Goal: Task Accomplishment & Management: Manage account settings

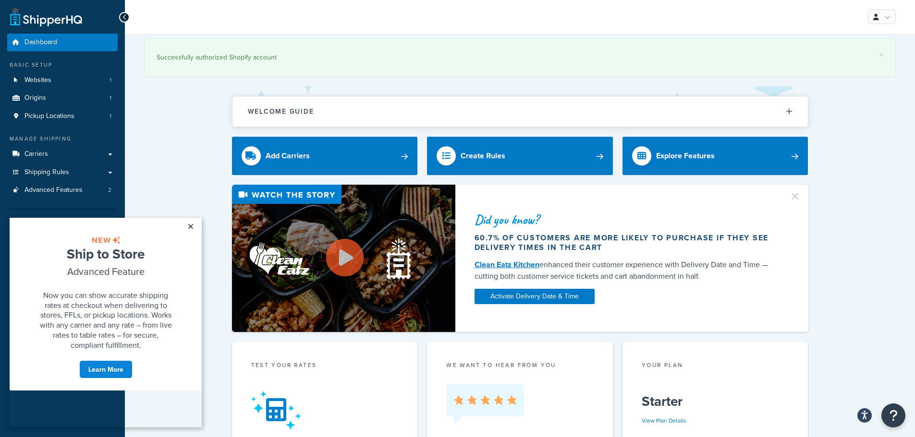
click at [190, 224] on link "×" at bounding box center [190, 226] width 17 height 17
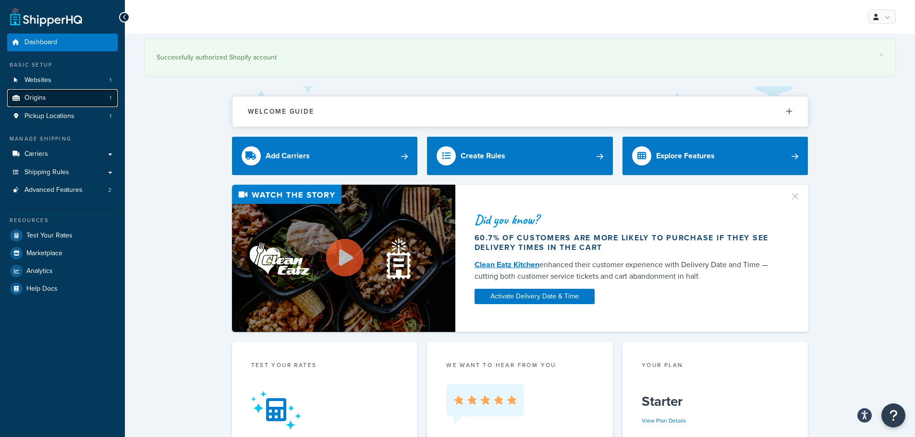
click at [65, 100] on link "Origins 1" at bounding box center [62, 98] width 110 height 18
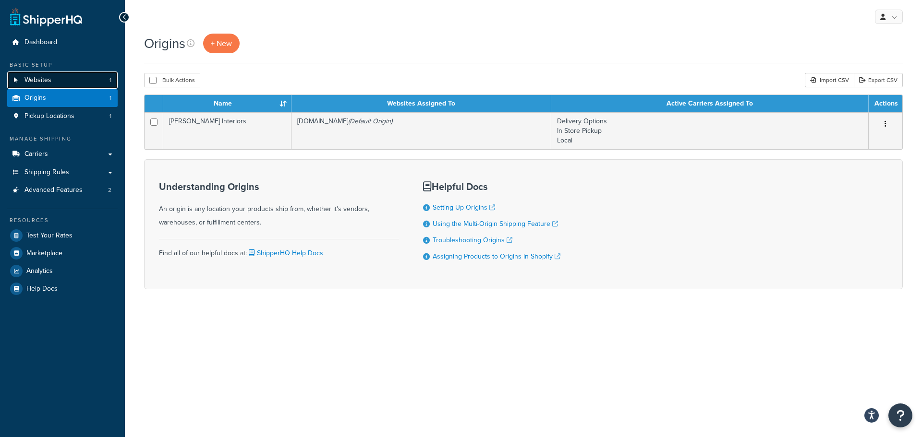
drag, startPoint x: 0, startPoint y: 0, endPoint x: 75, endPoint y: 81, distance: 110.1
click at [75, 81] on link "Websites 1" at bounding box center [62, 81] width 110 height 18
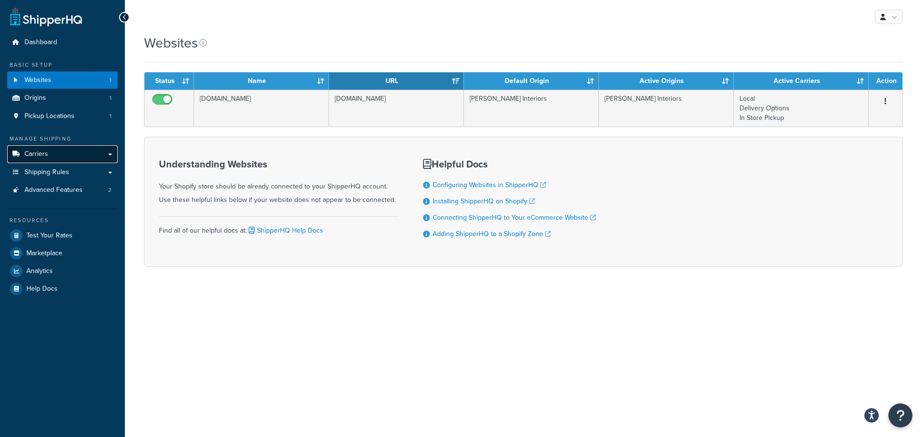
click at [48, 153] on link "Carriers" at bounding box center [62, 154] width 110 height 18
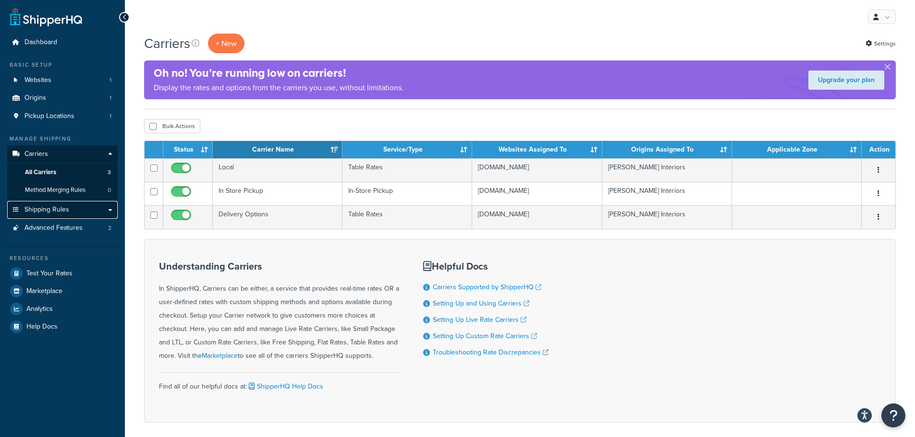
click at [61, 210] on span "Shipping Rules" at bounding box center [46, 210] width 45 height 8
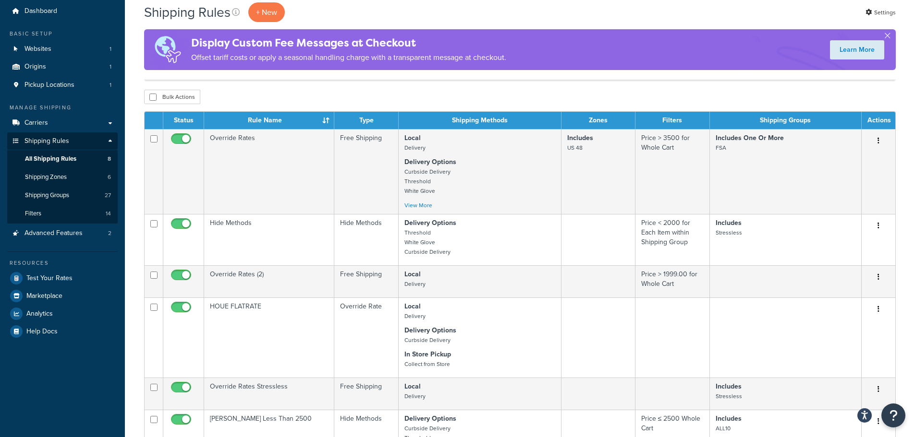
scroll to position [48, 0]
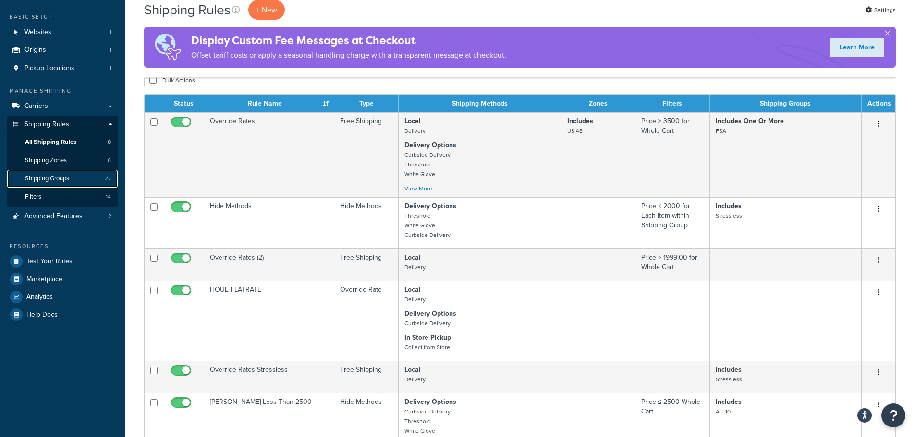
click at [49, 178] on span "Shipping Groups" at bounding box center [47, 179] width 44 height 8
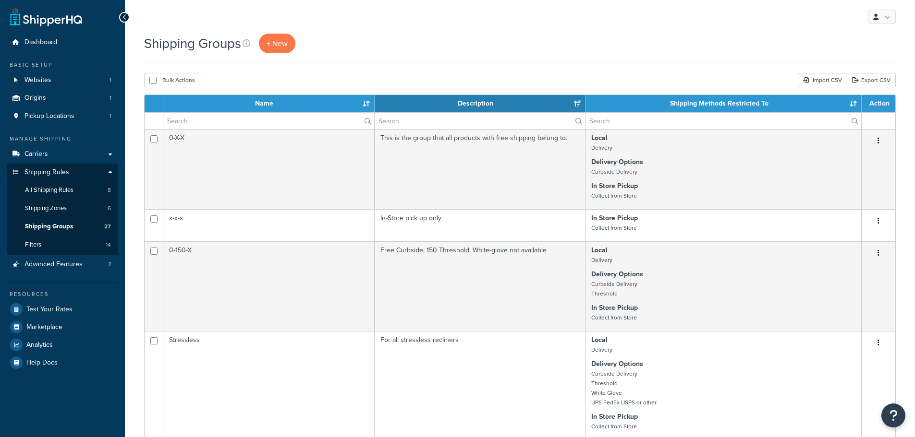
select select "15"
click at [287, 44] on span "+ New" at bounding box center [277, 43] width 21 height 11
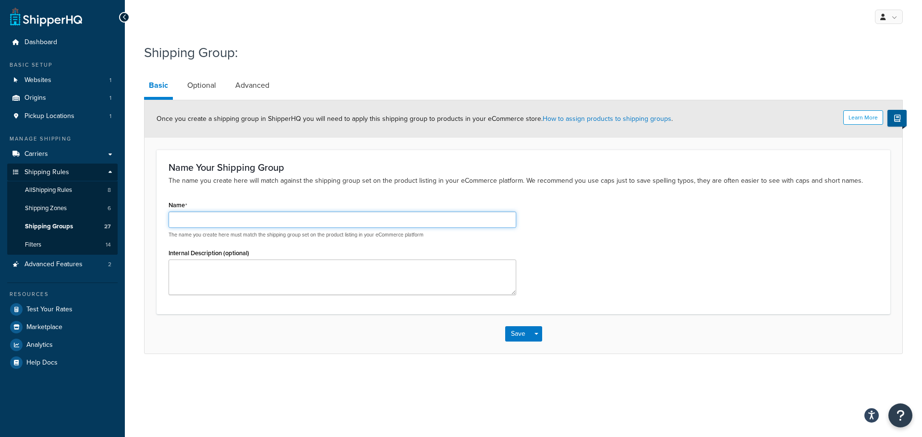
click at [293, 216] on input "Name" at bounding box center [343, 220] width 348 height 16
type input "UPS50"
click at [512, 334] on button "Save" at bounding box center [518, 334] width 26 height 15
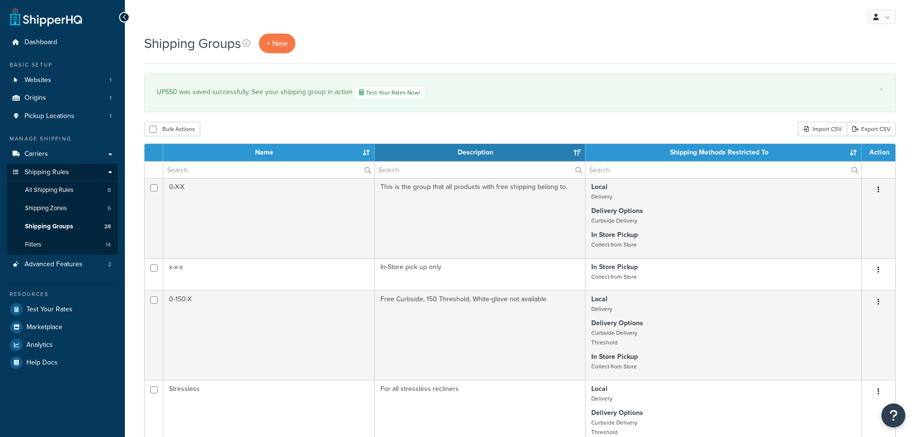
select select "15"
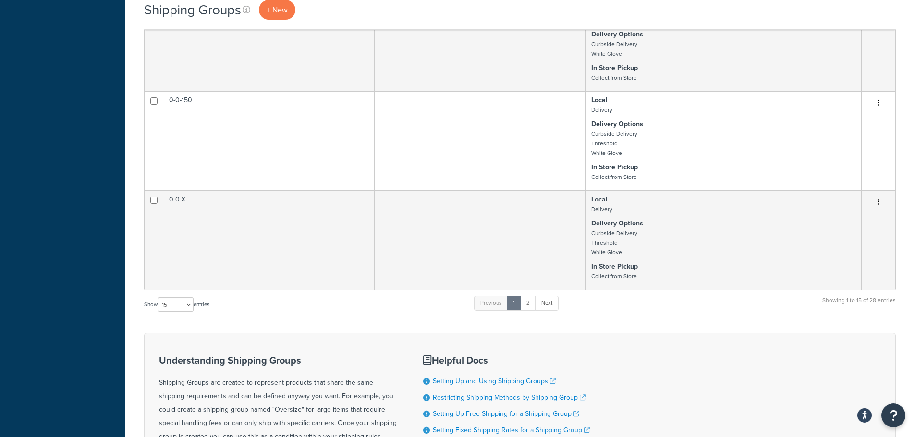
scroll to position [1200, 0]
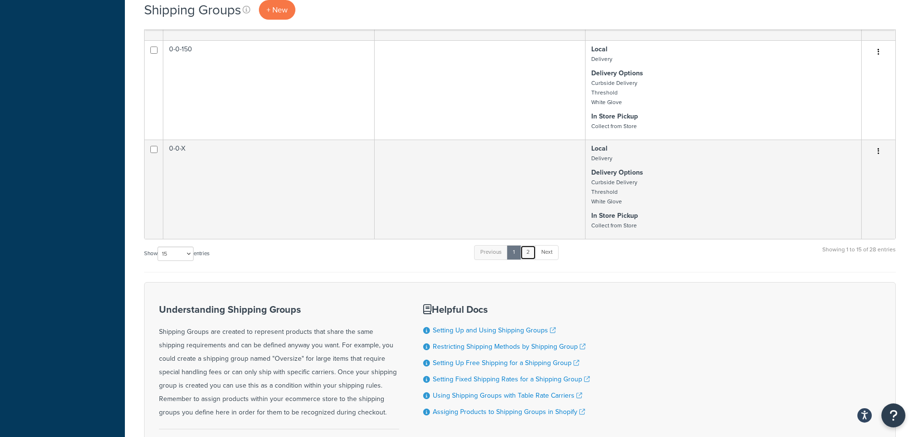
click at [529, 260] on link "2" at bounding box center [528, 252] width 16 height 14
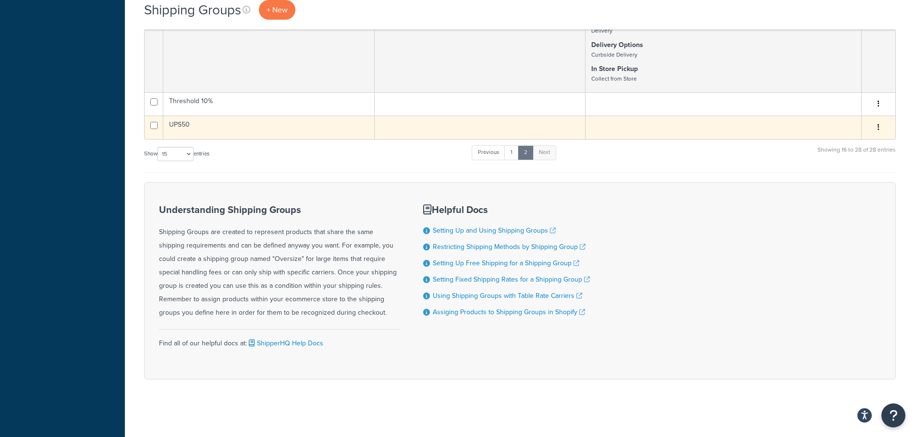
click at [256, 139] on td "UPS50" at bounding box center [268, 128] width 211 height 24
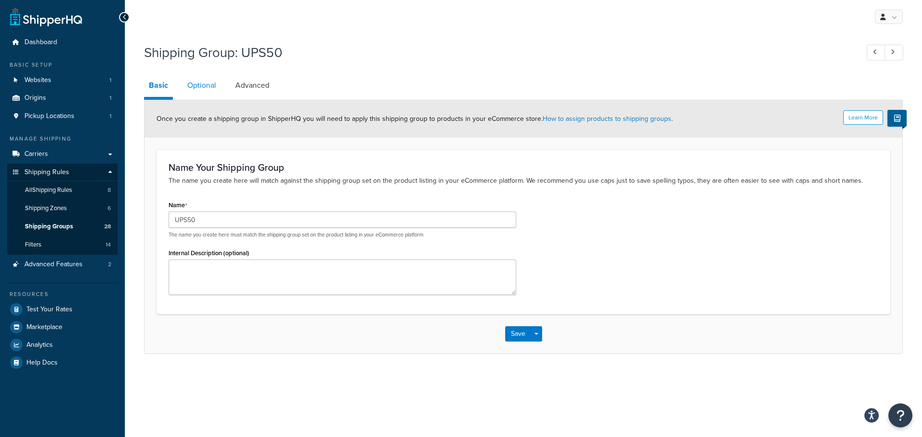
click at [197, 84] on link "Optional" at bounding box center [201, 85] width 38 height 23
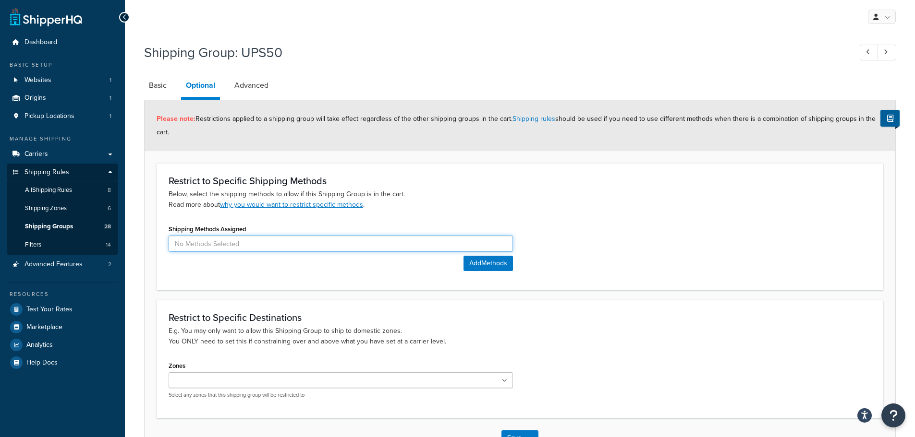
click at [275, 242] on input at bounding box center [341, 244] width 344 height 16
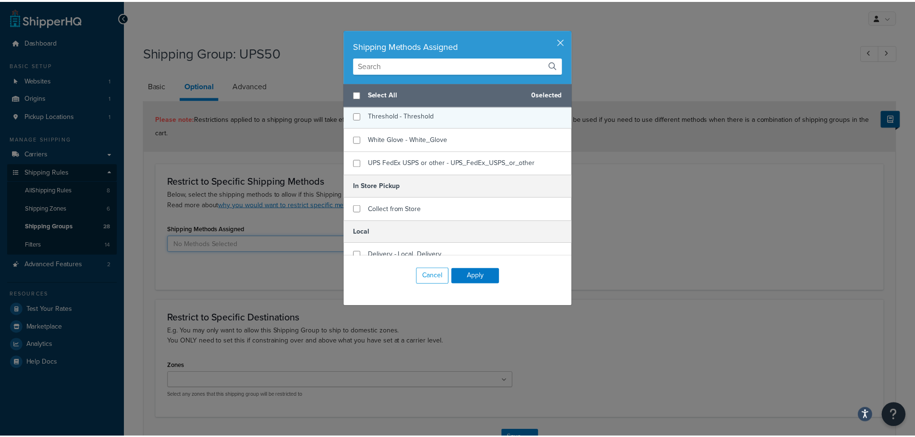
scroll to position [58, 0]
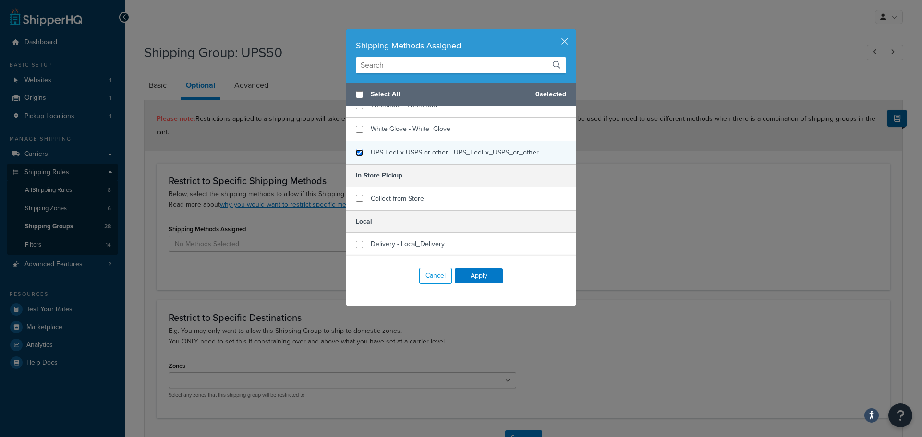
click at [356, 154] on input "checkbox" at bounding box center [359, 152] width 7 height 7
checkbox input "true"
click at [468, 277] on button "Apply" at bounding box center [479, 275] width 48 height 15
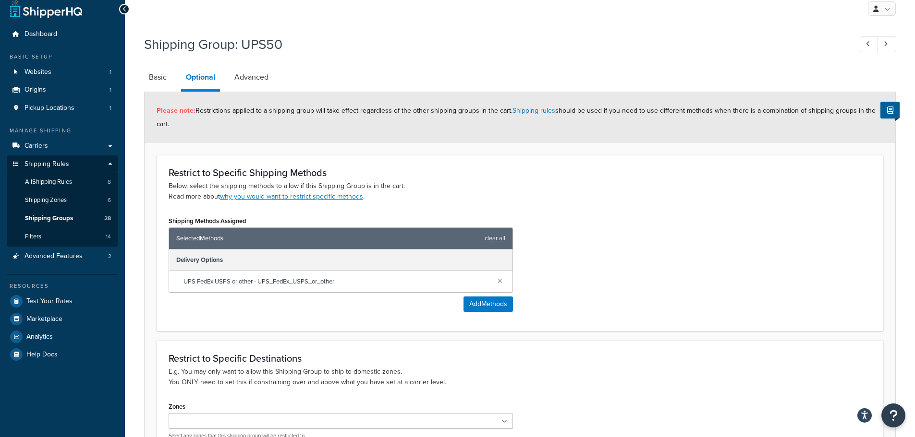
scroll to position [0, 0]
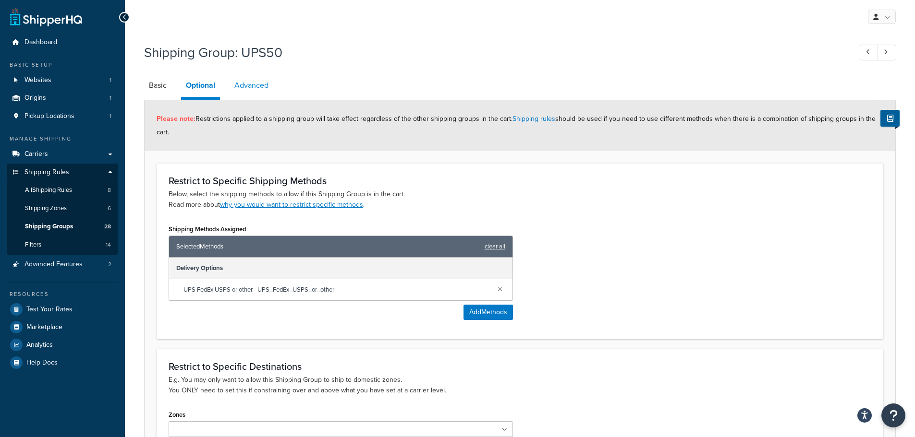
click at [251, 84] on link "Advanced" at bounding box center [252, 85] width 44 height 23
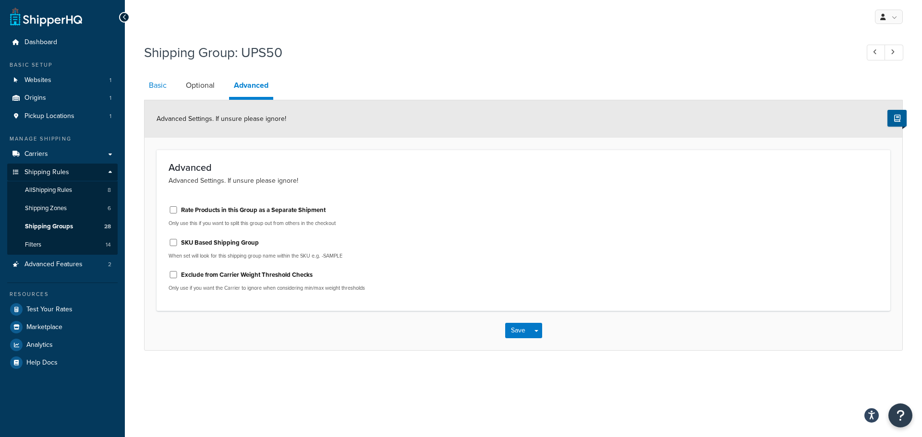
click at [162, 86] on link "Basic" at bounding box center [157, 85] width 27 height 23
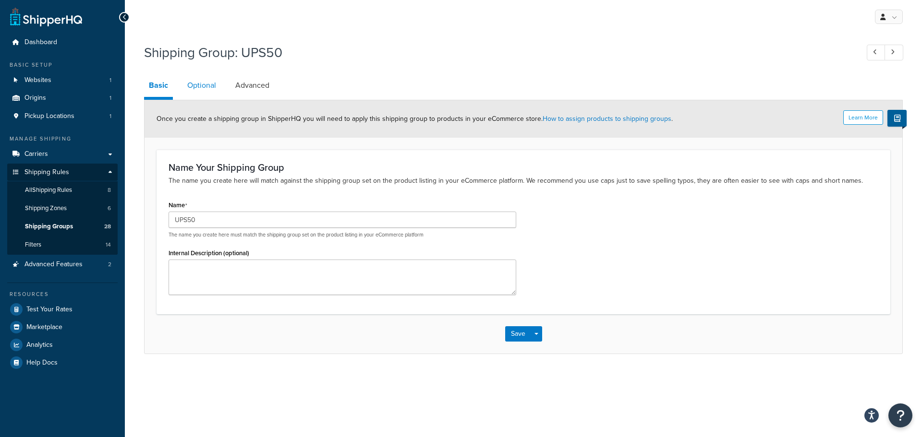
click at [194, 84] on link "Optional" at bounding box center [201, 85] width 38 height 23
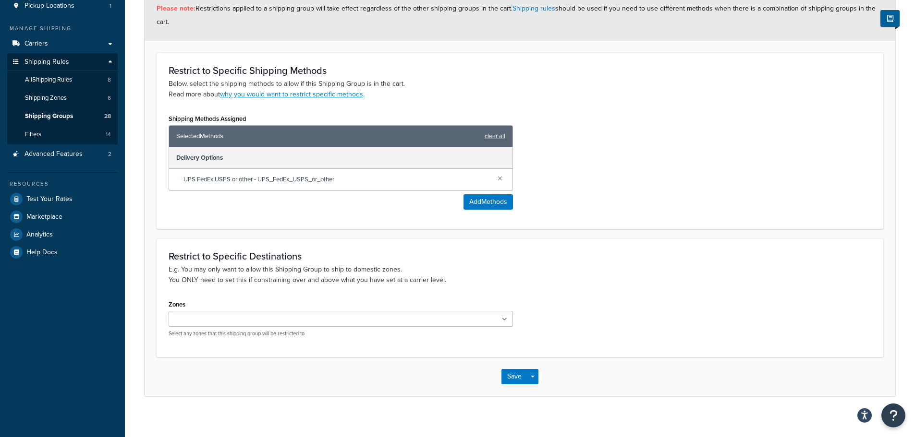
scroll to position [119, 0]
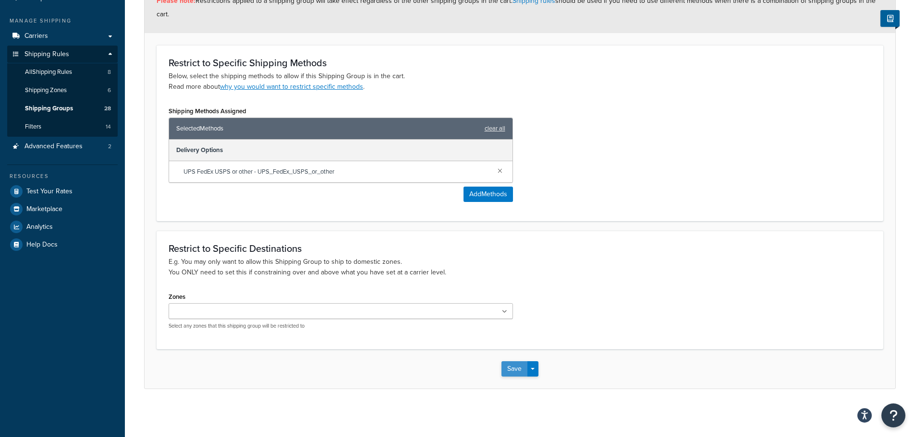
click at [513, 367] on button "Save" at bounding box center [514, 369] width 26 height 15
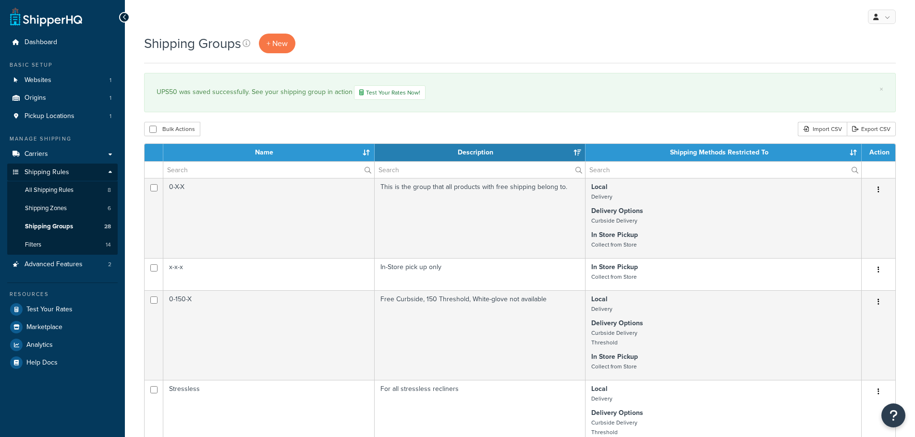
select select "15"
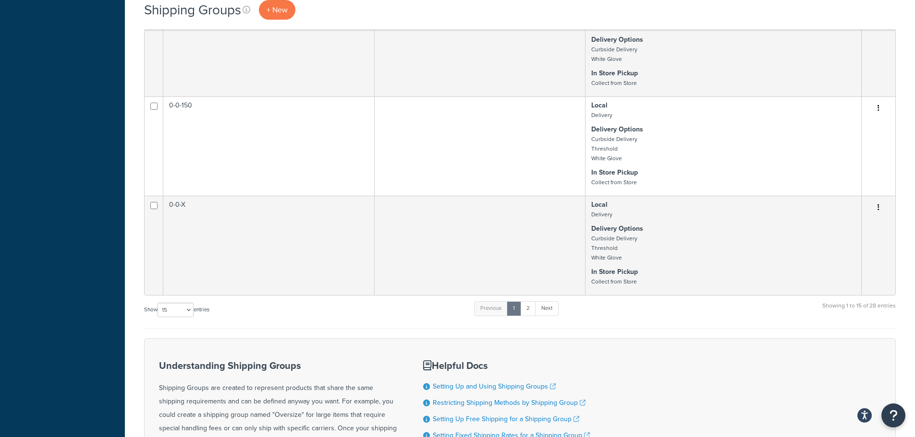
scroll to position [1152, 0]
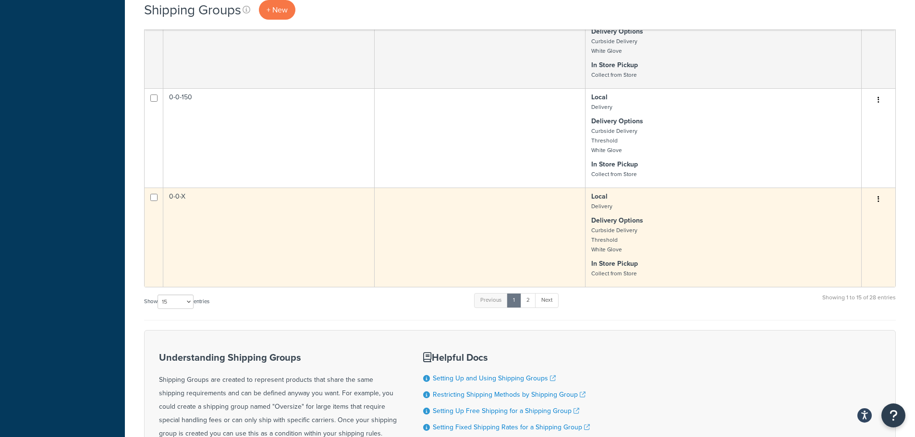
click at [878, 203] on icon "button" at bounding box center [878, 199] width 2 height 7
click at [819, 211] on p "Local Delivery" at bounding box center [723, 201] width 264 height 19
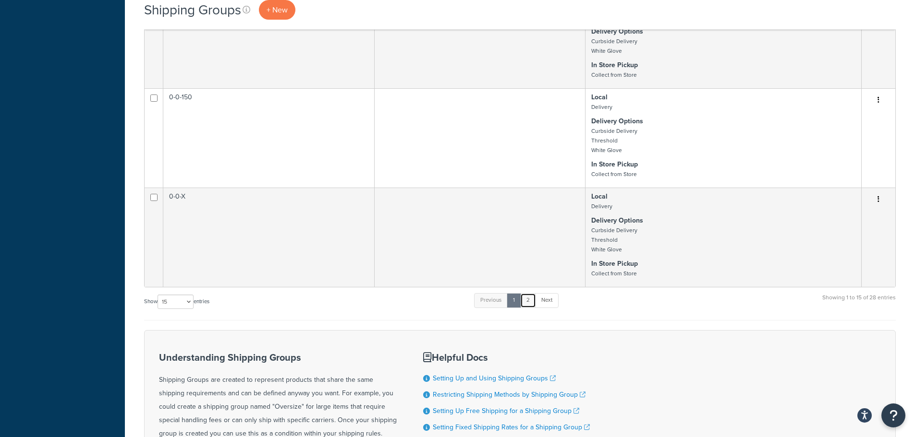
click at [526, 308] on link "2" at bounding box center [528, 300] width 16 height 14
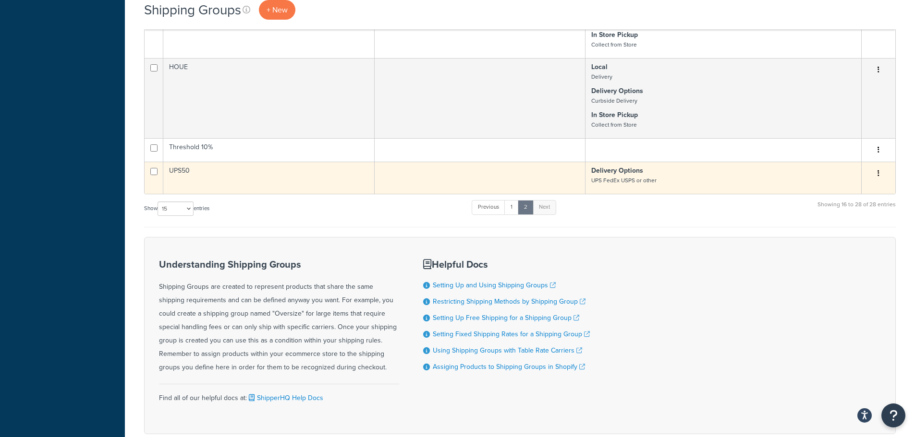
click at [878, 177] on icon "button" at bounding box center [878, 173] width 2 height 7
click at [819, 208] on link "Edit" at bounding box center [839, 210] width 76 height 20
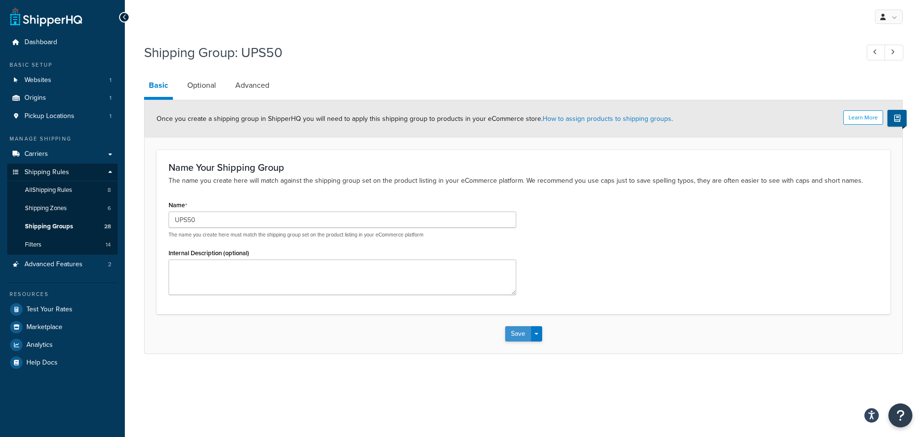
click at [519, 337] on button "Save" at bounding box center [518, 334] width 26 height 15
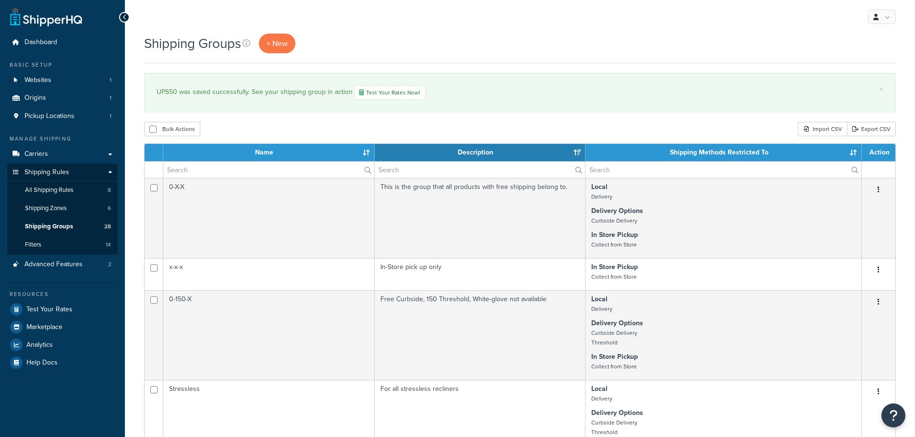
select select "15"
click at [279, 42] on span "+ New" at bounding box center [277, 43] width 21 height 11
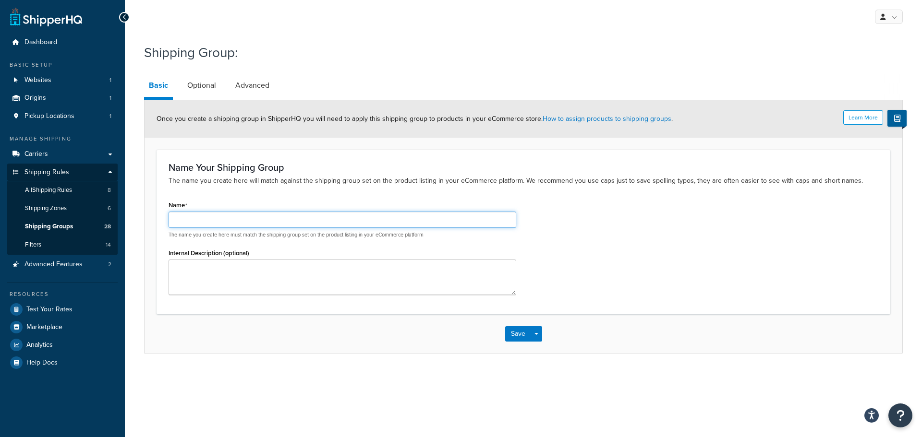
click at [231, 217] on input "Name" at bounding box center [343, 220] width 348 height 16
type input "UPS100"
click at [205, 86] on link "Optional" at bounding box center [201, 85] width 38 height 23
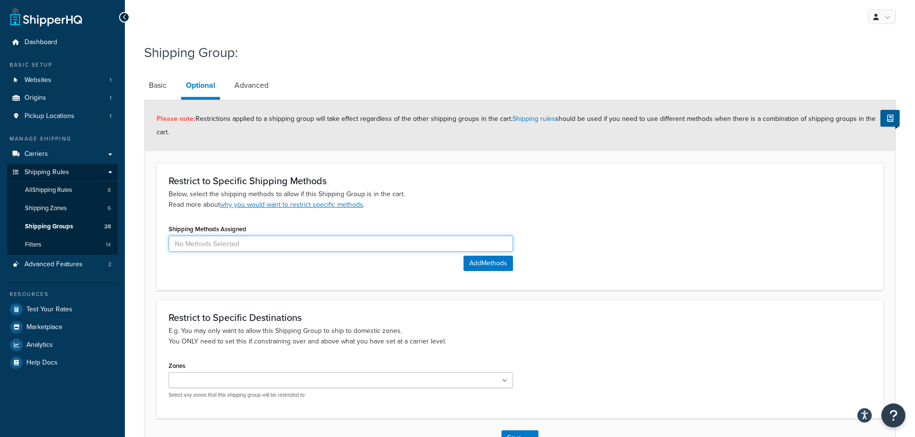
click at [242, 241] on input at bounding box center [341, 244] width 344 height 16
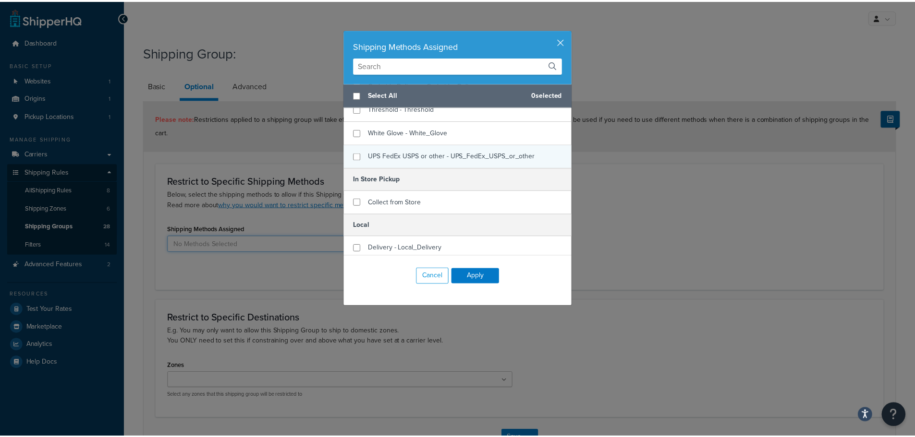
scroll to position [58, 0]
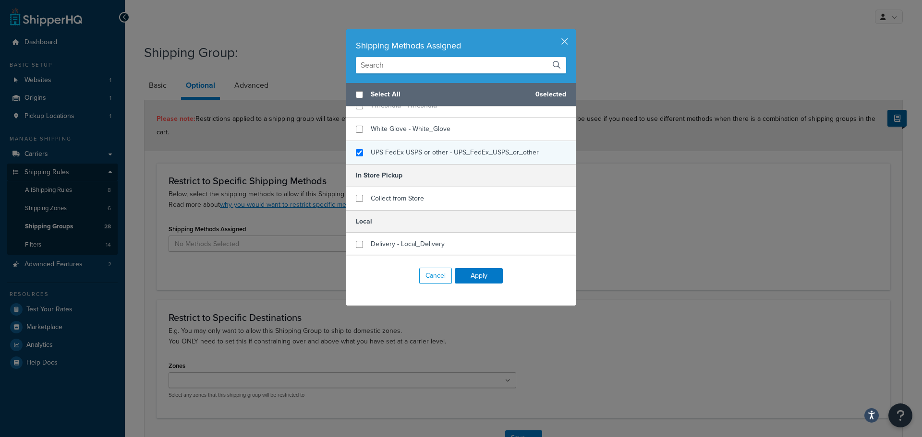
checkbox input "true"
click at [407, 153] on span "UPS FedEx USPS or other - UPS_FedEx_USPS_or_other" at bounding box center [455, 152] width 168 height 10
click at [477, 277] on button "Apply" at bounding box center [479, 275] width 48 height 15
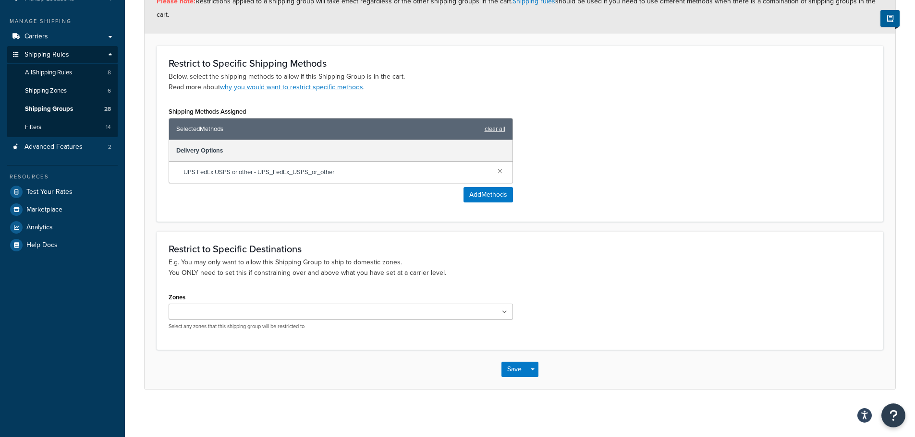
scroll to position [119, 0]
click at [511, 365] on button "Save" at bounding box center [514, 369] width 26 height 15
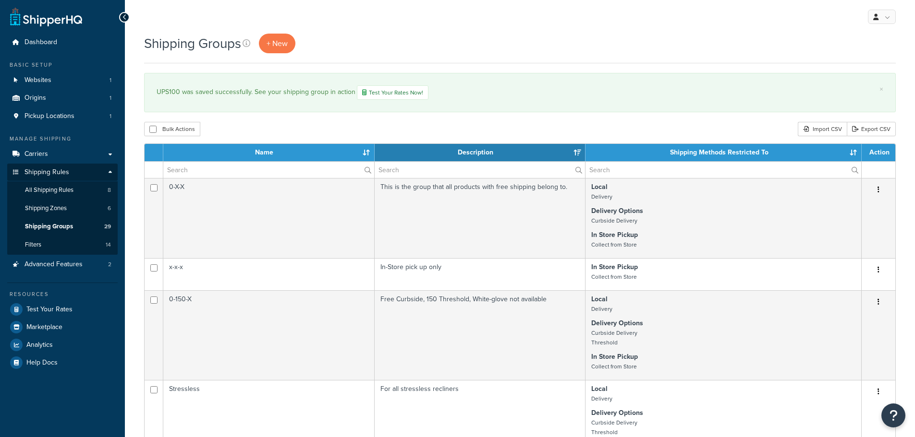
select select "15"
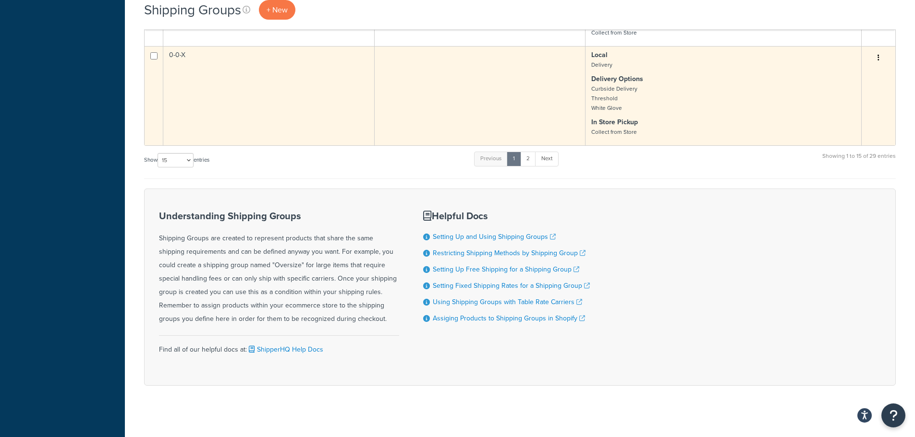
scroll to position [1272, 0]
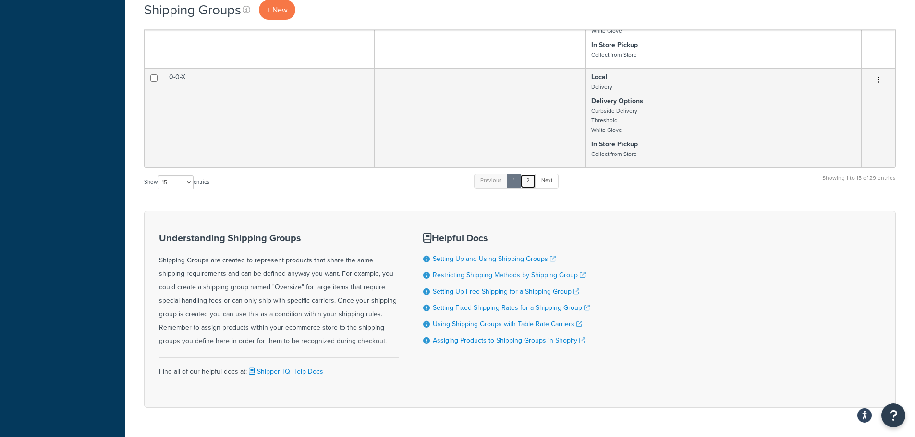
click at [533, 188] on link "2" at bounding box center [528, 181] width 16 height 14
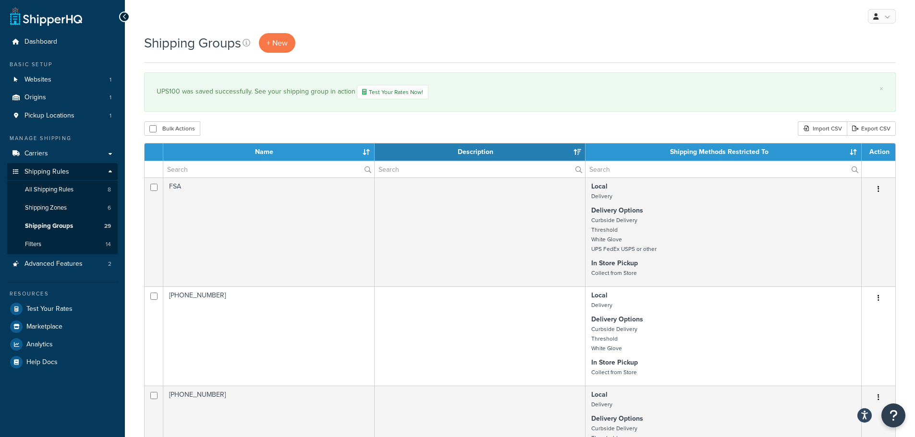
scroll to position [0, 0]
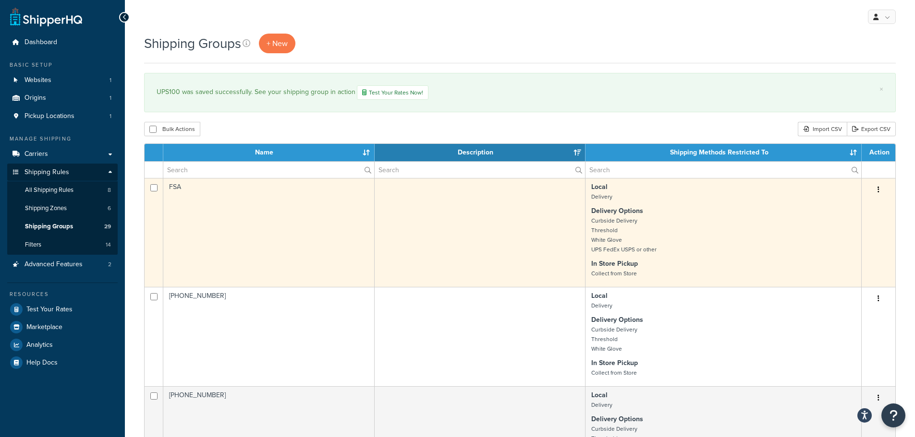
click at [879, 189] on button "button" at bounding box center [878, 189] width 13 height 15
click at [682, 198] on p "Local Delivery" at bounding box center [723, 191] width 264 height 19
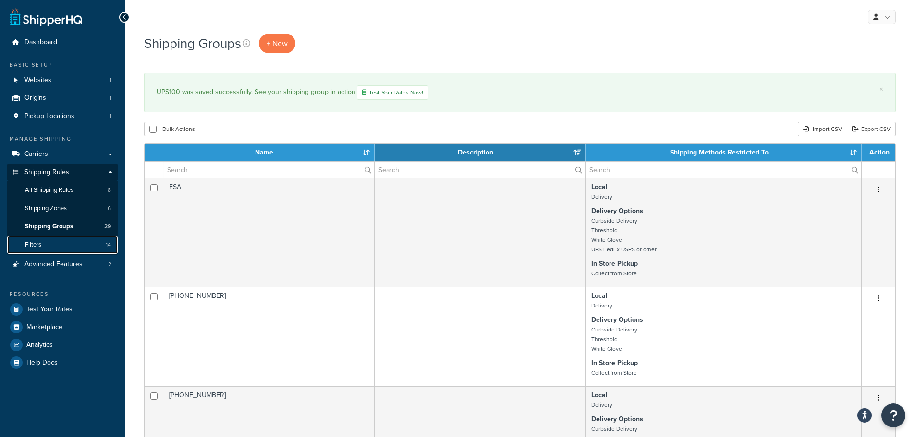
click at [48, 246] on link "Filters 14" at bounding box center [62, 245] width 110 height 18
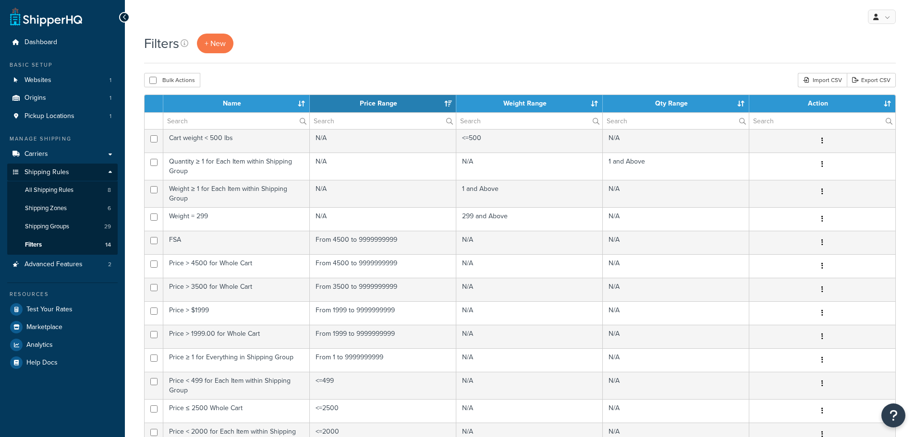
select select "15"
click at [50, 226] on span "Shipping Groups" at bounding box center [47, 227] width 44 height 8
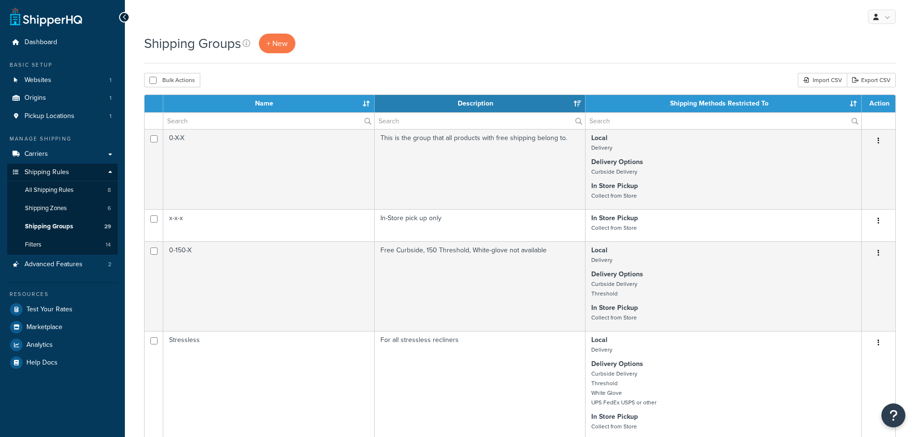
select select "15"
click at [45, 206] on span "Shipping Zones" at bounding box center [46, 209] width 42 height 8
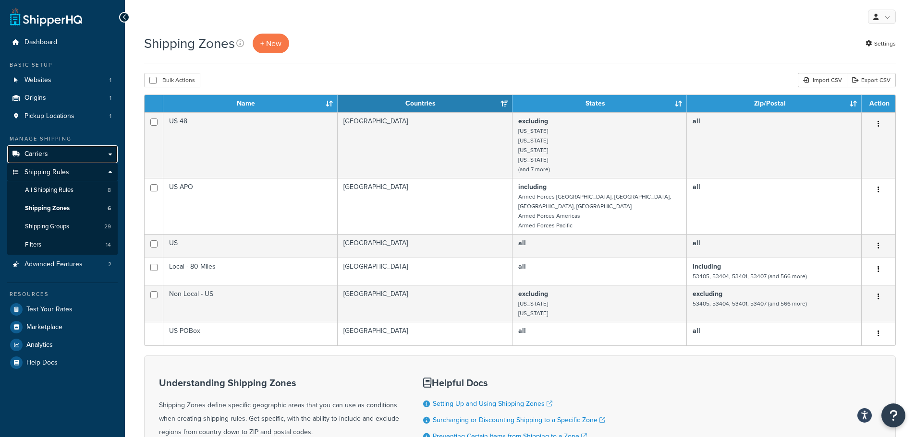
click at [36, 151] on span "Carriers" at bounding box center [36, 154] width 24 height 8
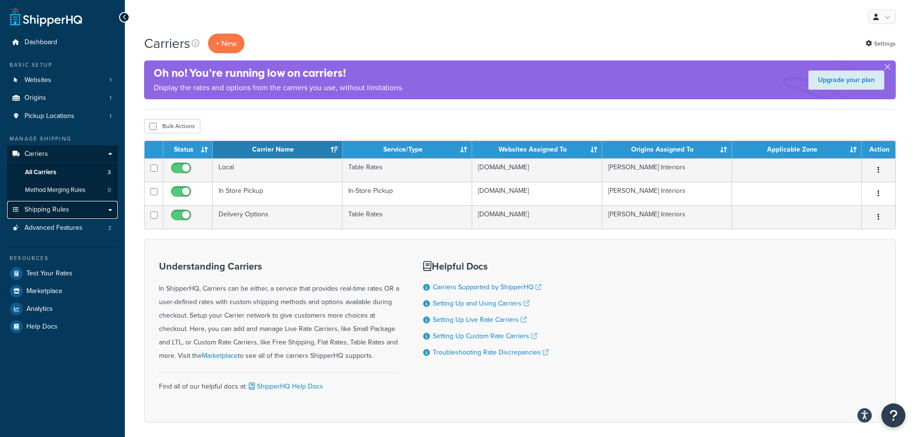
click at [43, 209] on span "Shipping Rules" at bounding box center [46, 210] width 45 height 8
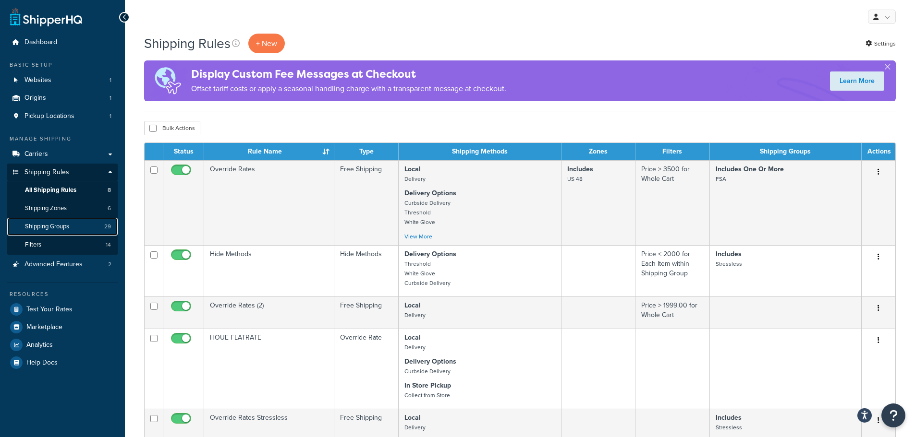
click at [60, 224] on span "Shipping Groups" at bounding box center [47, 227] width 44 height 8
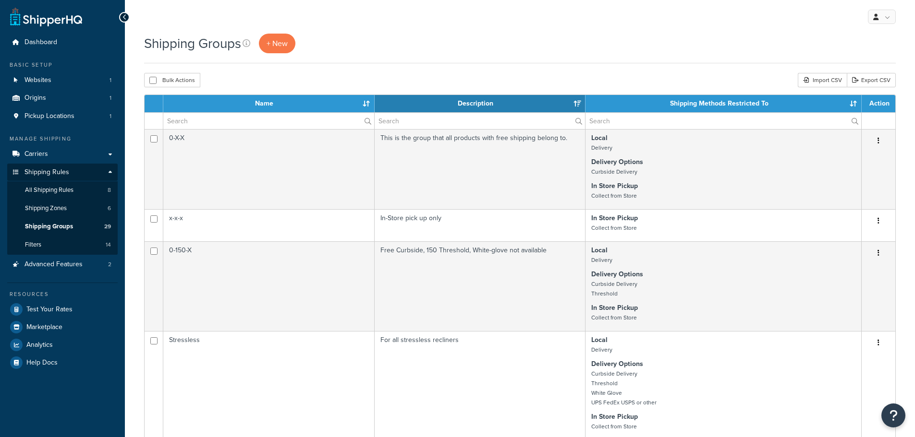
select select "15"
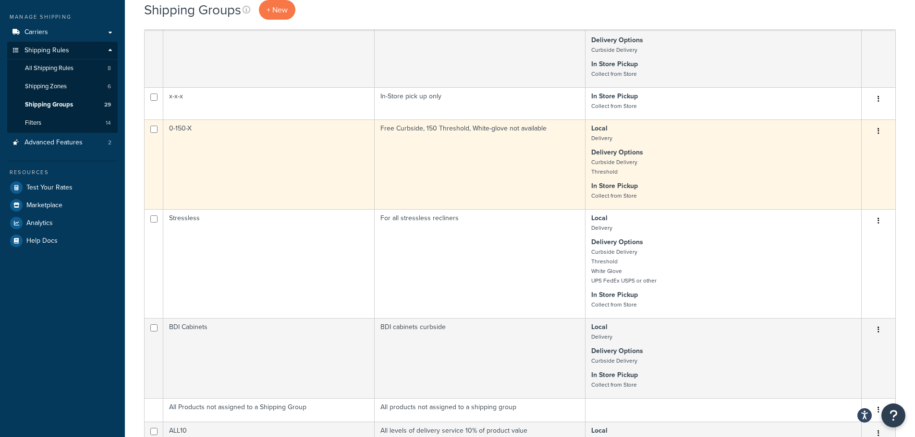
scroll to position [96, 0]
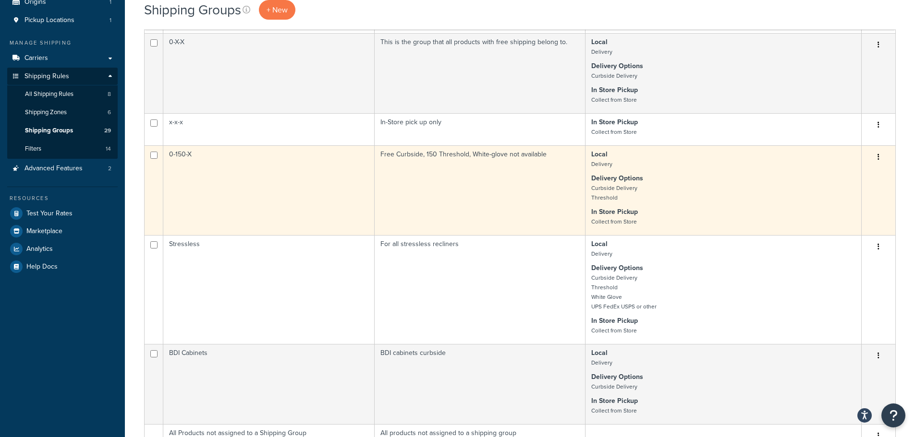
click at [288, 204] on td "0-150-X" at bounding box center [268, 190] width 211 height 90
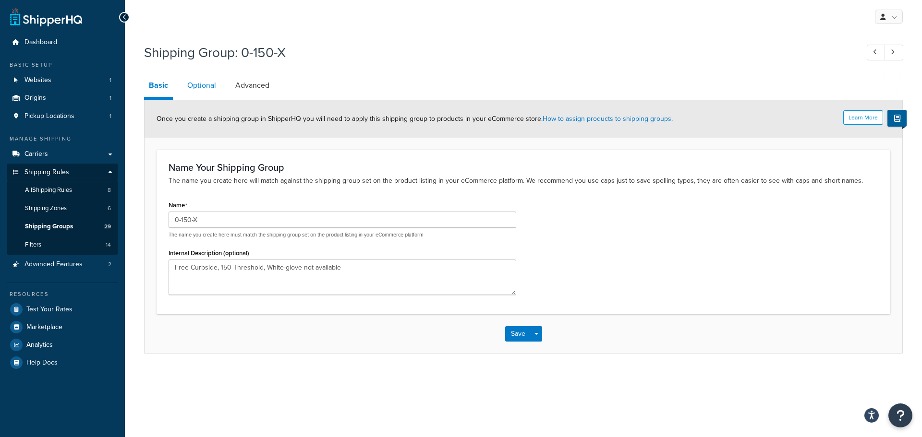
click at [202, 84] on link "Optional" at bounding box center [201, 85] width 38 height 23
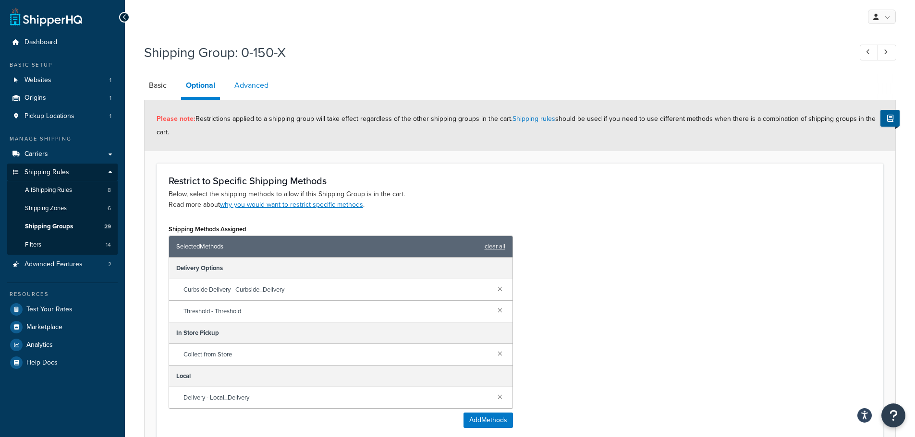
click at [249, 85] on link "Advanced" at bounding box center [252, 85] width 44 height 23
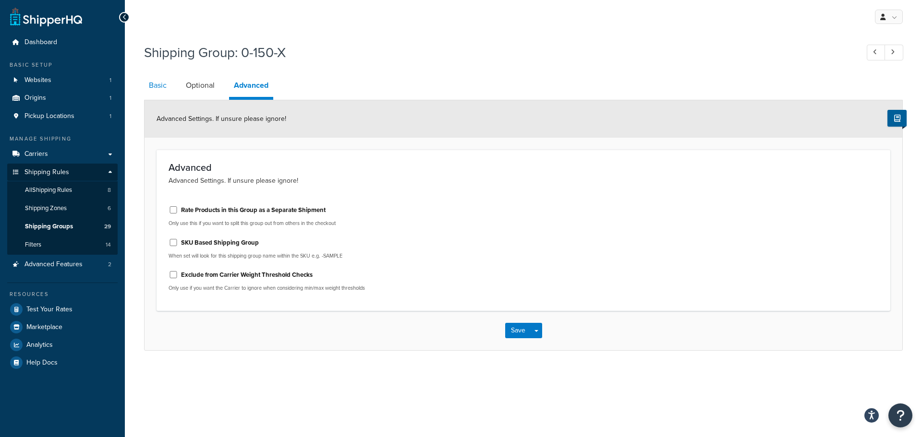
click at [157, 87] on link "Basic" at bounding box center [157, 85] width 27 height 23
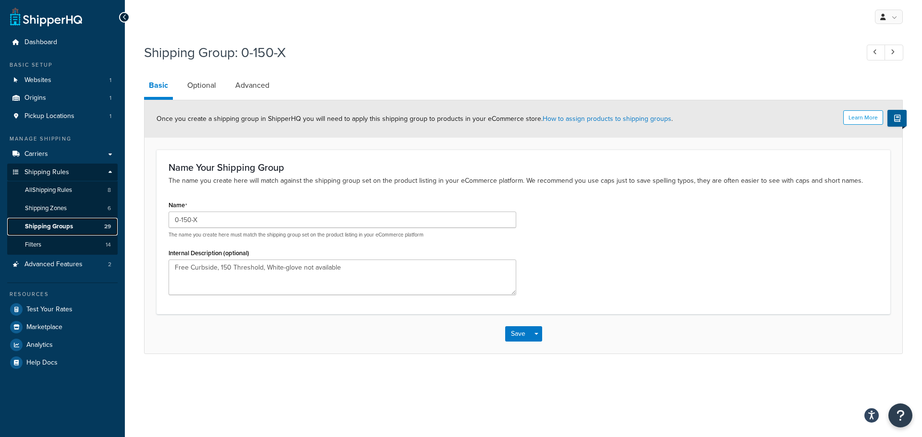
click at [53, 226] on span "Shipping Groups" at bounding box center [49, 227] width 48 height 8
click at [67, 224] on span "Shipping Groups" at bounding box center [49, 227] width 48 height 8
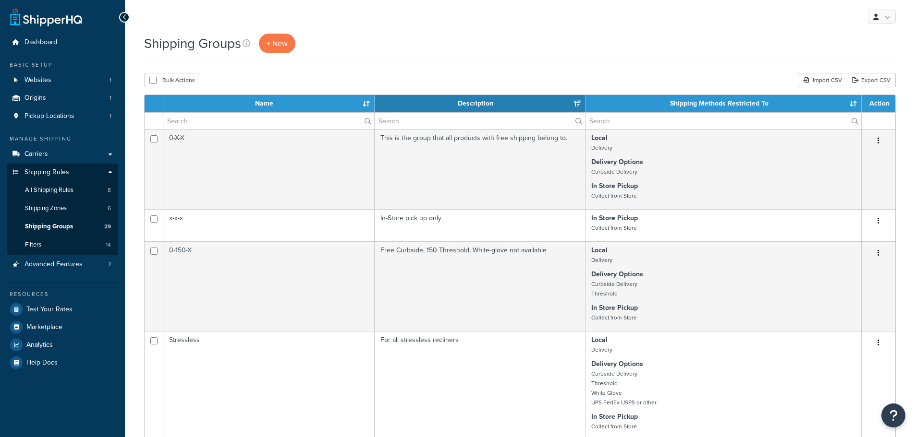
select select "15"
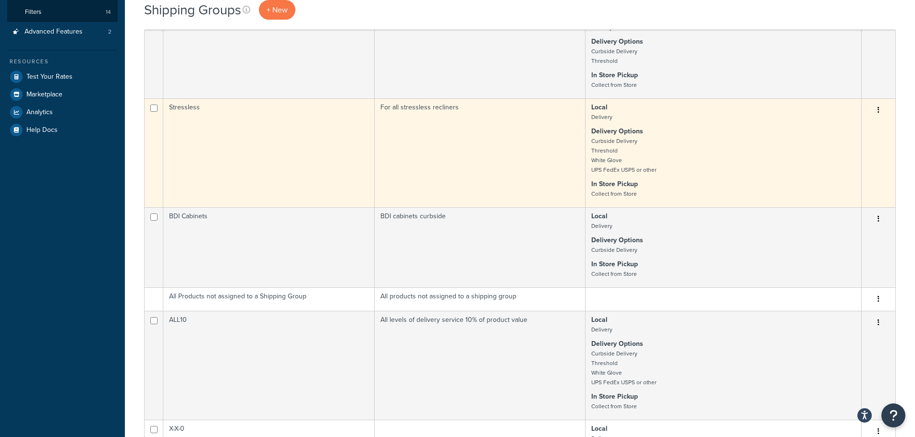
scroll to position [240, 0]
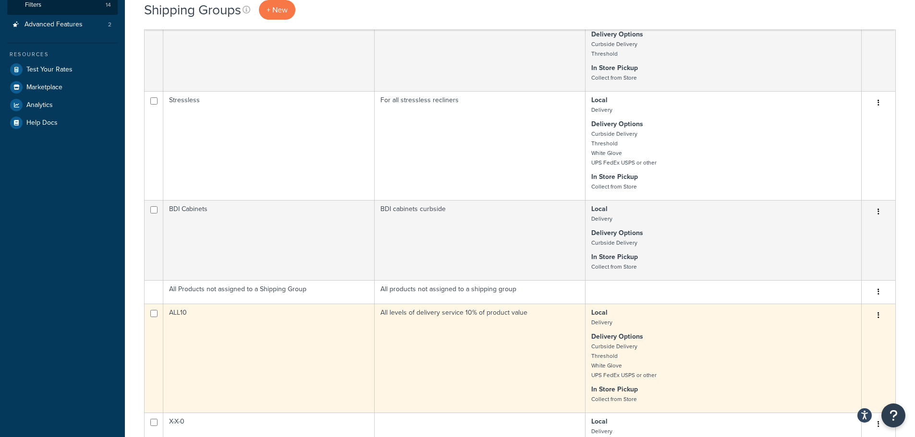
click at [494, 360] on td "All levels of delivery service 10% of product value" at bounding box center [480, 358] width 211 height 109
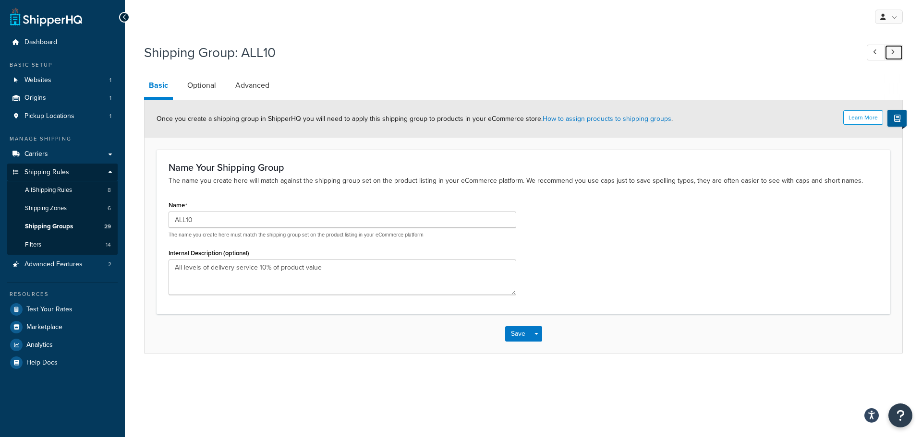
click at [896, 53] on link at bounding box center [893, 53] width 19 height 16
click at [875, 55] on icon at bounding box center [875, 52] width 4 height 6
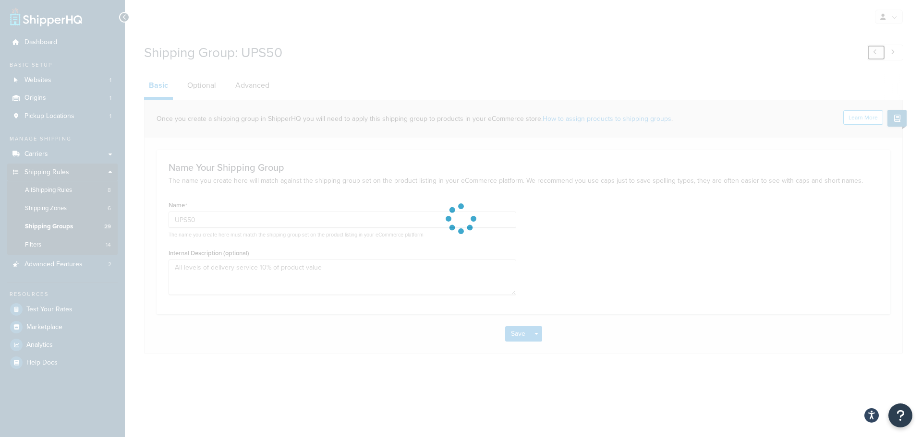
type input "ALL10"
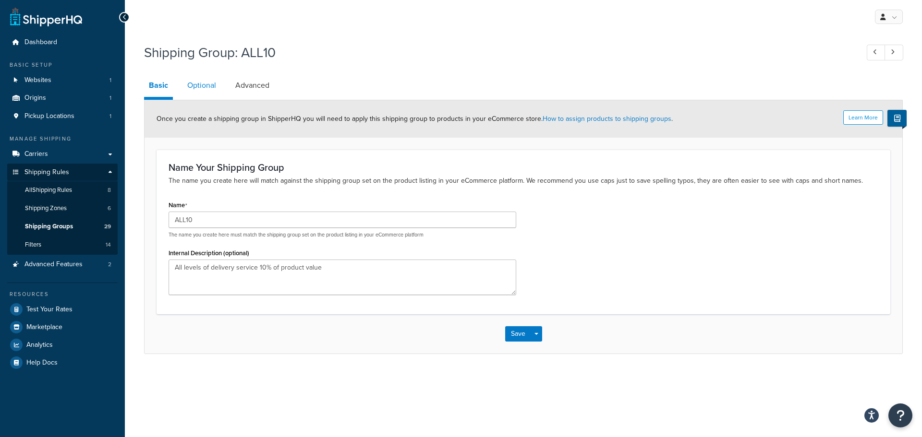
click at [203, 86] on link "Optional" at bounding box center [201, 85] width 38 height 23
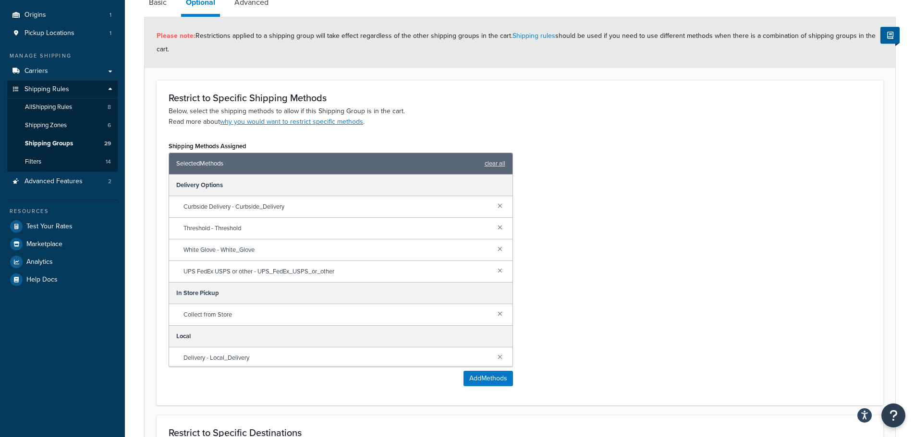
scroll to position [96, 0]
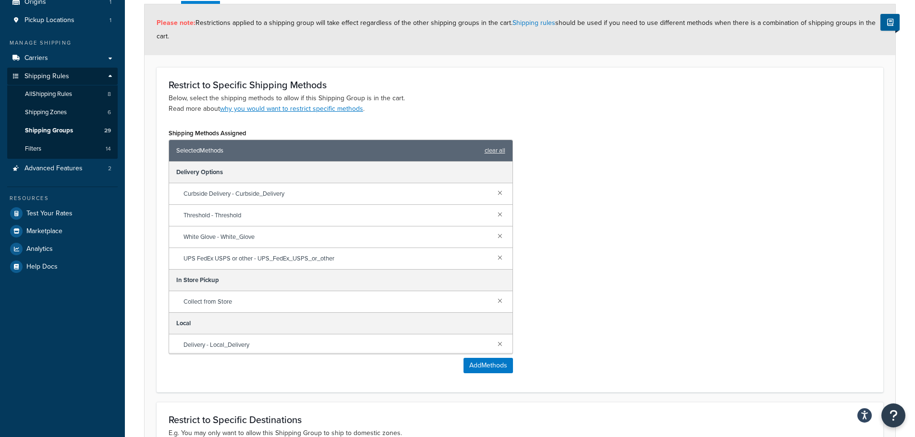
click at [347, 201] on span "Curbside Delivery - Curbside_Delivery" at bounding box center [336, 193] width 306 height 13
click at [327, 225] on div "Threshold - Threshold" at bounding box center [340, 216] width 343 height 22
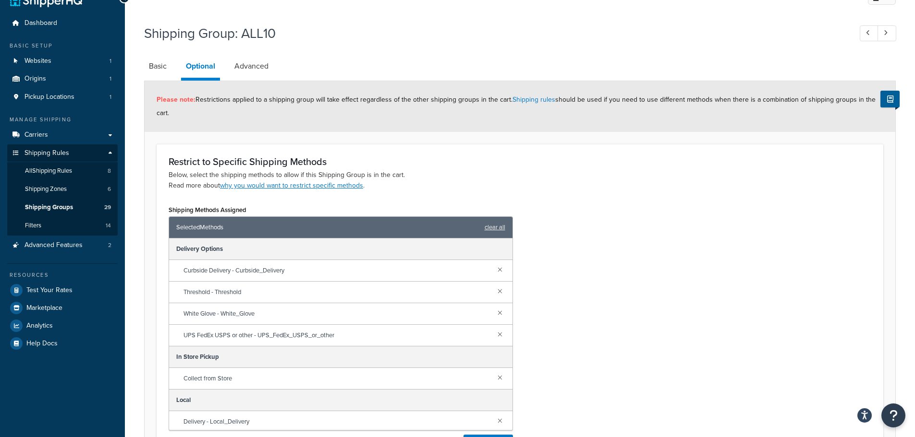
scroll to position [0, 0]
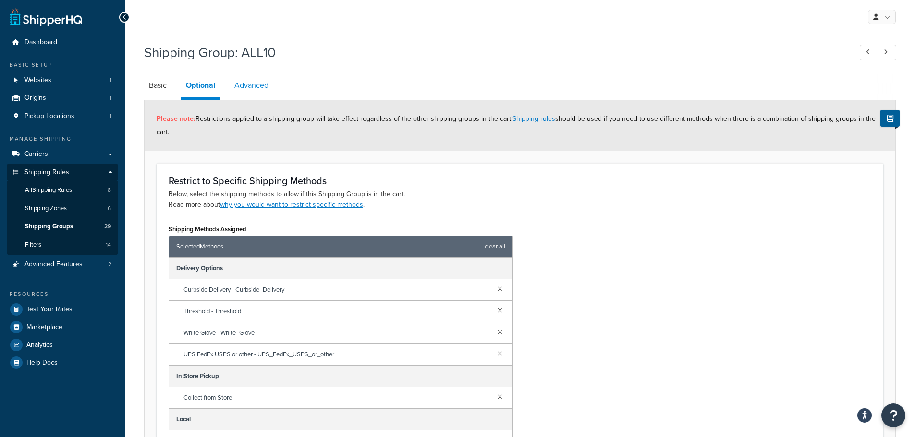
click at [249, 88] on link "Advanced" at bounding box center [252, 85] width 44 height 23
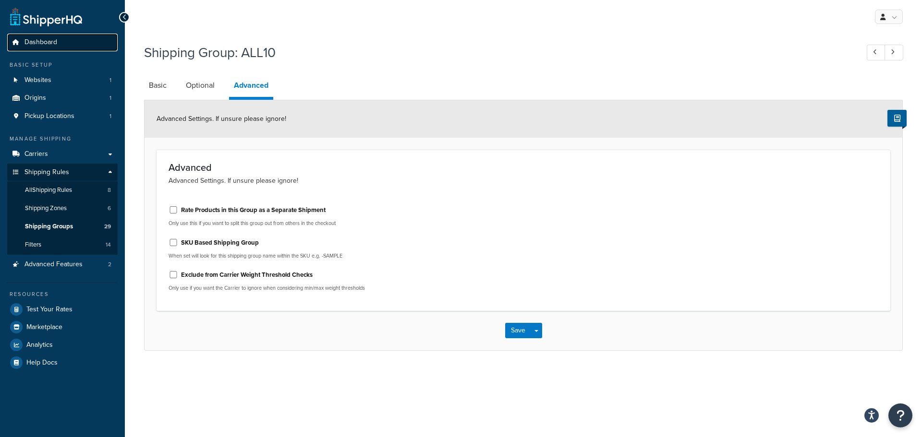
click at [41, 43] on span "Dashboard" at bounding box center [40, 42] width 33 height 8
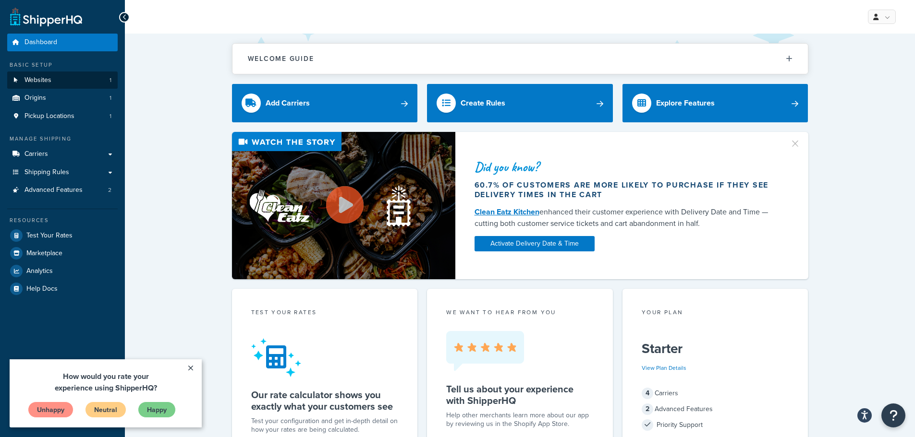
click at [65, 80] on link "Websites 1" at bounding box center [62, 81] width 110 height 18
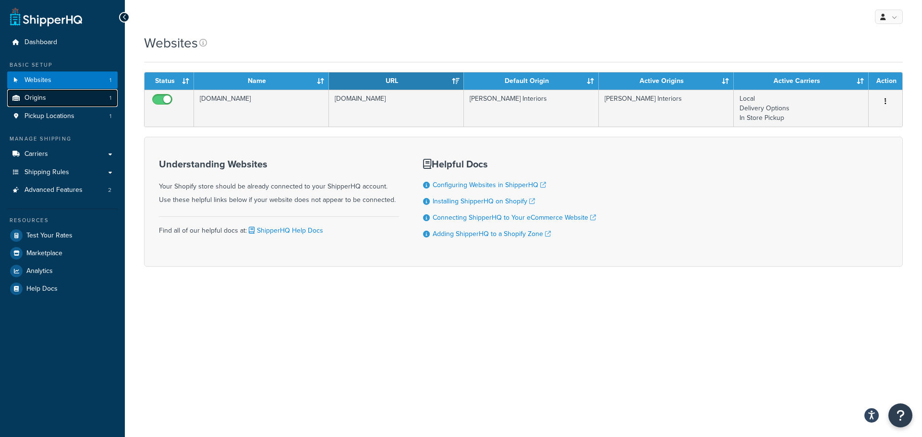
click at [42, 98] on span "Origins" at bounding box center [35, 98] width 22 height 8
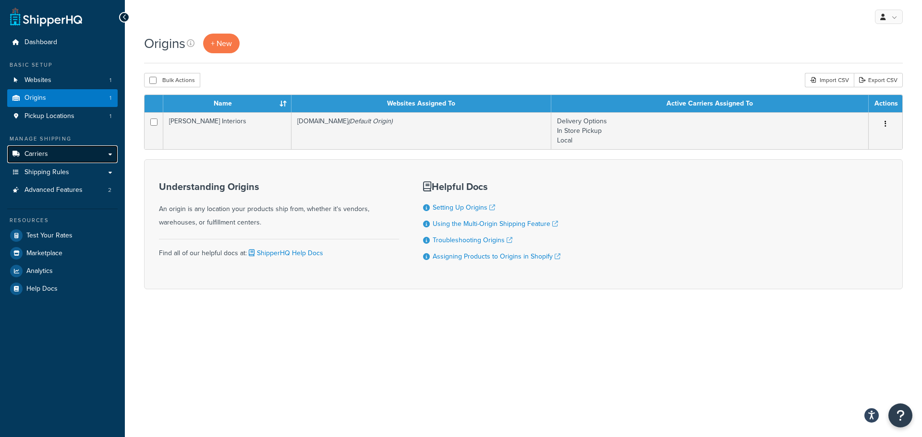
click at [41, 157] on span "Carriers" at bounding box center [36, 154] width 24 height 8
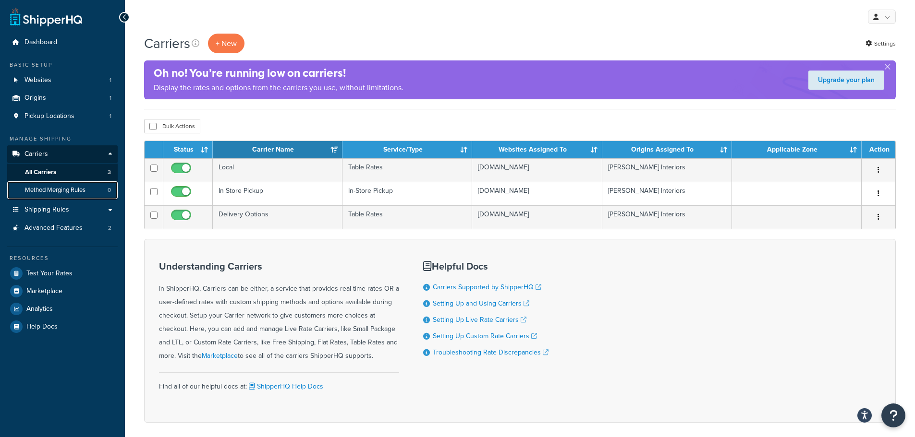
click at [58, 190] on span "Method Merging Rules" at bounding box center [55, 190] width 61 height 8
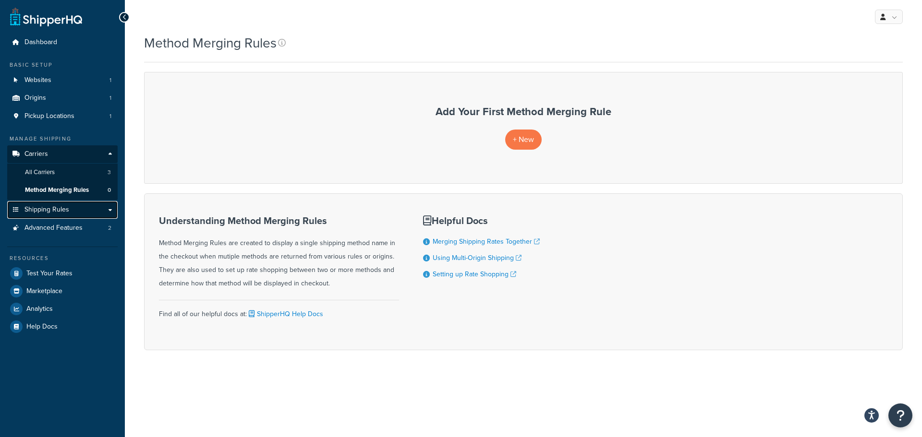
click at [58, 212] on span "Shipping Rules" at bounding box center [46, 210] width 45 height 8
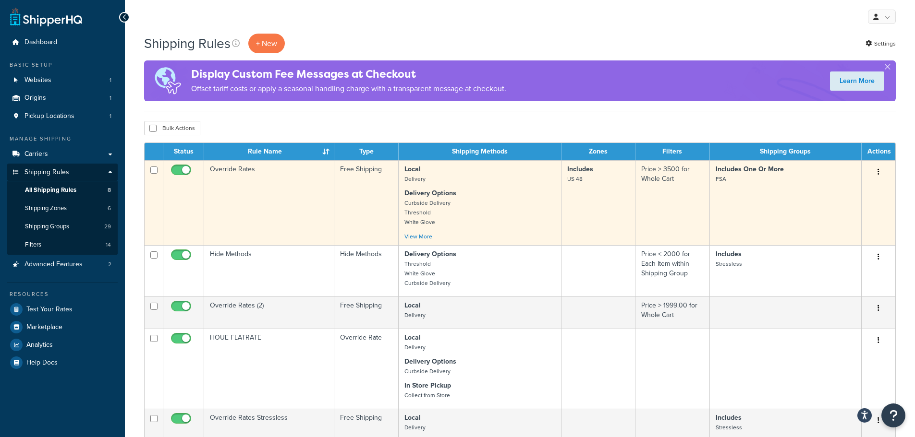
click at [878, 171] on icon "button" at bounding box center [878, 172] width 2 height 7
click at [843, 191] on link "Edit" at bounding box center [847, 191] width 76 height 20
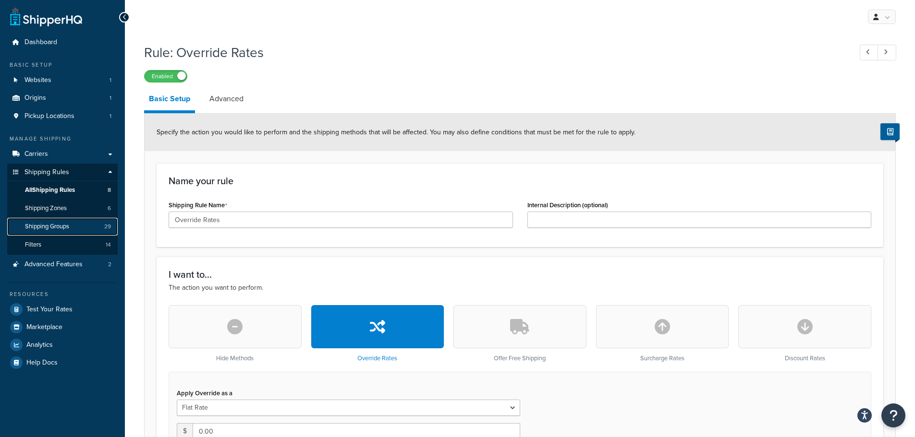
click at [56, 227] on span "Shipping Groups" at bounding box center [47, 227] width 44 height 8
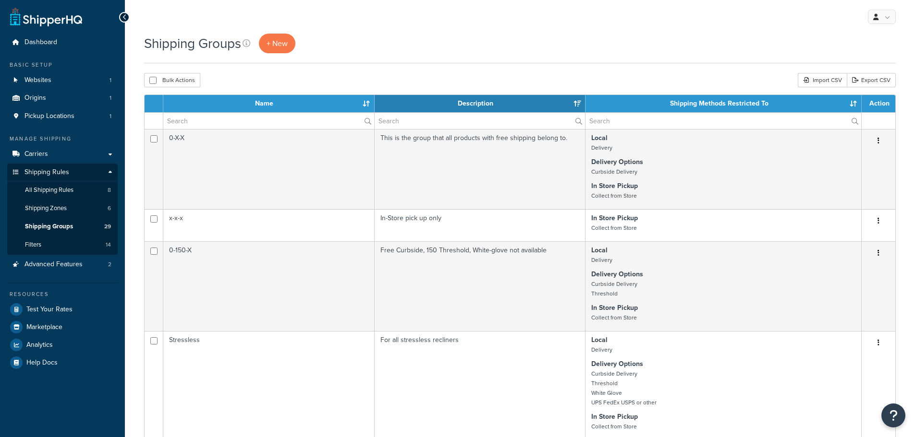
select select "15"
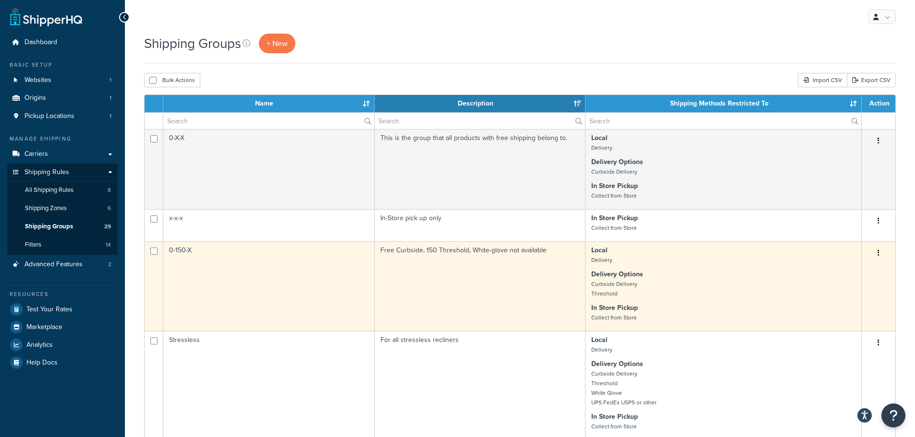
click at [297, 276] on td "0-150-X" at bounding box center [268, 287] width 211 height 90
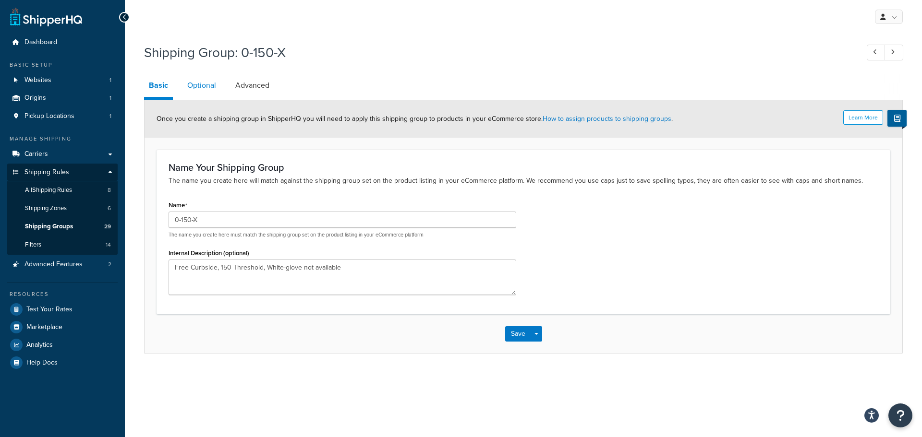
click at [198, 84] on link "Optional" at bounding box center [201, 85] width 38 height 23
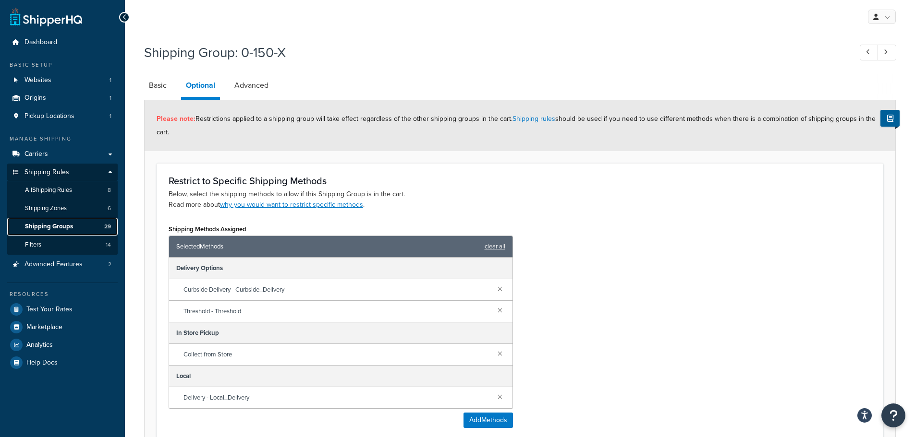
click at [62, 226] on span "Shipping Groups" at bounding box center [49, 227] width 48 height 8
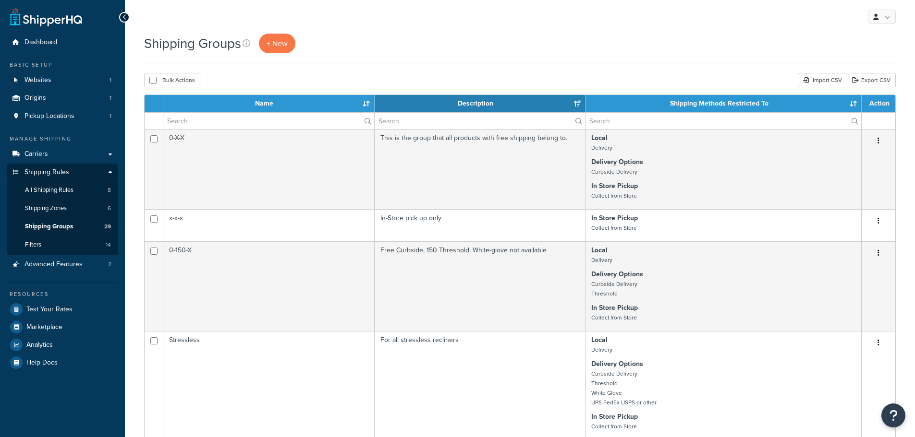
select select "15"
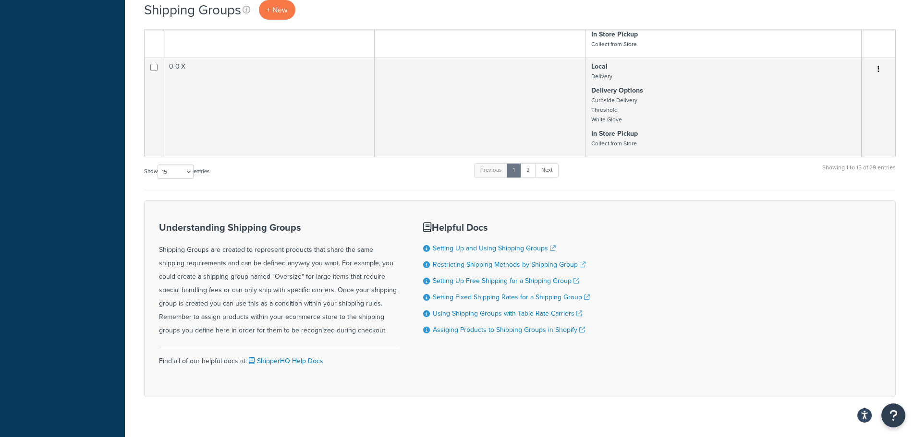
scroll to position [1248, 0]
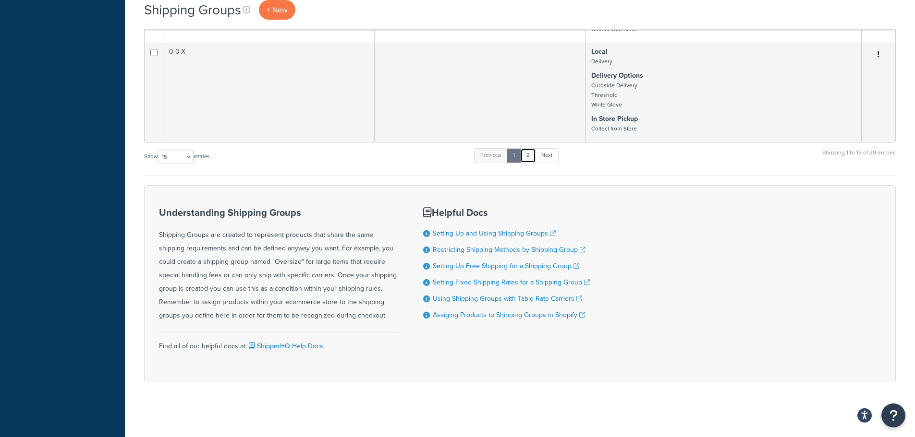
click at [530, 163] on link "2" at bounding box center [528, 155] width 16 height 14
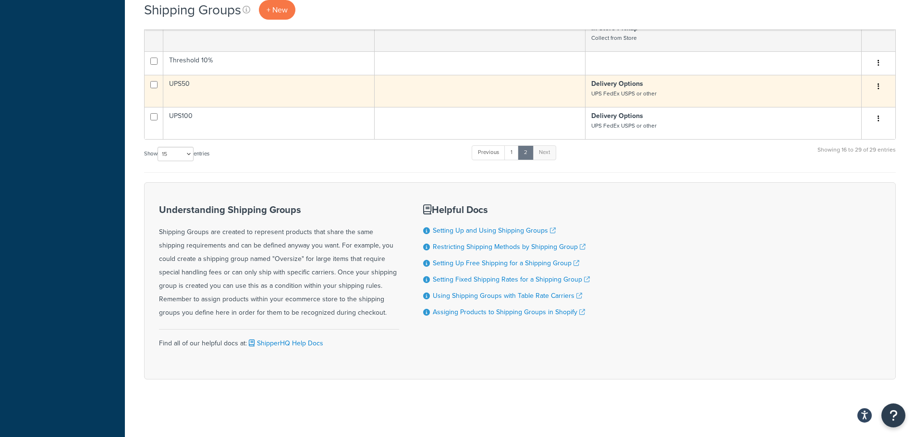
click at [207, 93] on td "UPS50" at bounding box center [268, 91] width 211 height 32
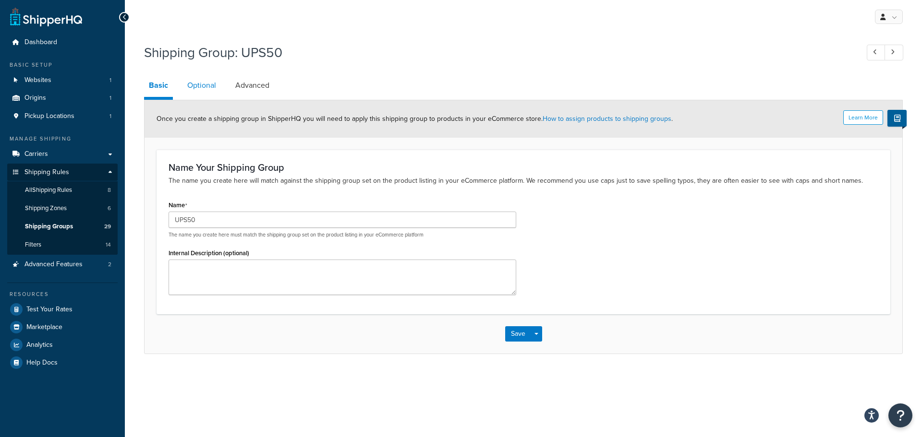
click at [207, 86] on link "Optional" at bounding box center [201, 85] width 38 height 23
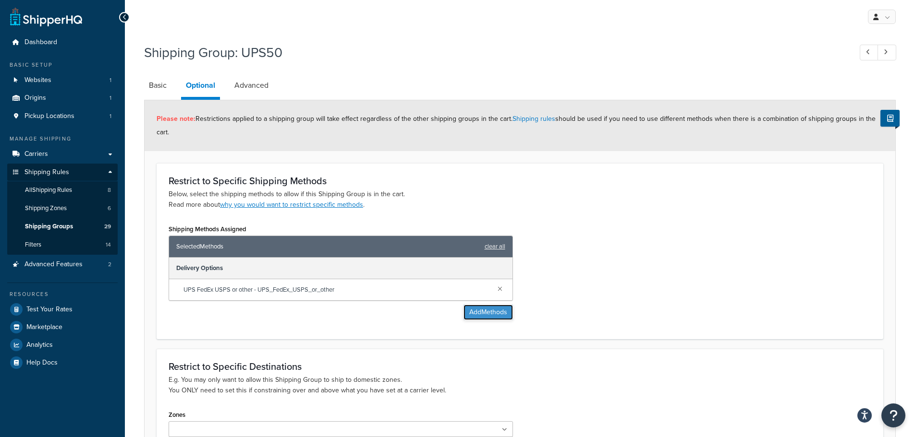
click at [487, 316] on button "Add Methods" at bounding box center [487, 312] width 49 height 15
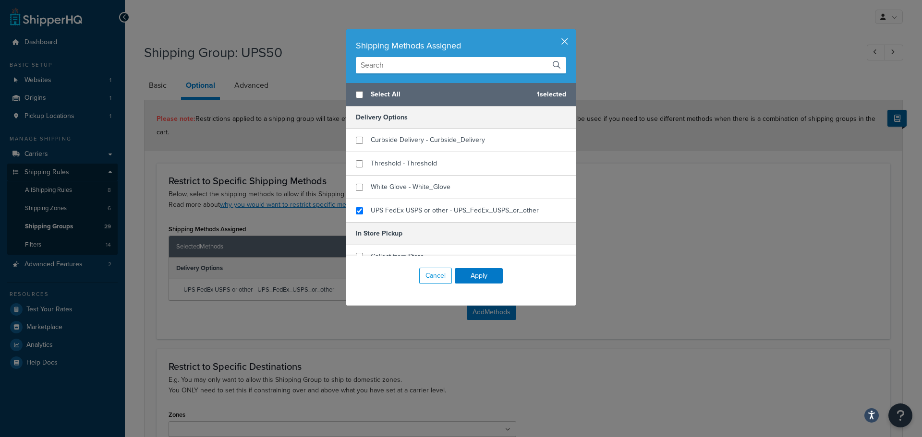
click at [573, 32] on button "button" at bounding box center [574, 30] width 2 height 2
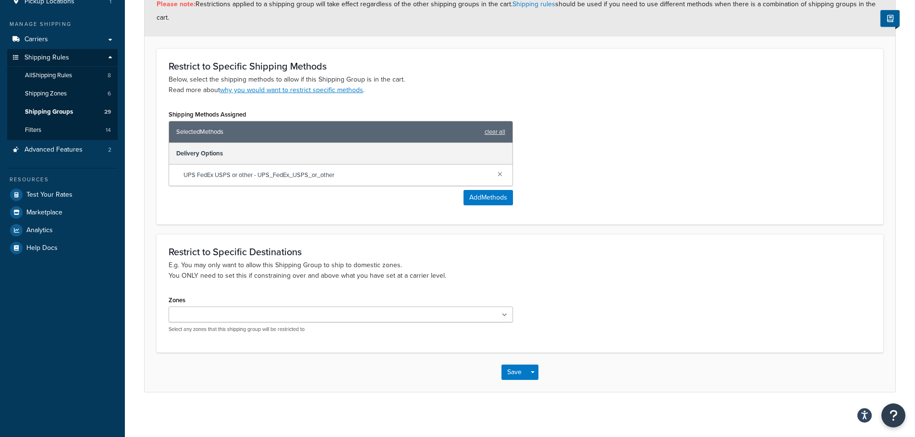
scroll to position [119, 0]
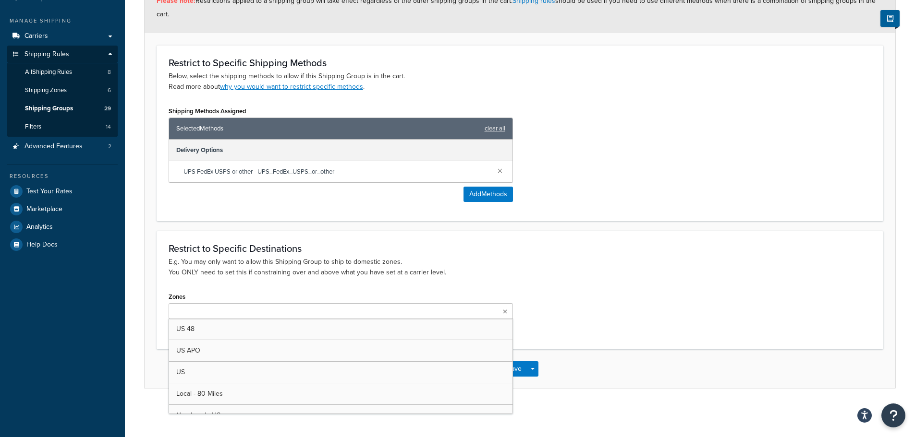
click at [321, 316] on ul at bounding box center [341, 311] width 344 height 16
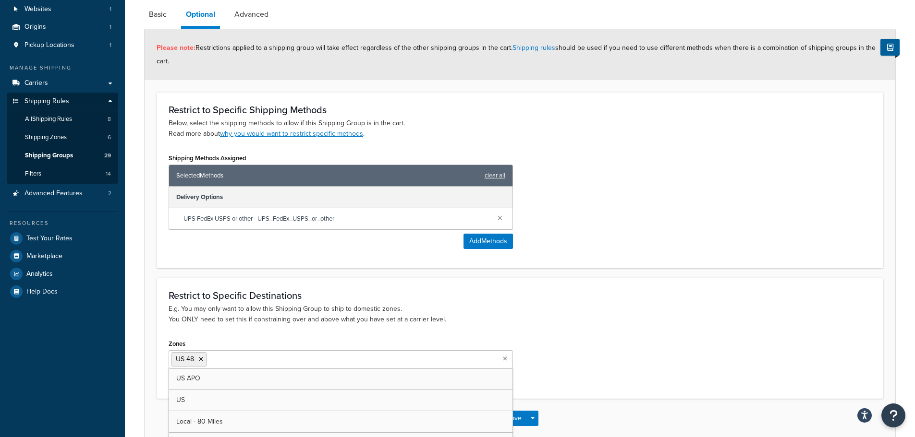
click at [584, 340] on div "Zones US 48 US APO US Local - 80 Miles Non Local - US US POBox Select any zones…" at bounding box center [519, 361] width 717 height 49
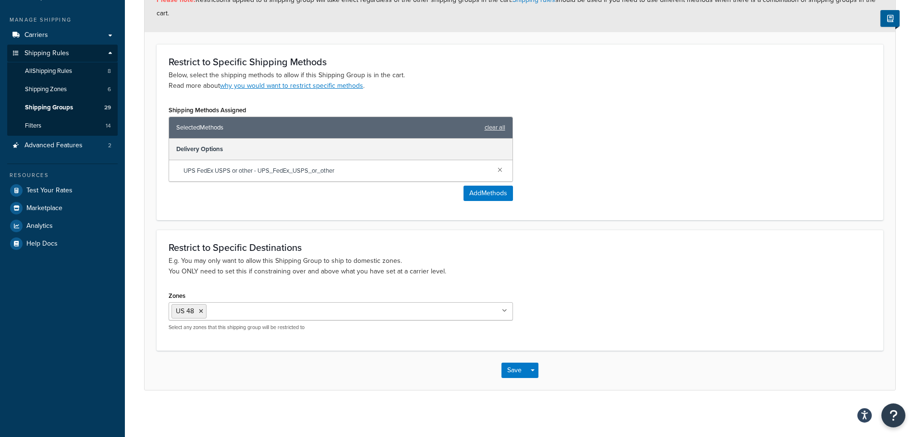
scroll to position [121, 0]
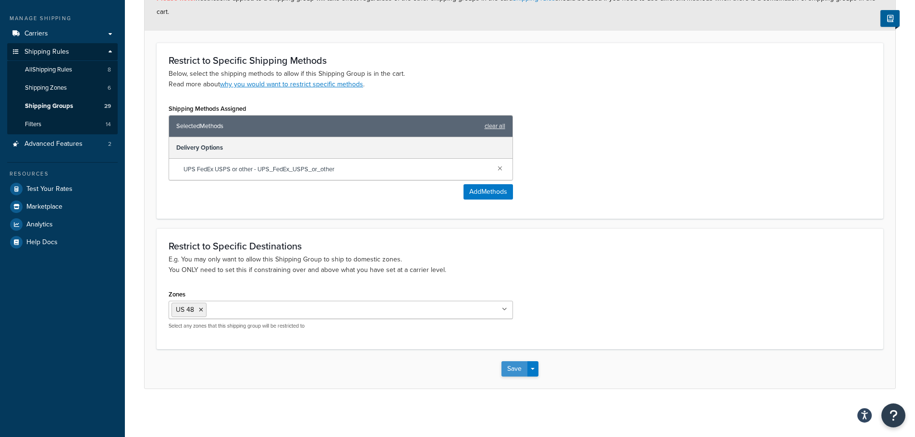
click at [512, 372] on button "Save" at bounding box center [514, 369] width 26 height 15
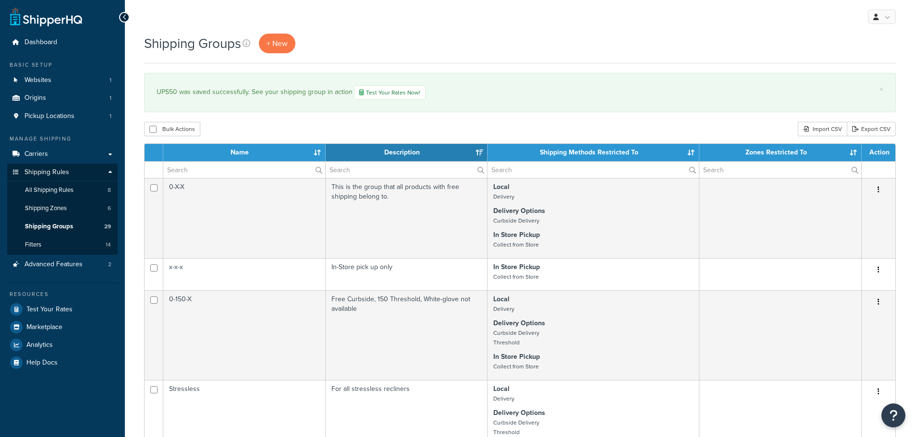
select select "15"
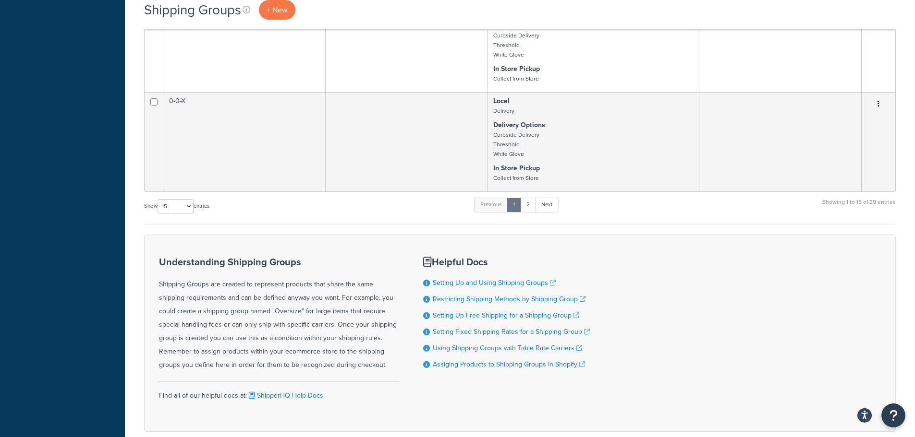
scroll to position [1248, 0]
click at [531, 212] on link "2" at bounding box center [528, 204] width 16 height 14
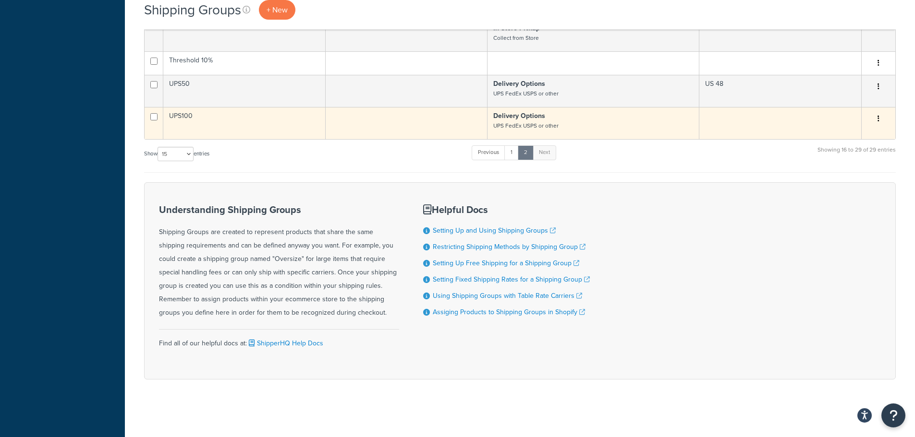
click at [256, 138] on td "UPS100" at bounding box center [244, 123] width 162 height 32
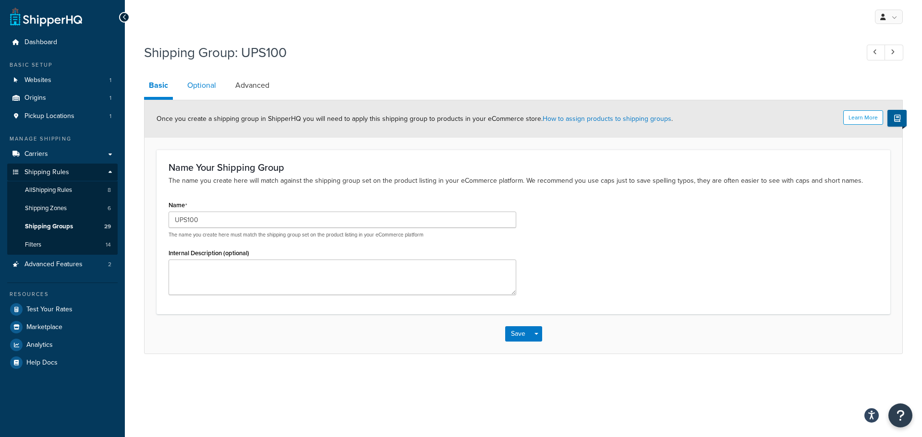
click at [204, 84] on link "Optional" at bounding box center [201, 85] width 38 height 23
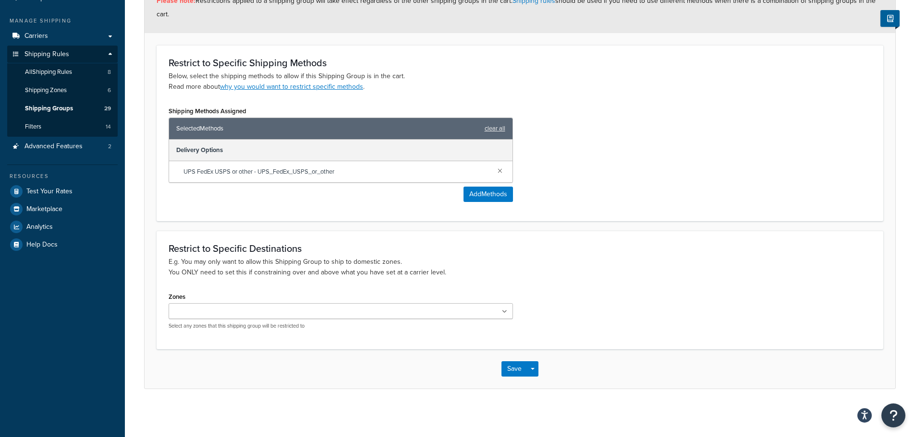
scroll to position [119, 0]
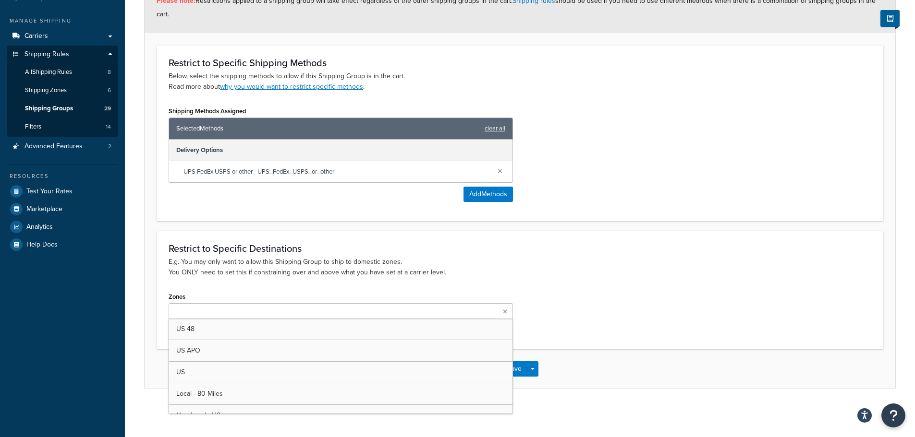
click at [388, 315] on ul at bounding box center [341, 311] width 344 height 16
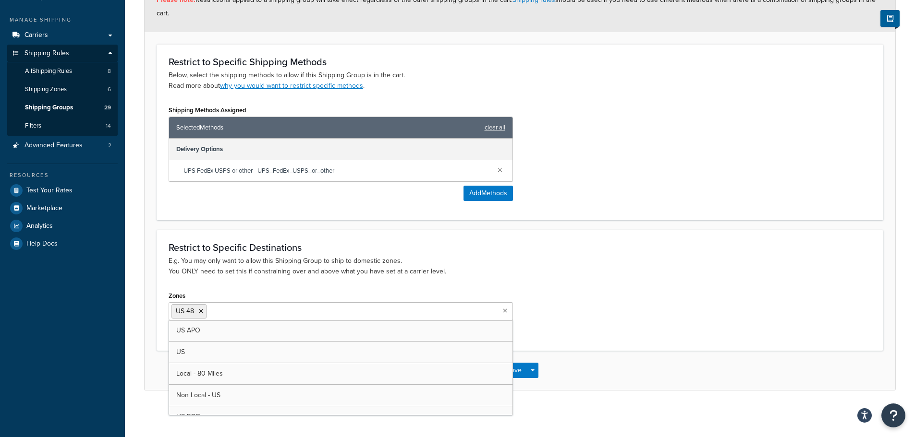
click at [569, 300] on div "Zones US 48 US APO US Local - 80 Miles Non Local - [GEOGRAPHIC_DATA] [GEOGRAPHI…" at bounding box center [519, 313] width 717 height 49
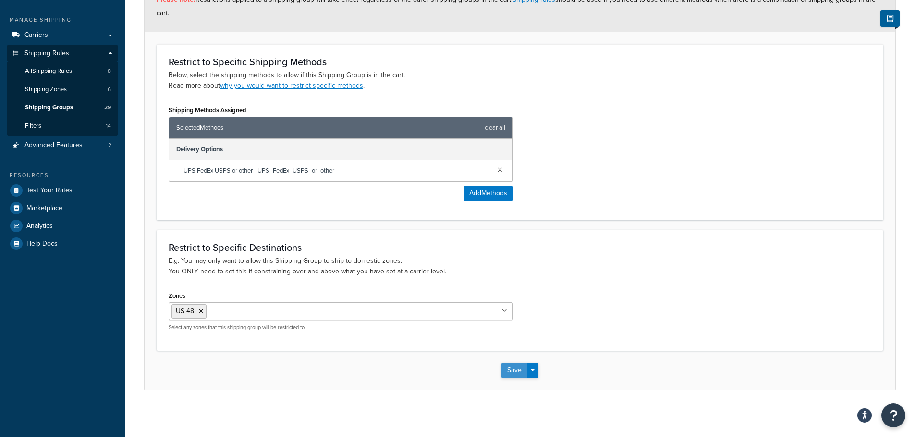
click at [518, 371] on button "Save" at bounding box center [514, 370] width 26 height 15
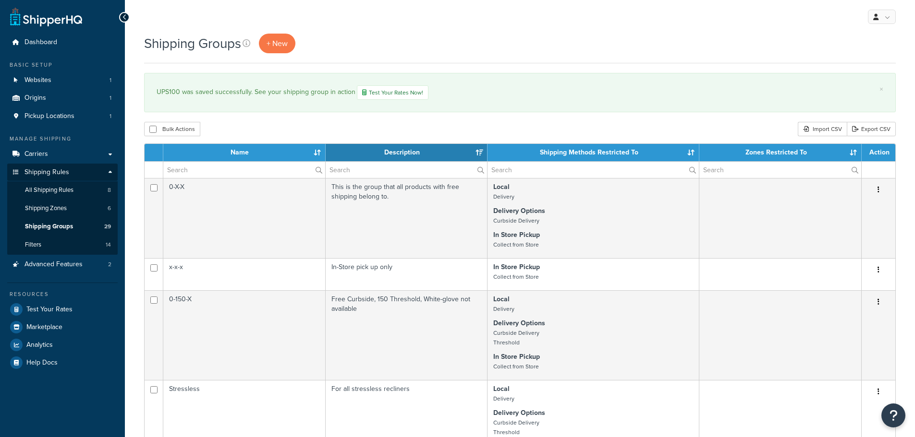
select select "15"
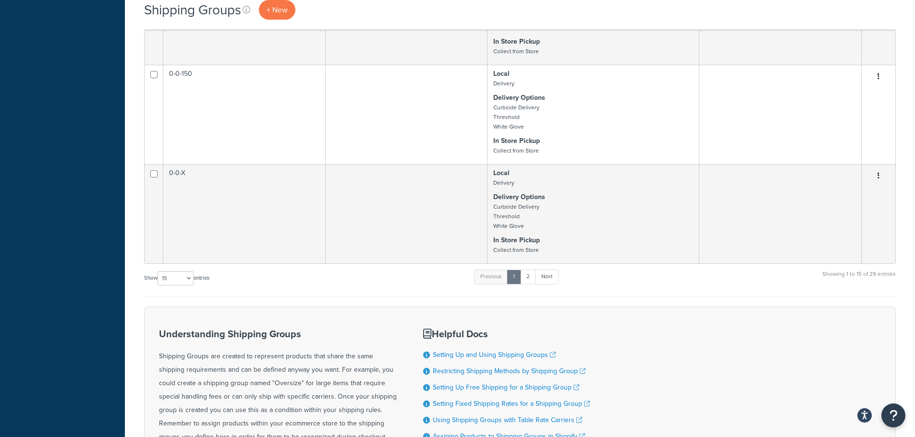
scroll to position [1200, 0]
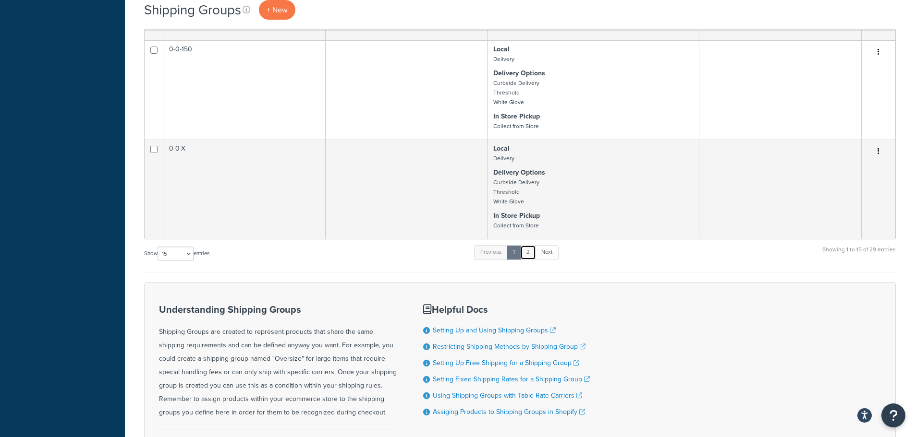
click at [532, 260] on link "2" at bounding box center [528, 252] width 16 height 14
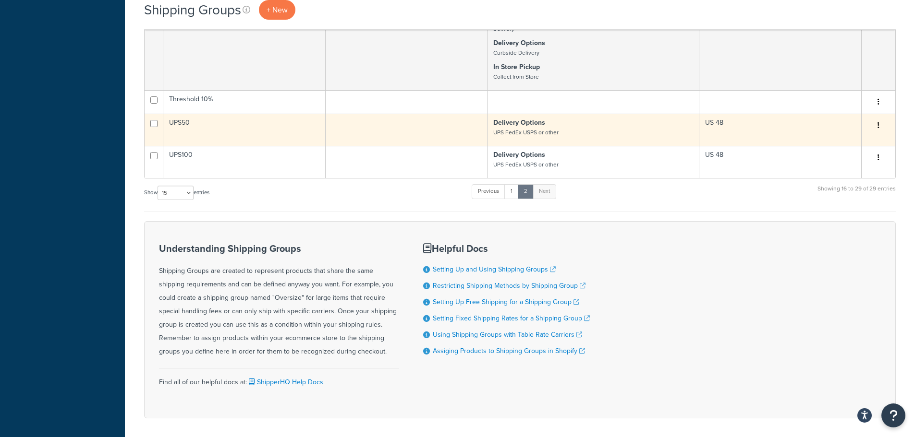
click at [246, 146] on td "UPS50" at bounding box center [244, 130] width 162 height 32
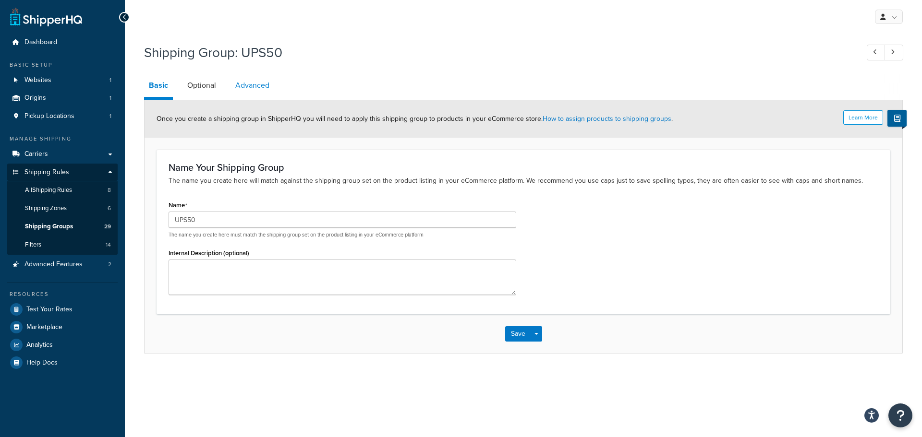
click at [251, 86] on link "Advanced" at bounding box center [252, 85] width 44 height 23
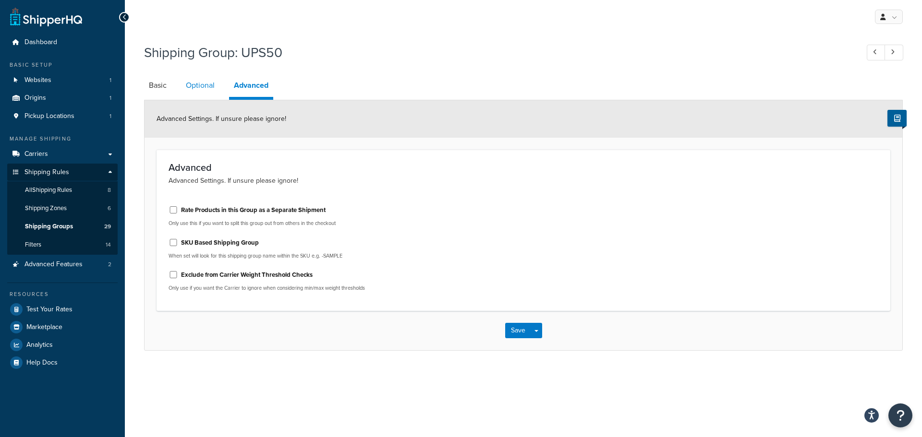
click at [200, 89] on link "Optional" at bounding box center [200, 85] width 38 height 23
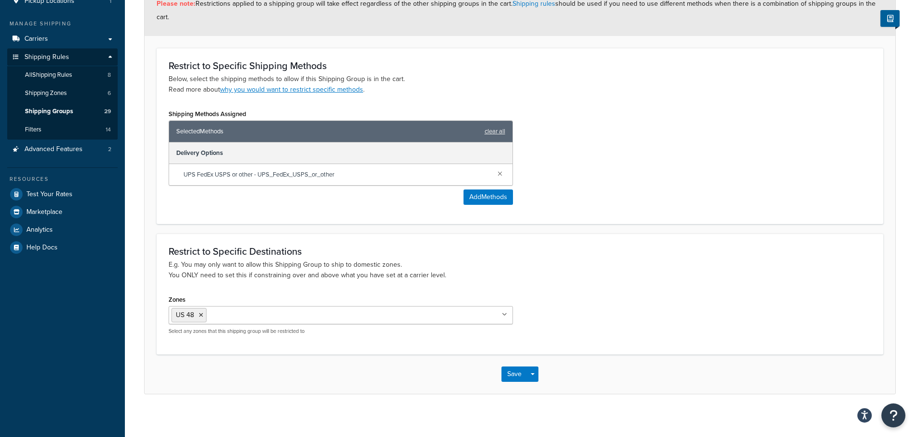
scroll to position [121, 0]
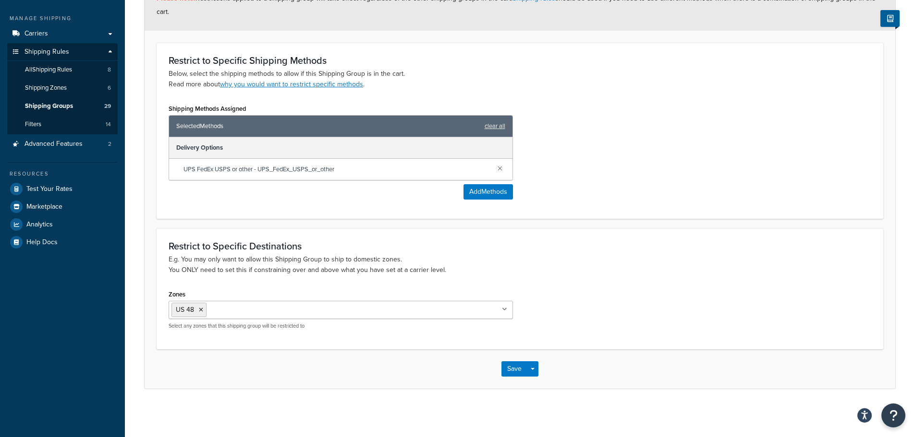
click at [506, 310] on icon at bounding box center [504, 310] width 5 height 6
click at [506, 309] on icon at bounding box center [504, 310] width 5 height 6
click at [533, 272] on p "E.g. You may only want to allow this Shipping Group to ship to domestic zones. …" at bounding box center [520, 264] width 703 height 21
click at [200, 309] on icon at bounding box center [201, 310] width 4 height 6
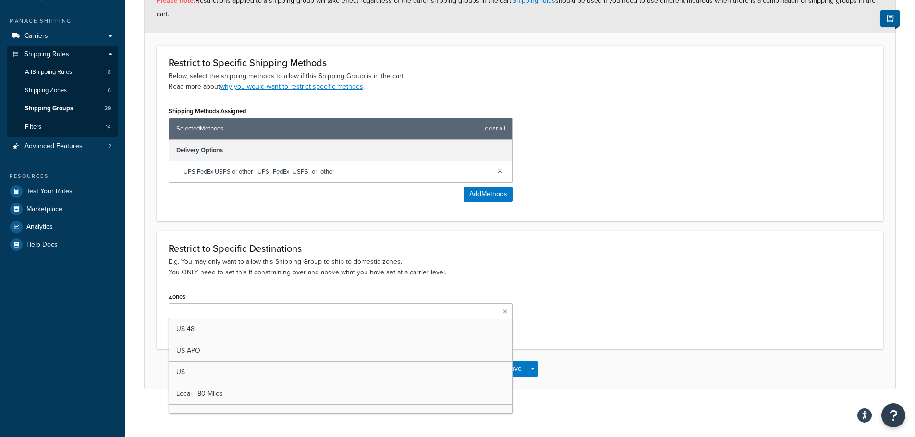
click at [198, 308] on input "Zones" at bounding box center [213, 312] width 85 height 11
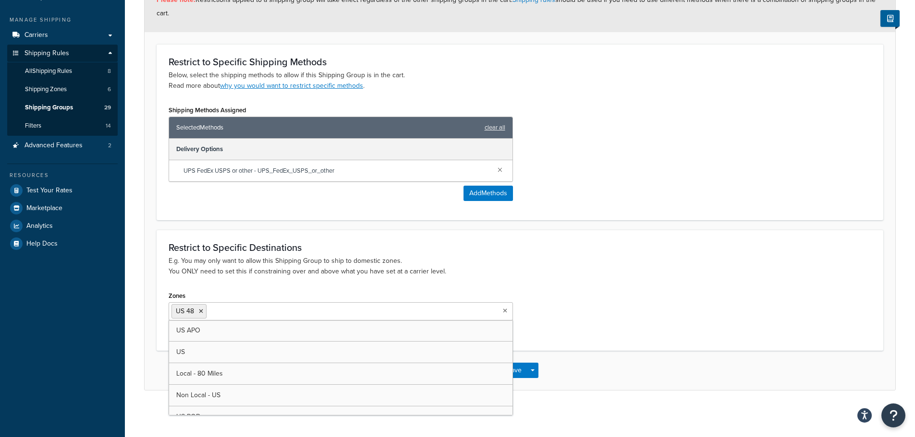
click at [559, 298] on div "Zones US 48 US APO US Local - 80 Miles Non Local - [GEOGRAPHIC_DATA] [GEOGRAPHI…" at bounding box center [519, 313] width 717 height 49
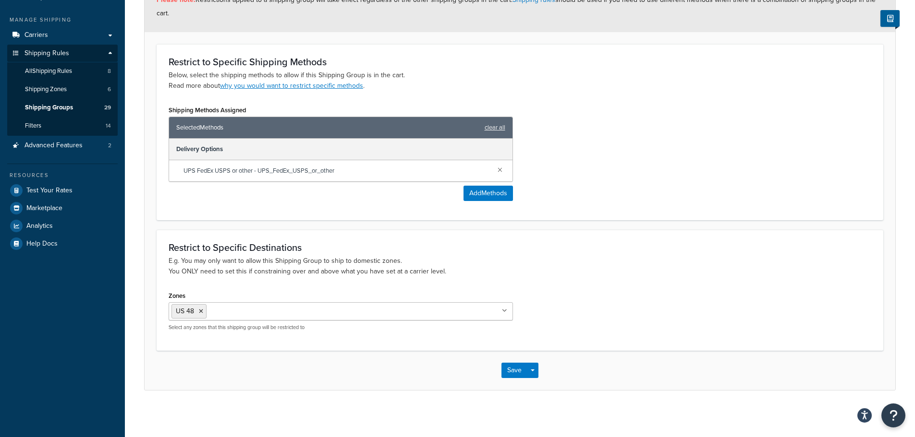
click at [581, 265] on p "E.g. You may only want to allow this Shipping Group to ship to domestic zones. …" at bounding box center [520, 266] width 703 height 21
click at [514, 369] on button "Save" at bounding box center [514, 370] width 26 height 15
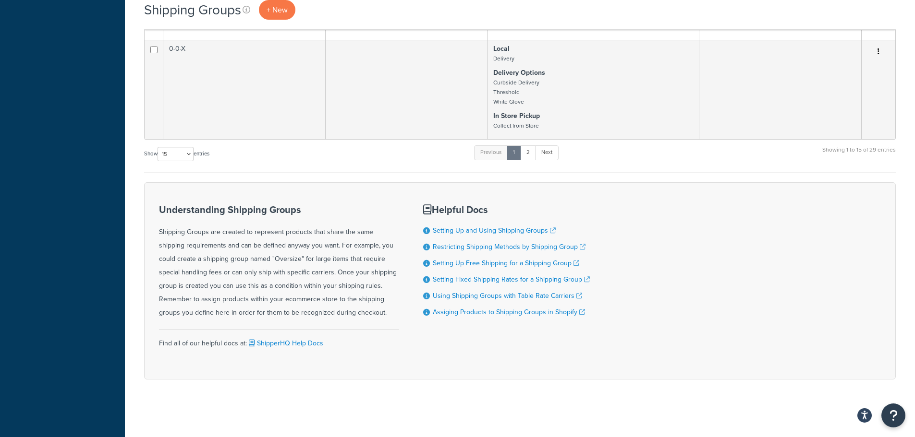
scroll to position [1320, 0]
click at [189, 154] on select "10 15 25 50 100" at bounding box center [175, 154] width 36 height 14
select select "100"
click at [158, 161] on select "10 15 25 50 100" at bounding box center [175, 154] width 36 height 14
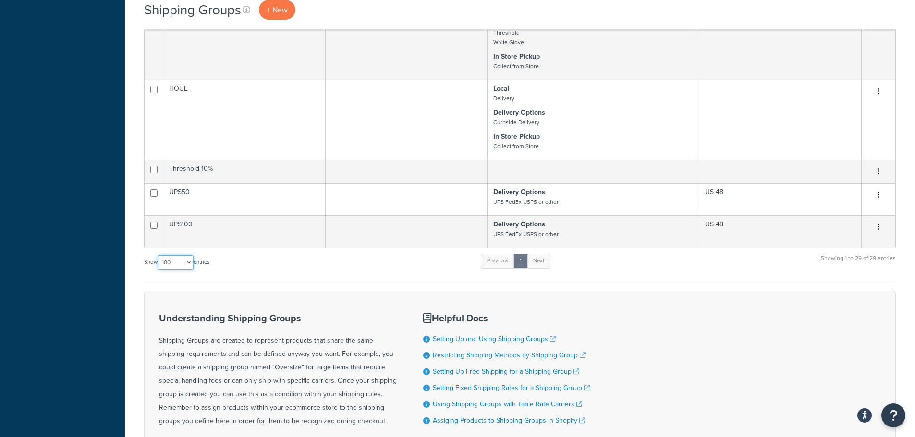
scroll to position [2537, 0]
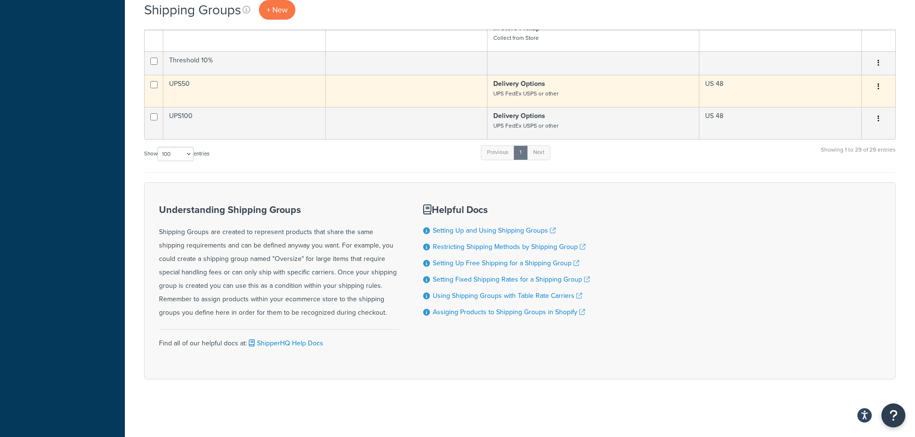
click at [206, 87] on td "UPS50" at bounding box center [244, 91] width 162 height 32
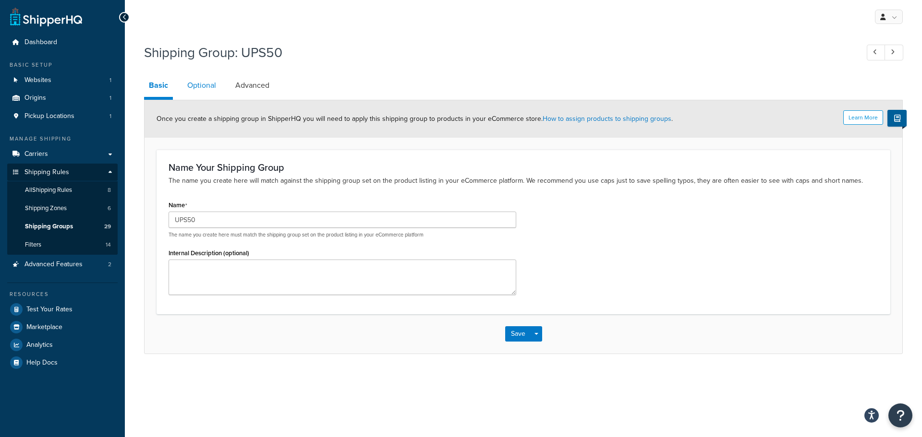
click at [209, 85] on link "Optional" at bounding box center [201, 85] width 38 height 23
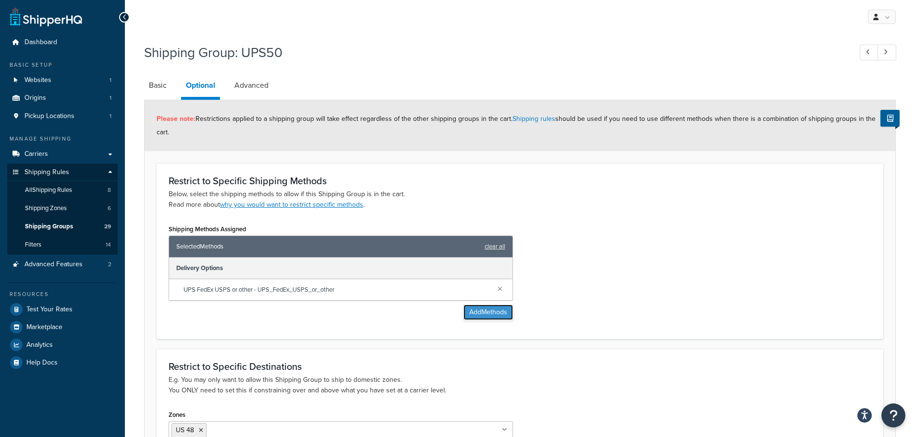
click at [488, 313] on button "Add Methods" at bounding box center [487, 312] width 49 height 15
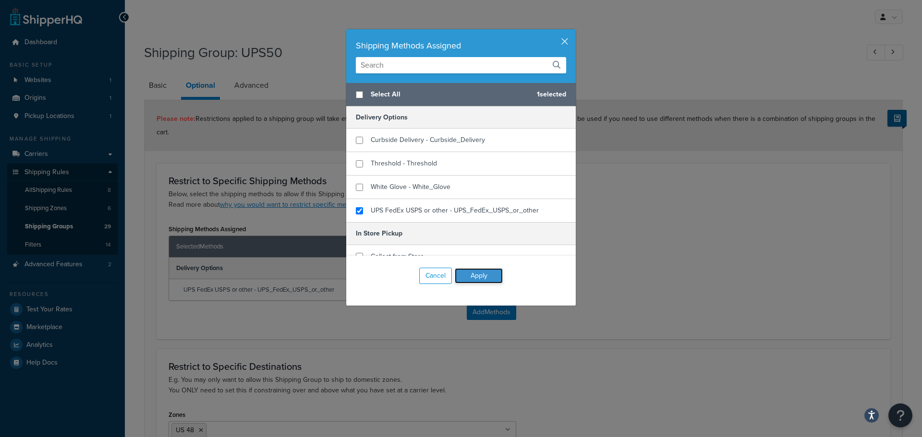
click at [468, 278] on button "Apply" at bounding box center [479, 275] width 48 height 15
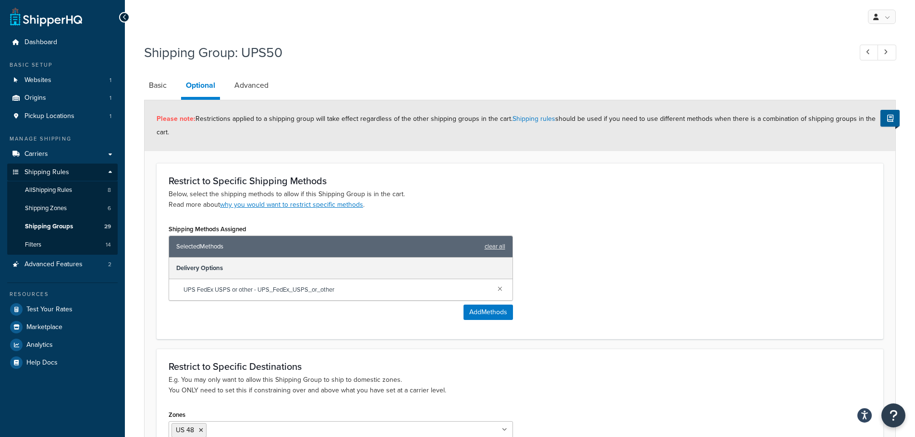
click at [356, 286] on span "UPS FedEx USPS or other - UPS_FedEx_USPS_or_other" at bounding box center [336, 289] width 306 height 13
click at [315, 290] on span "UPS FedEx USPS or other - UPS_FedEx_USPS_or_other" at bounding box center [336, 289] width 306 height 13
click at [310, 293] on span "UPS FedEx USPS or other - UPS_FedEx_USPS_or_other" at bounding box center [336, 289] width 306 height 13
click at [252, 85] on link "Advanced" at bounding box center [252, 85] width 44 height 23
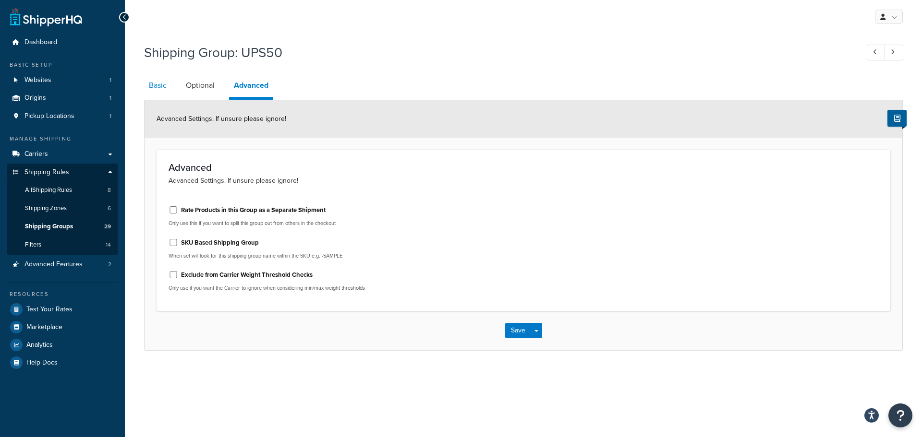
click at [156, 86] on link "Basic" at bounding box center [157, 85] width 27 height 23
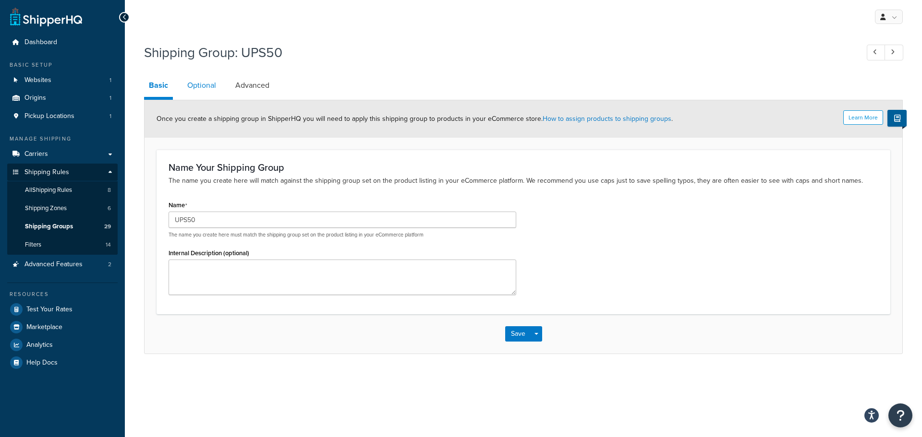
click at [195, 85] on link "Optional" at bounding box center [201, 85] width 38 height 23
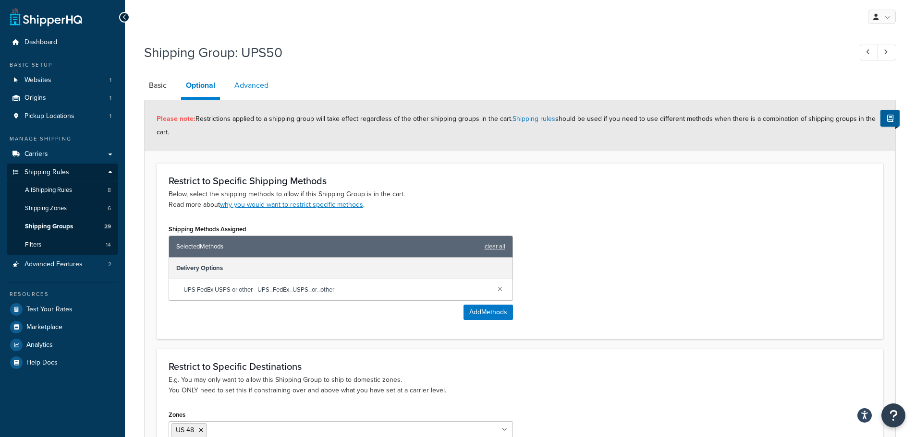
click at [260, 85] on link "Advanced" at bounding box center [252, 85] width 44 height 23
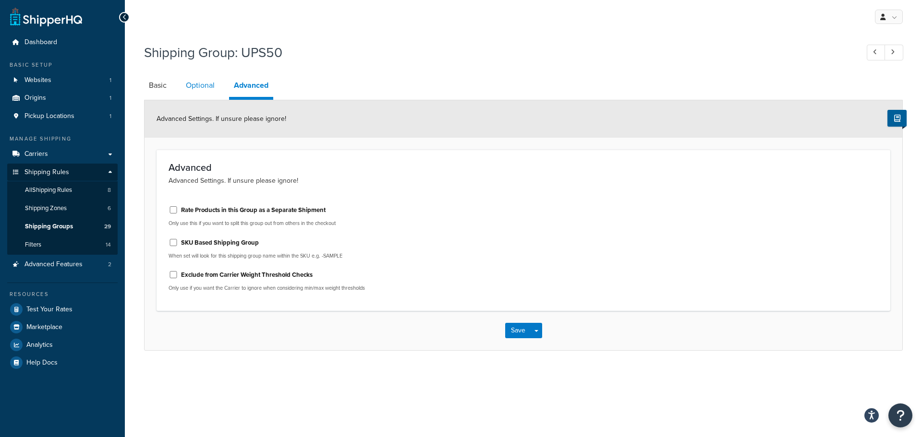
click at [192, 87] on link "Optional" at bounding box center [200, 85] width 38 height 23
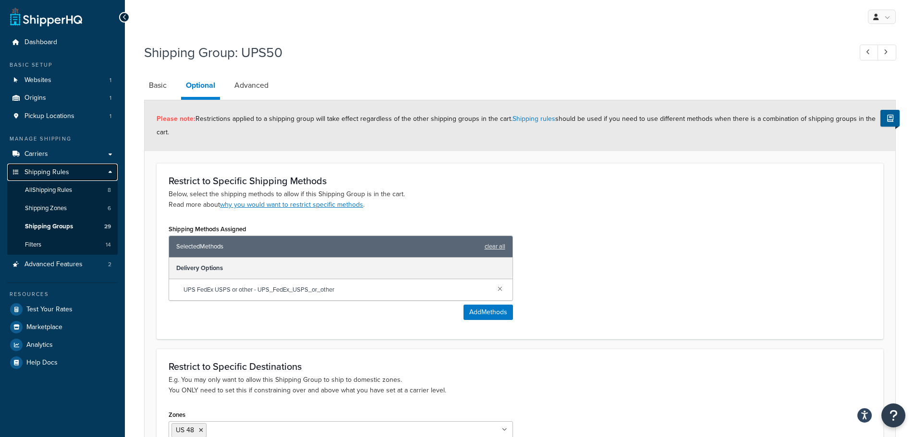
click at [55, 173] on span "Shipping Rules" at bounding box center [46, 173] width 45 height 8
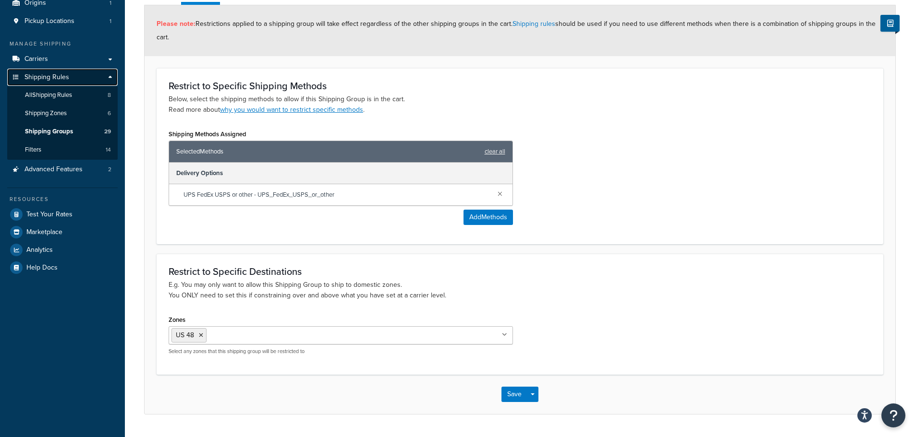
scroll to position [73, 0]
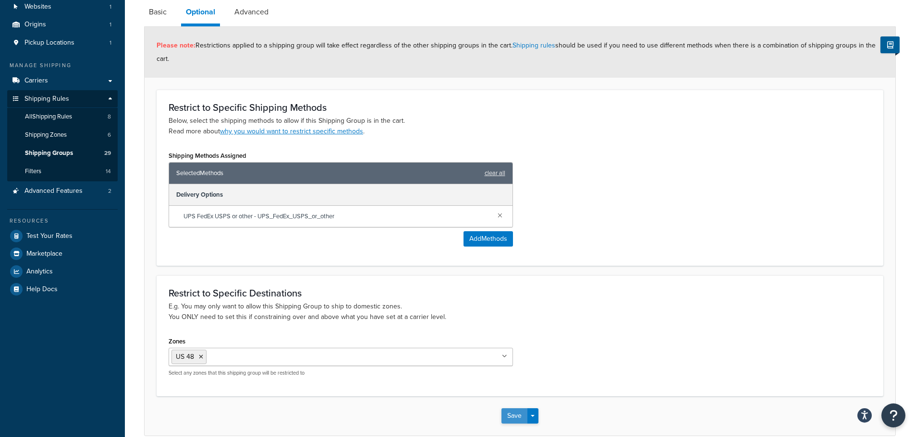
click at [520, 412] on button "Save" at bounding box center [514, 416] width 26 height 15
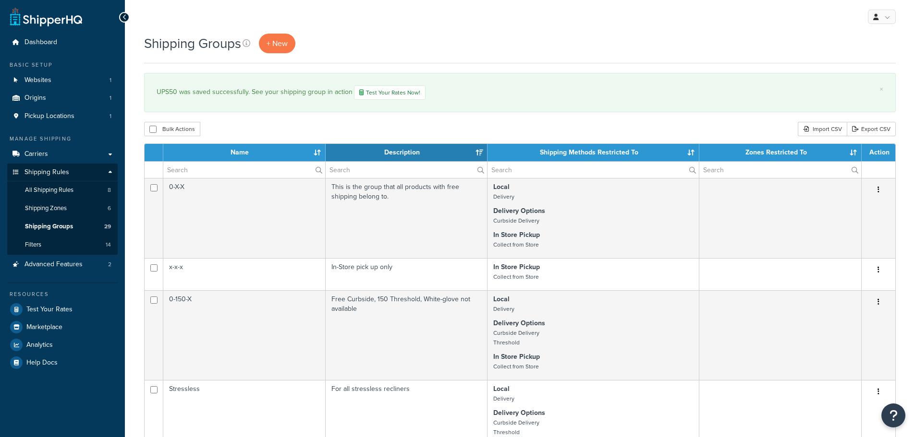
select select "15"
click at [47, 170] on span "Shipping Rules" at bounding box center [46, 173] width 45 height 8
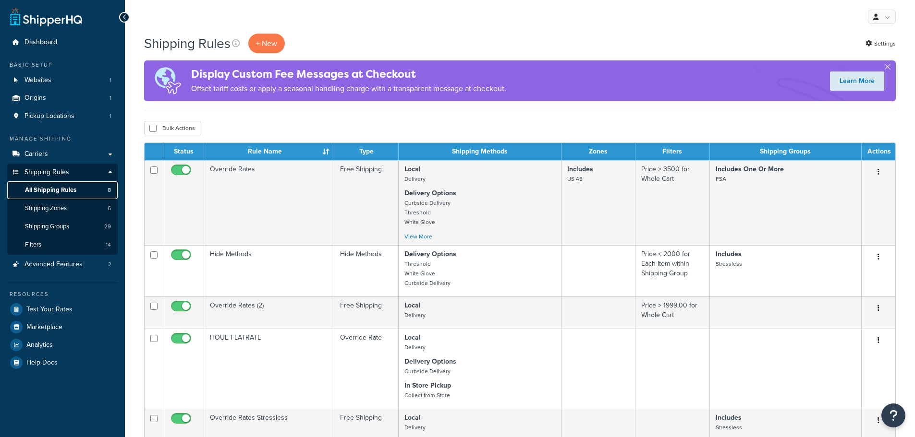
click at [55, 193] on span "All Shipping Rules" at bounding box center [50, 190] width 51 height 8
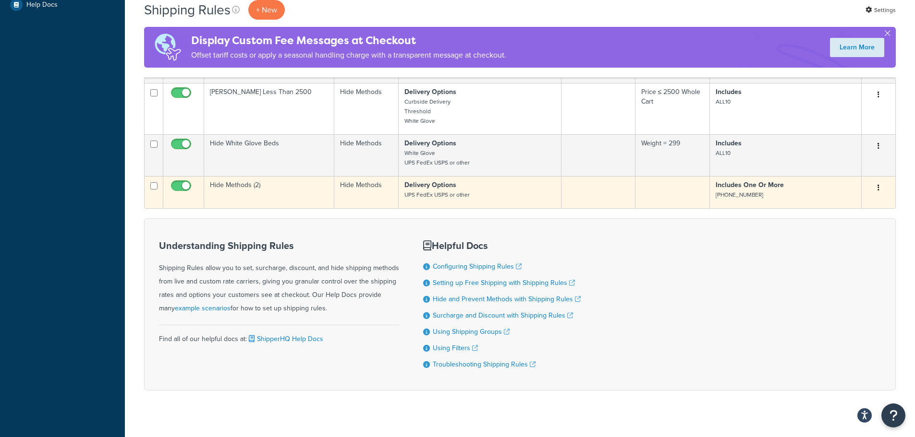
scroll to position [378, 0]
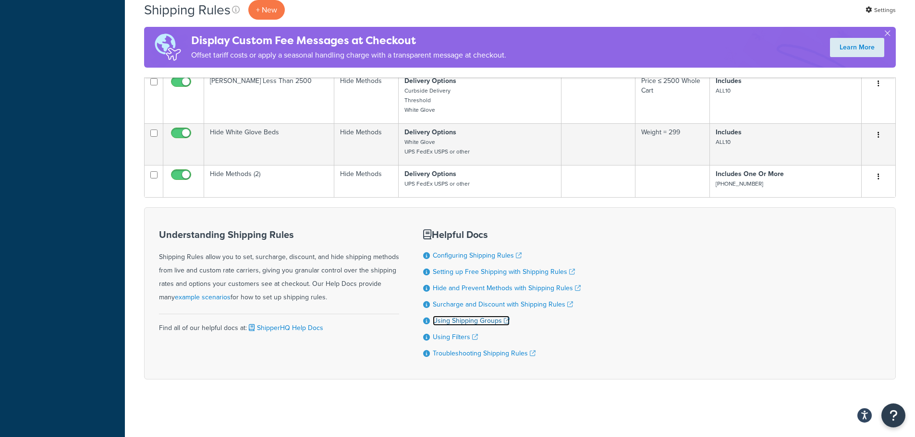
click at [465, 321] on link "Using Shipping Groups" at bounding box center [471, 321] width 77 height 10
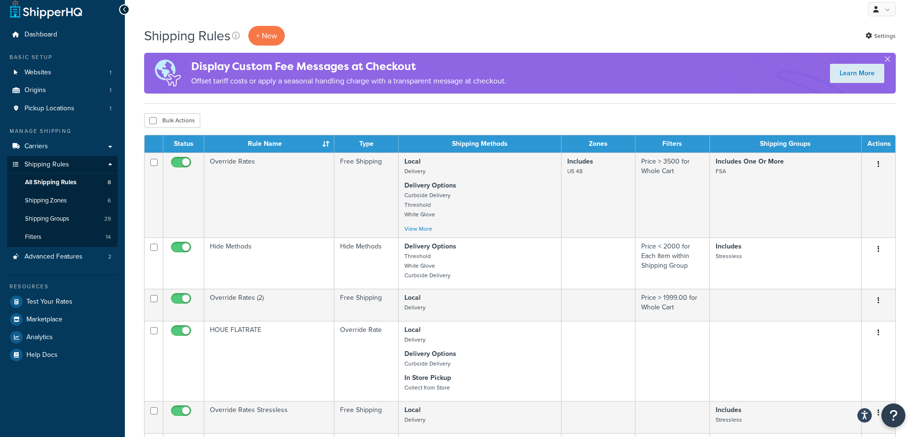
scroll to position [0, 0]
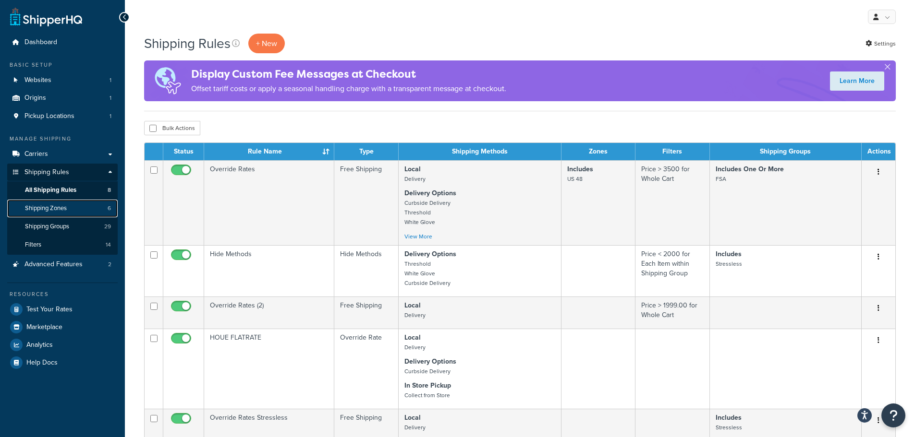
click at [79, 207] on link "Shipping Zones 6" at bounding box center [62, 209] width 110 height 18
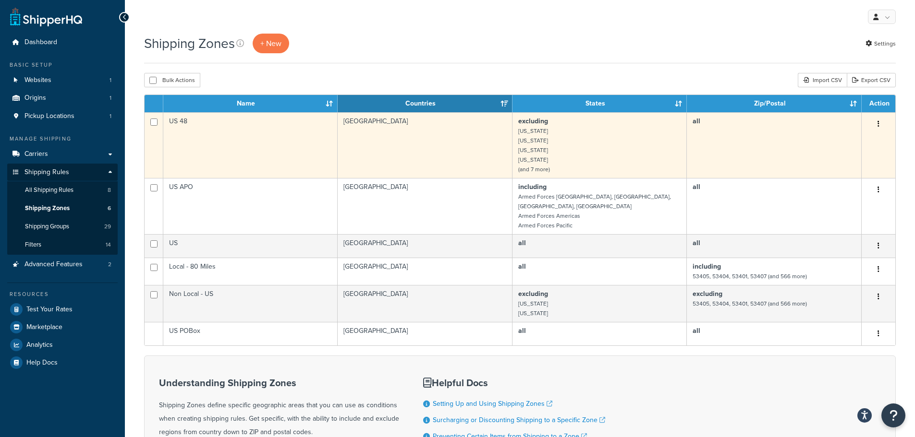
click at [877, 123] on button "button" at bounding box center [878, 124] width 13 height 15
click at [846, 144] on link "Edit" at bounding box center [839, 144] width 76 height 20
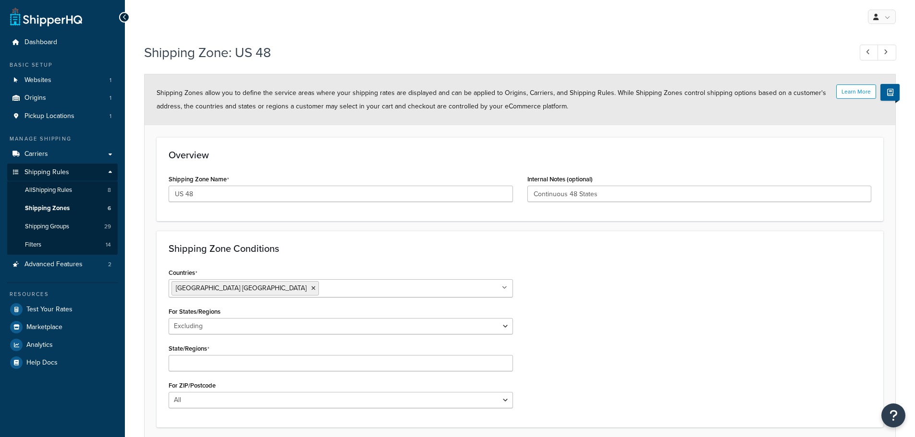
select select "excluding"
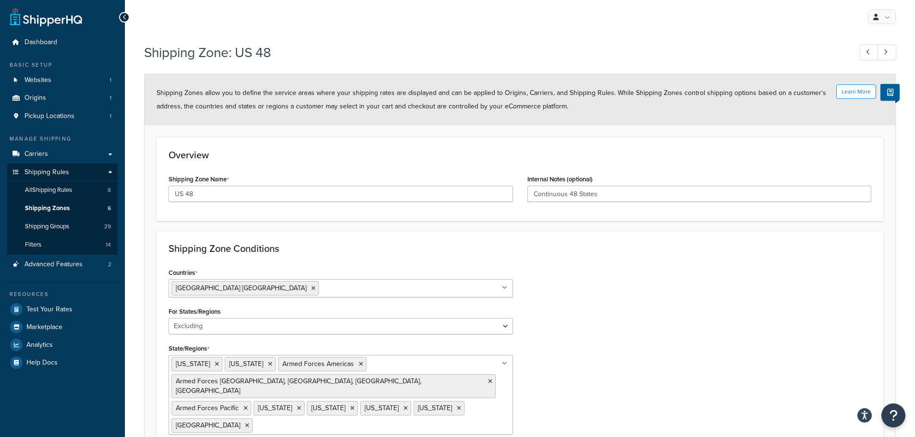
click at [123, 16] on icon at bounding box center [124, 17] width 4 height 7
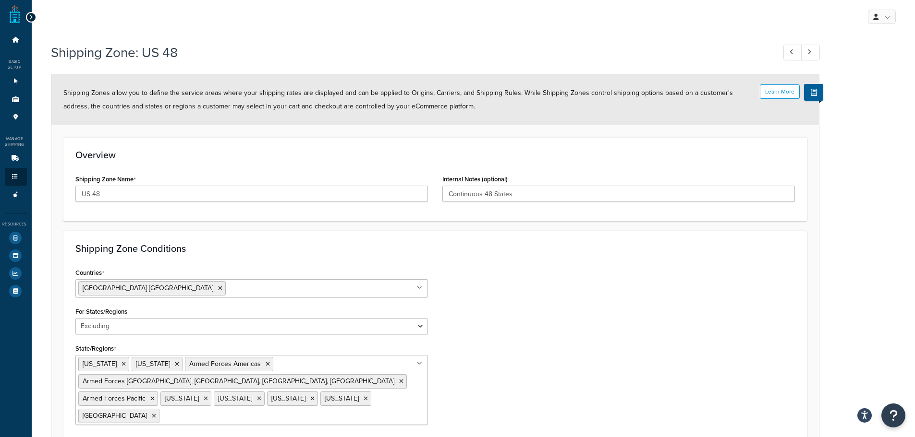
click at [27, 17] on div at bounding box center [31, 17] width 11 height 11
click at [31, 18] on icon at bounding box center [31, 17] width 4 height 7
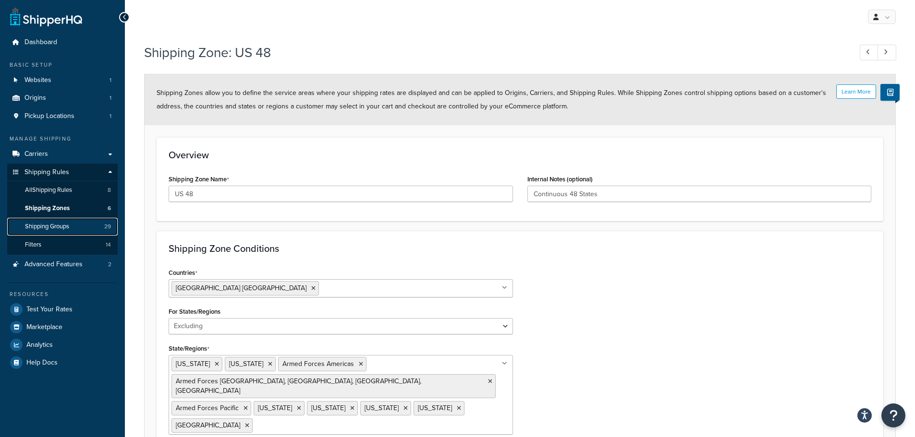
click at [54, 225] on span "Shipping Groups" at bounding box center [47, 227] width 44 height 8
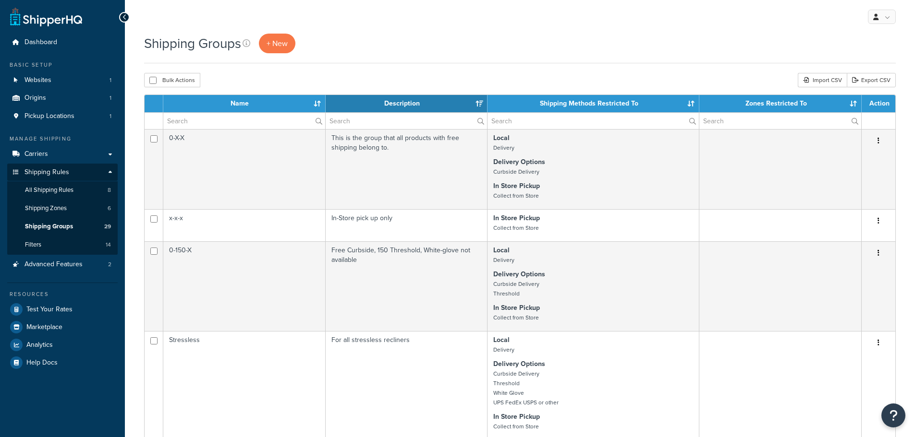
select select "15"
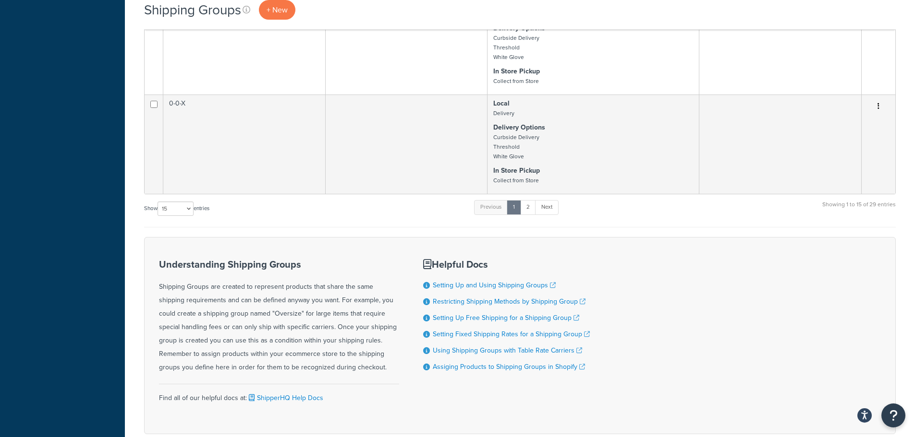
scroll to position [1200, 0]
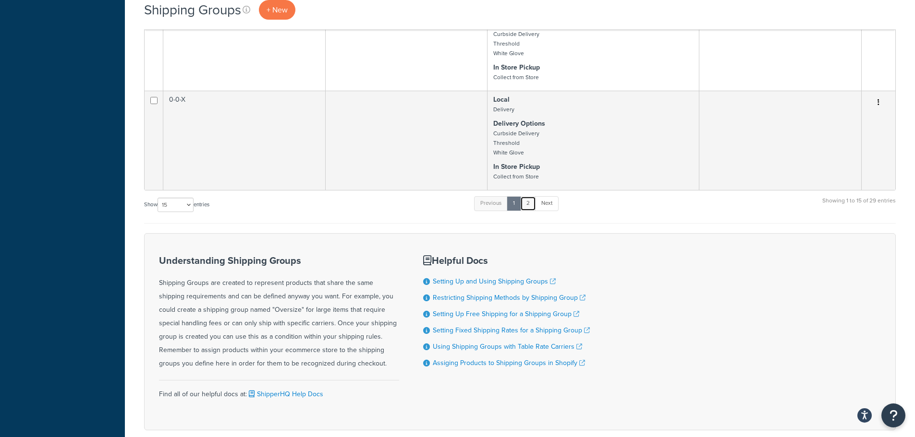
click at [527, 211] on link "2" at bounding box center [528, 203] width 16 height 14
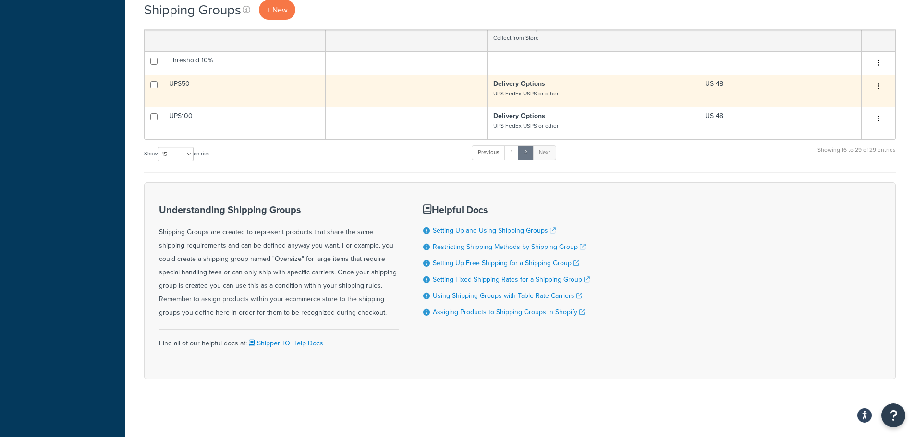
click at [501, 96] on p "Delivery Options UPS FedEx USPS or other" at bounding box center [593, 88] width 200 height 19
click at [523, 98] on small "UPS FedEx USPS or other" at bounding box center [525, 93] width 65 height 9
click at [527, 85] on td "Delivery Options UPS FedEx USPS or other" at bounding box center [593, 91] width 212 height 32
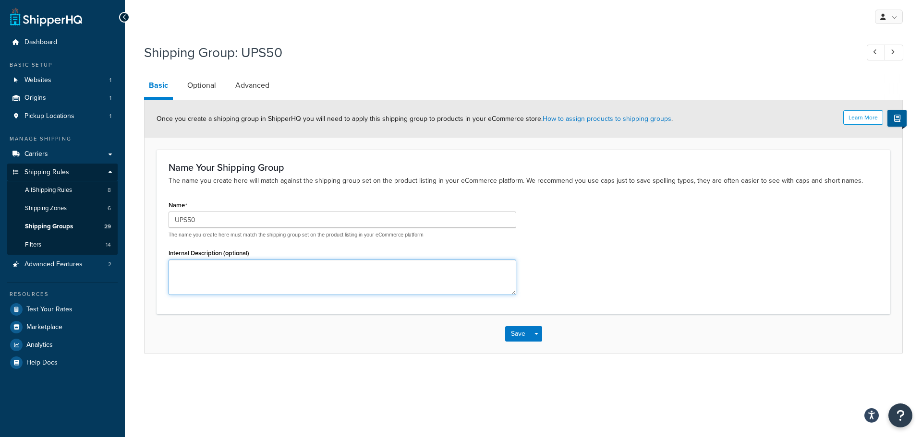
click at [234, 290] on textarea "Internal Description (optional)" at bounding box center [343, 278] width 348 height 36
click at [206, 86] on link "Optional" at bounding box center [201, 85] width 38 height 23
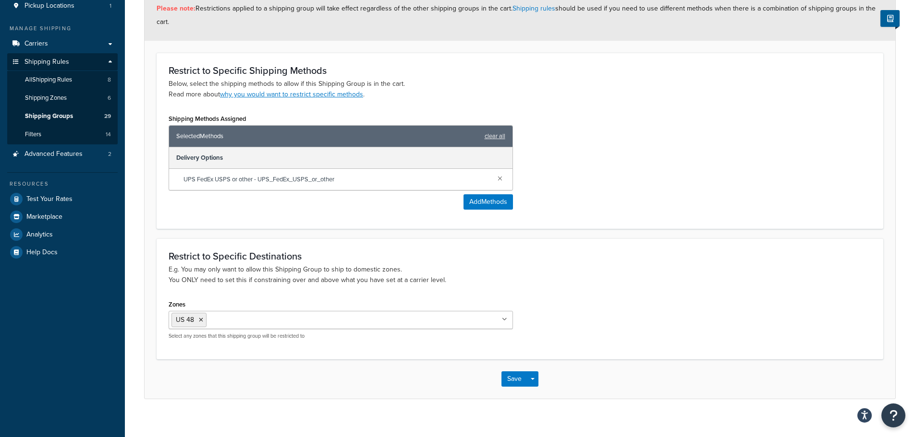
scroll to position [121, 0]
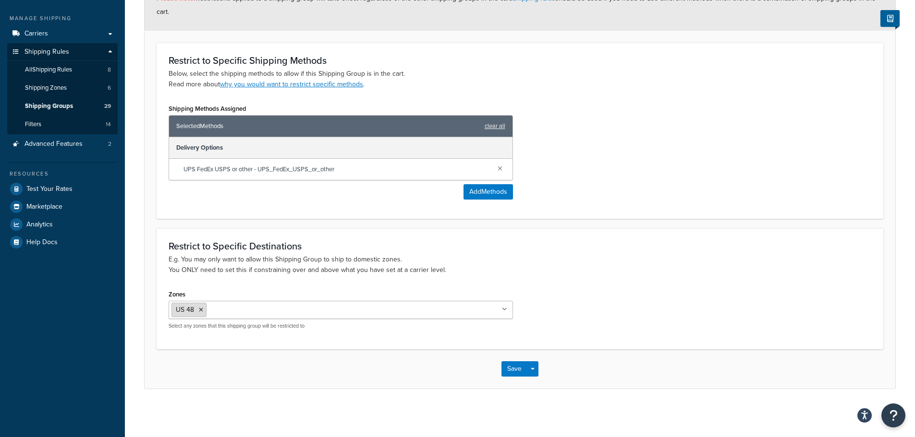
click at [202, 310] on icon at bounding box center [201, 310] width 4 height 6
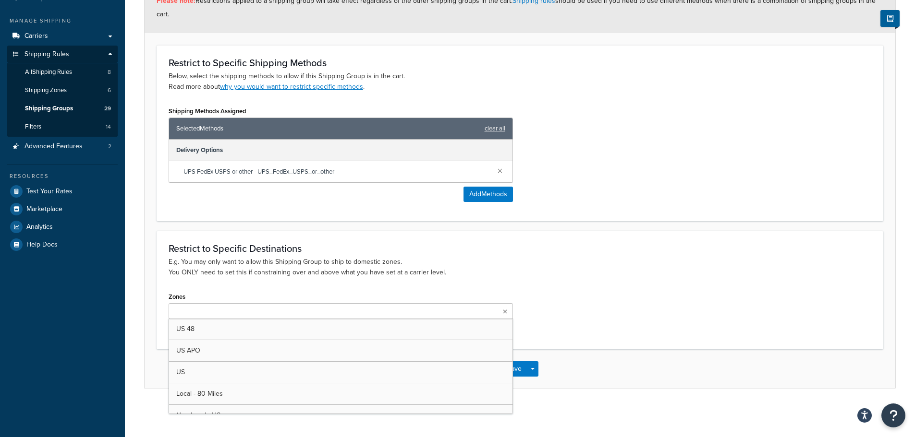
scroll to position [119, 0]
click at [565, 279] on div "Restrict to Specific Destinations E.g. You may only want to allow this Shipping…" at bounding box center [520, 290] width 727 height 118
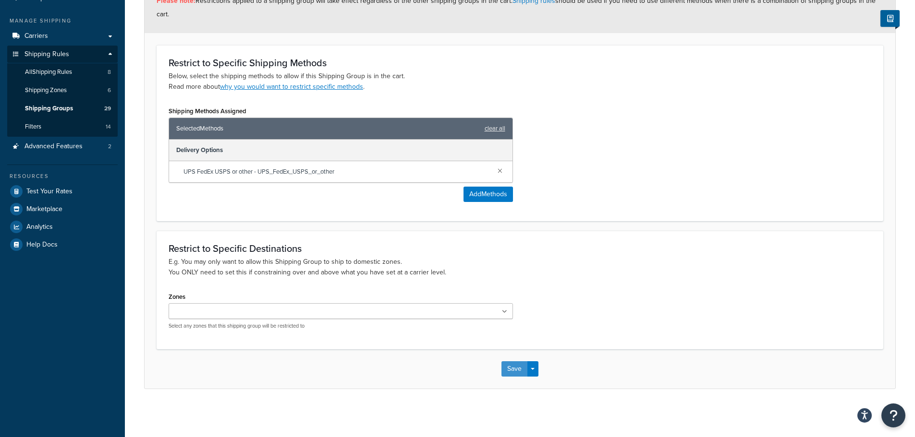
click at [521, 366] on button "Save" at bounding box center [514, 369] width 26 height 15
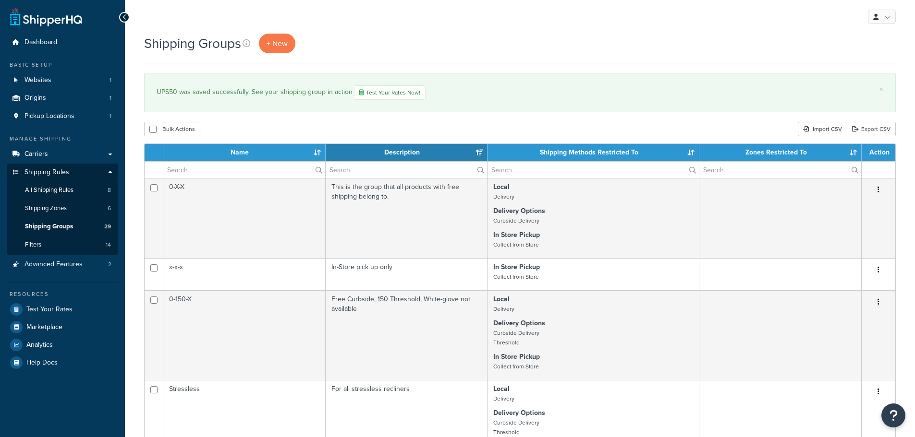
select select "15"
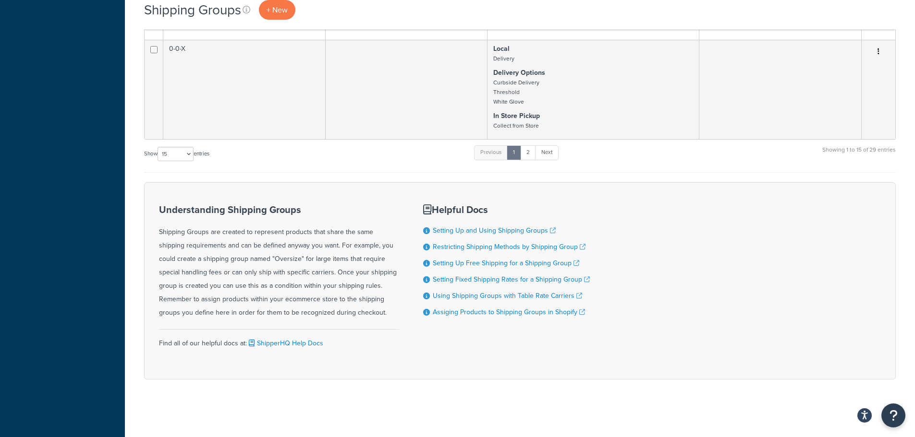
scroll to position [1320, 0]
click at [530, 155] on link "2" at bounding box center [528, 152] width 16 height 14
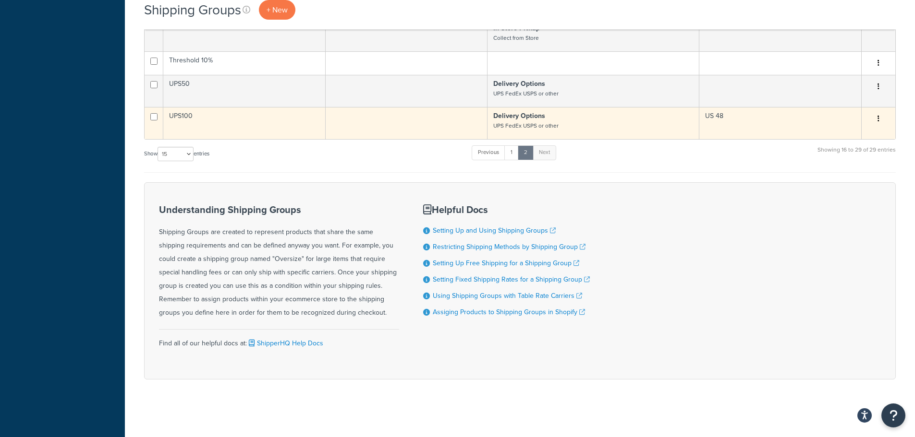
click at [233, 126] on td "UPS100" at bounding box center [244, 123] width 162 height 32
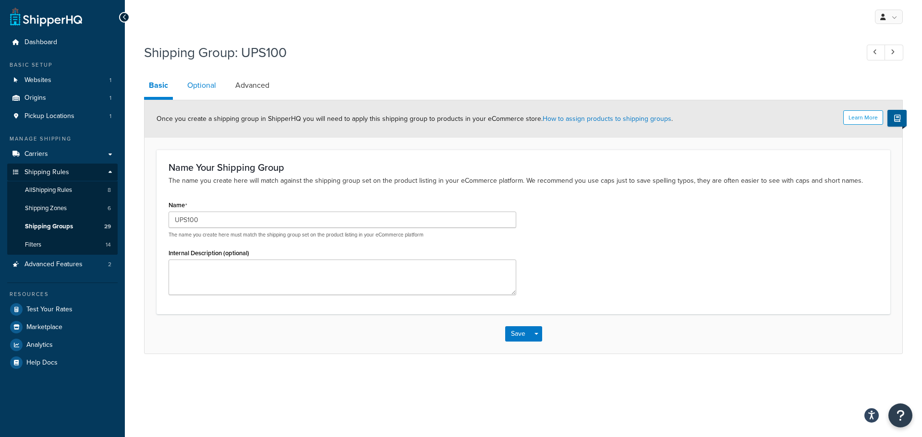
click at [207, 88] on link "Optional" at bounding box center [201, 85] width 38 height 23
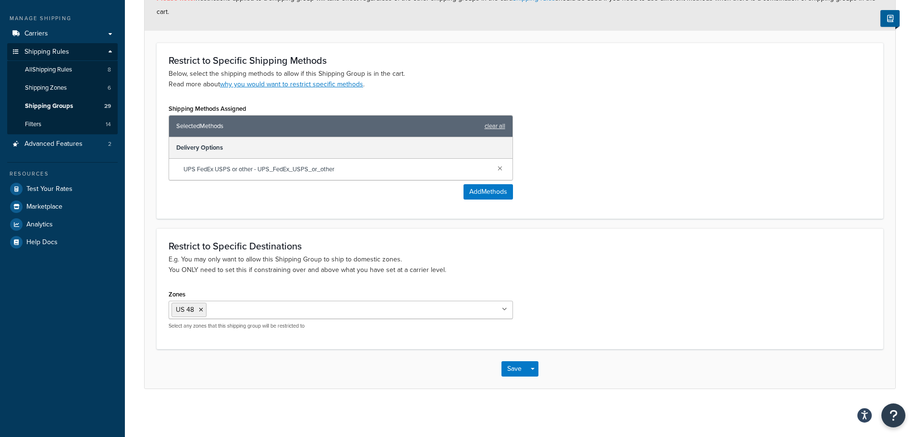
scroll to position [73, 0]
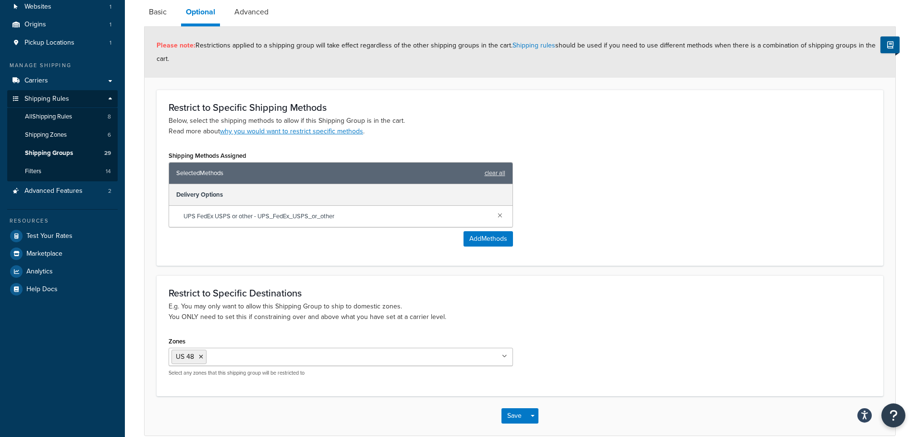
click at [202, 358] on icon at bounding box center [201, 357] width 4 height 6
click at [522, 412] on button "Save" at bounding box center [514, 413] width 26 height 15
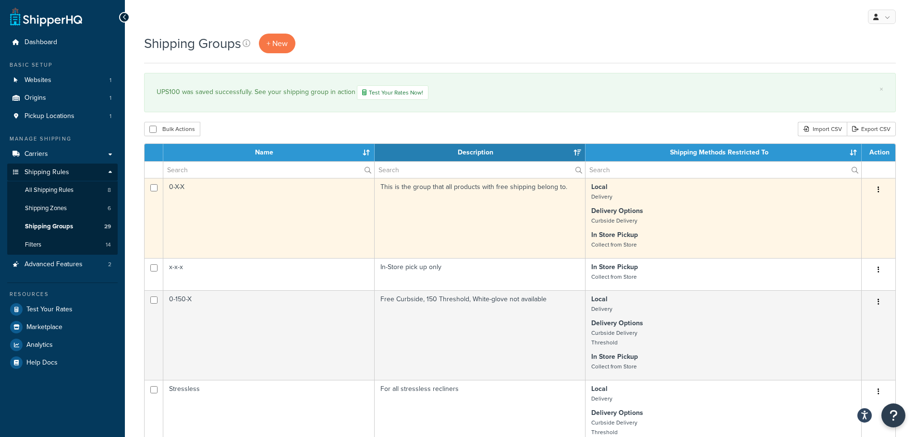
click at [602, 198] on small "Delivery" at bounding box center [601, 197] width 21 height 9
click at [608, 216] on strong "Delivery Options" at bounding box center [617, 211] width 52 height 10
click at [624, 240] on strong "In Store Pickup" at bounding box center [614, 235] width 47 height 10
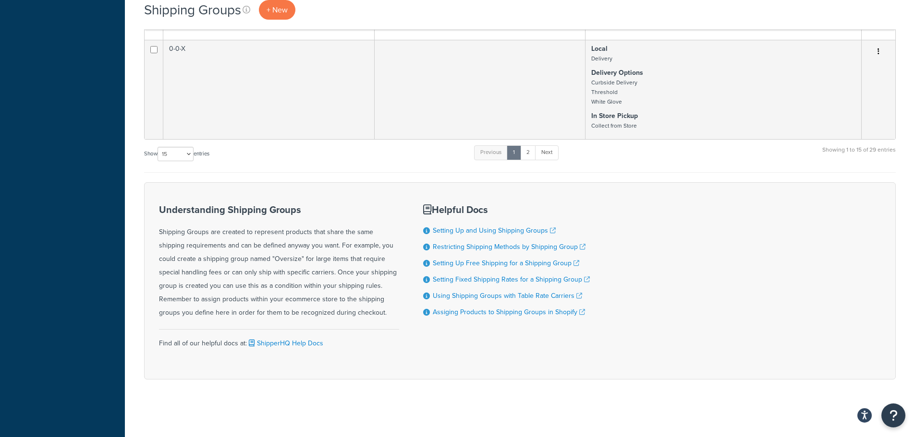
scroll to position [1320, 0]
click at [186, 156] on select "10 15 25 50 100" at bounding box center [175, 154] width 36 height 14
select select "100"
click at [158, 161] on select "10 15 25 50 100" at bounding box center [175, 154] width 36 height 14
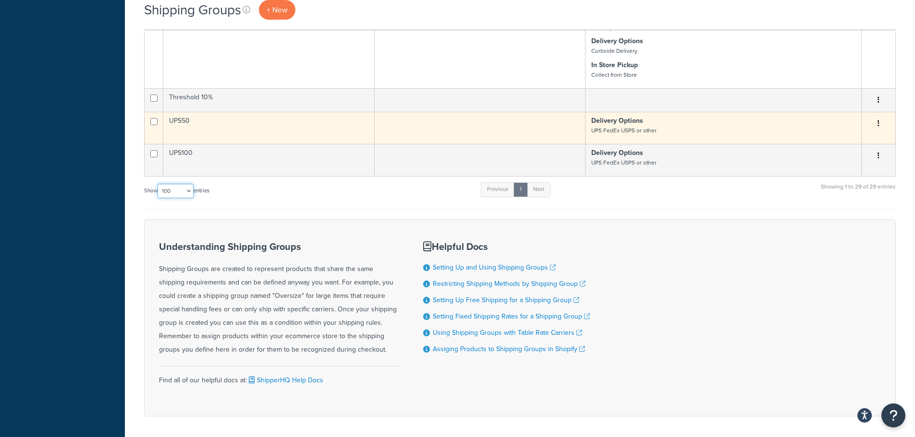
scroll to position [2441, 0]
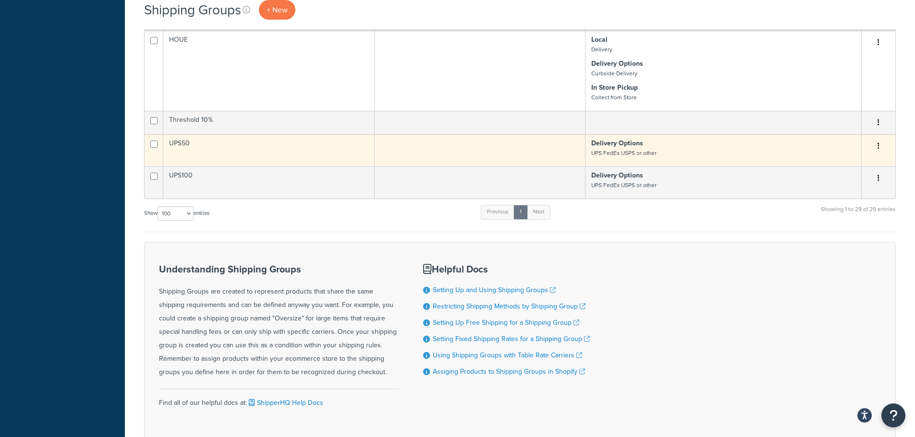
click at [877, 154] on button "button" at bounding box center [878, 146] width 13 height 15
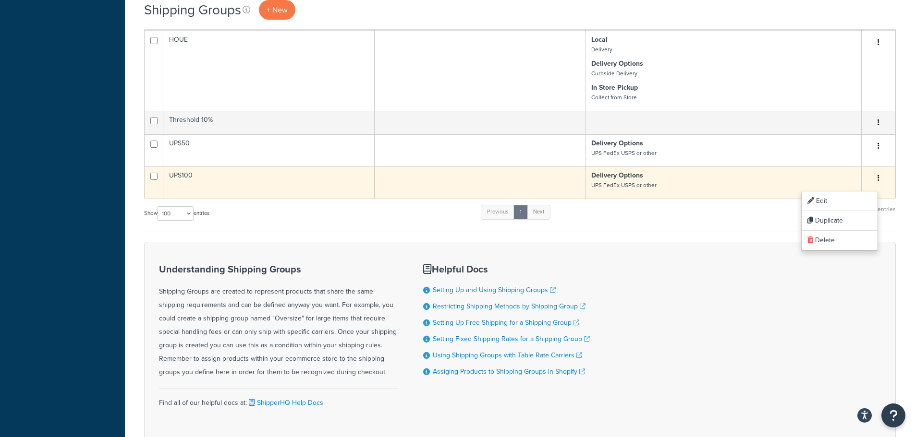
click at [757, 190] on p "Delivery Options UPS FedEx USPS or other" at bounding box center [723, 180] width 264 height 19
click at [640, 190] on small "UPS FedEx USPS or other" at bounding box center [623, 185] width 65 height 9
click at [618, 181] on strong "Delivery Options" at bounding box center [617, 175] width 52 height 10
click at [273, 199] on td "UPS100" at bounding box center [268, 183] width 211 height 32
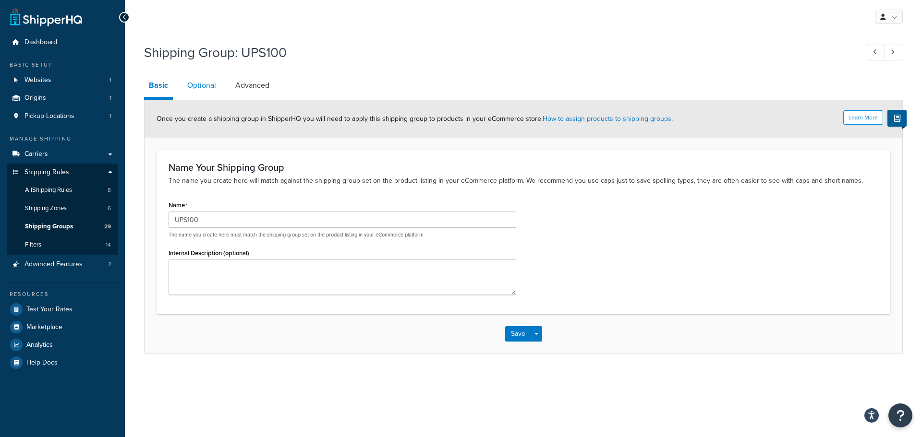
click at [193, 86] on link "Optional" at bounding box center [201, 85] width 38 height 23
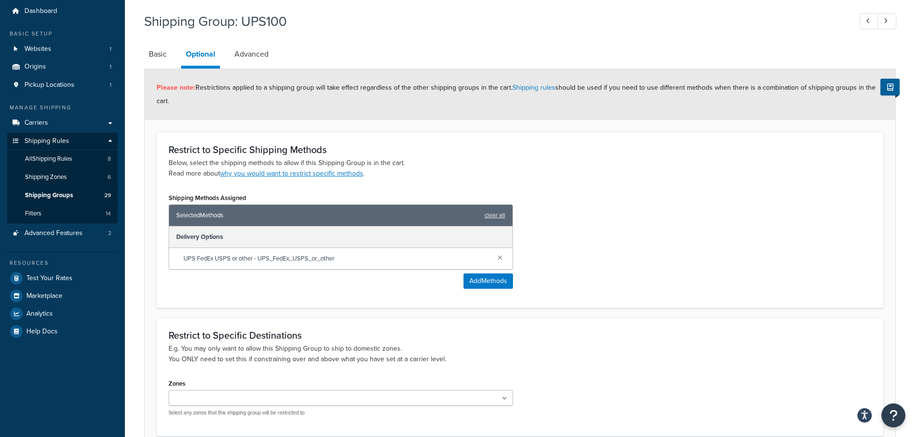
scroll to position [48, 0]
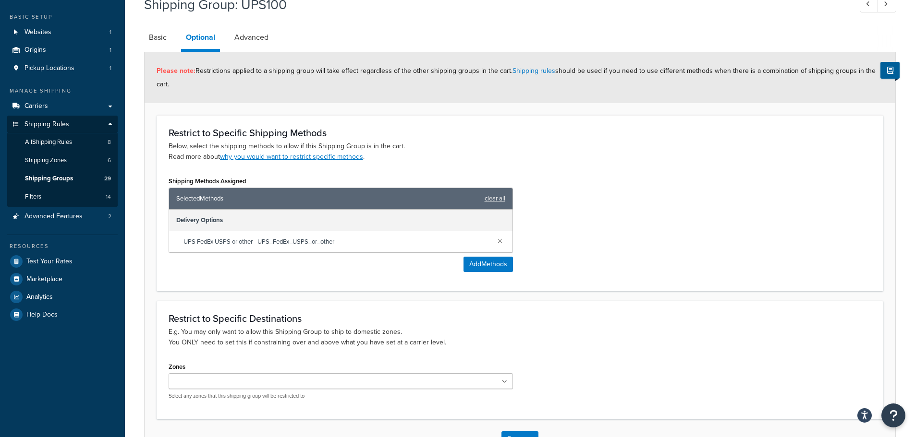
click at [230, 199] on span "Selected Methods" at bounding box center [327, 198] width 303 height 13
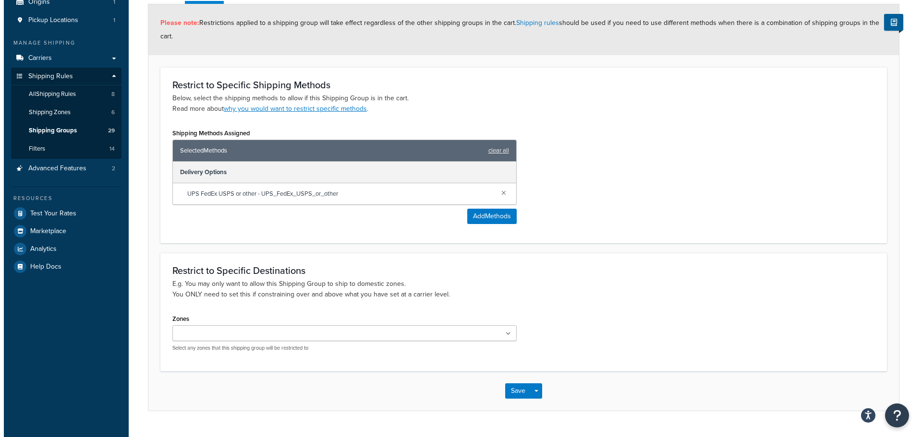
scroll to position [0, 0]
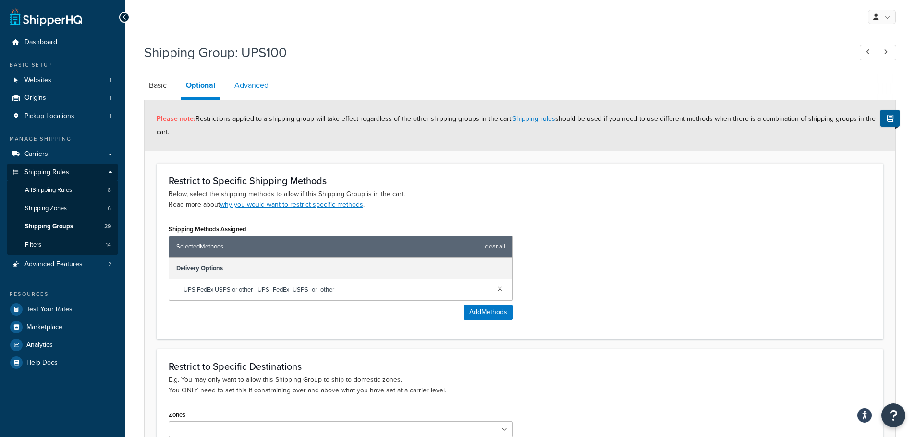
click at [251, 83] on link "Advanced" at bounding box center [252, 85] width 44 height 23
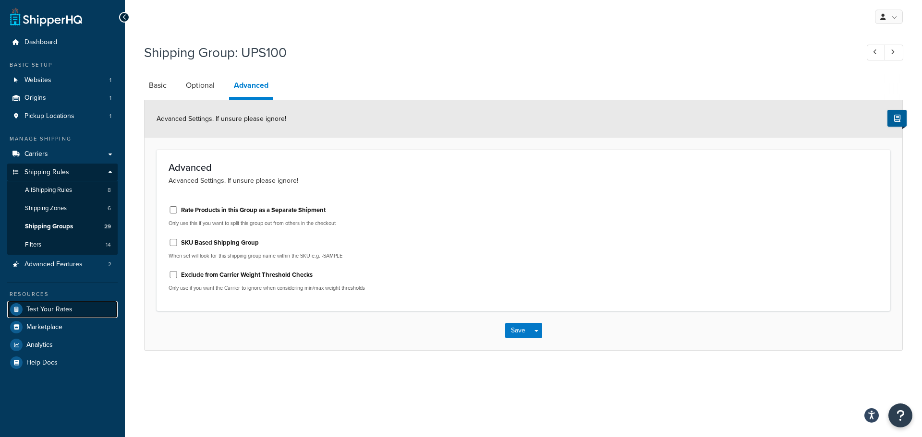
click at [46, 310] on span "Test Your Rates" at bounding box center [49, 310] width 46 height 8
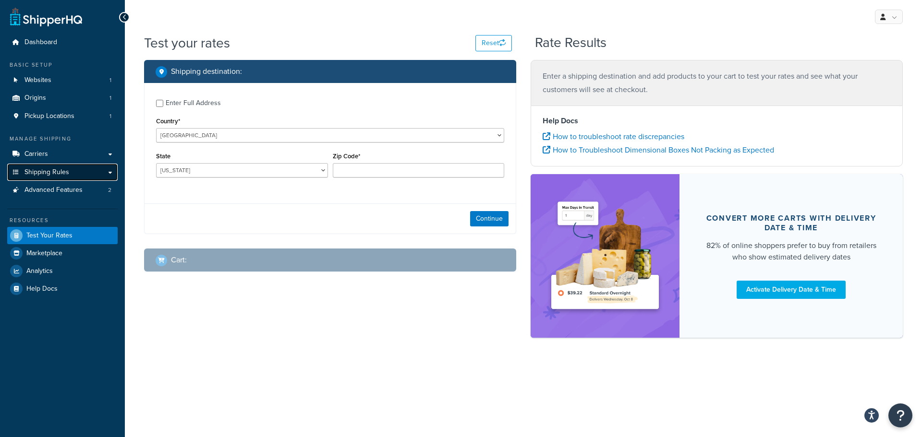
click at [49, 173] on span "Shipping Rules" at bounding box center [46, 173] width 45 height 8
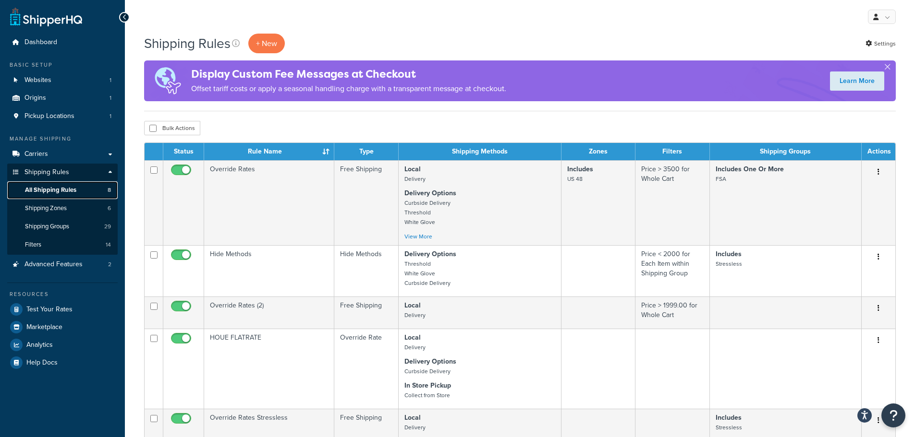
click at [51, 186] on span "All Shipping Rules" at bounding box center [50, 190] width 51 height 8
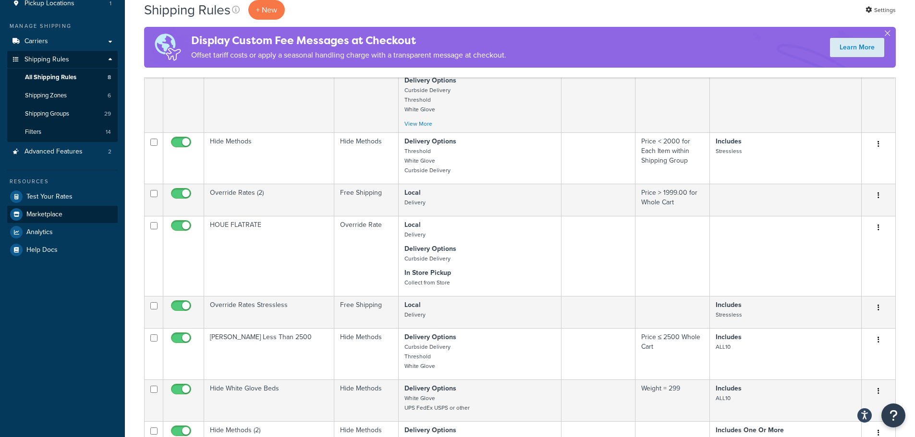
scroll to position [96, 0]
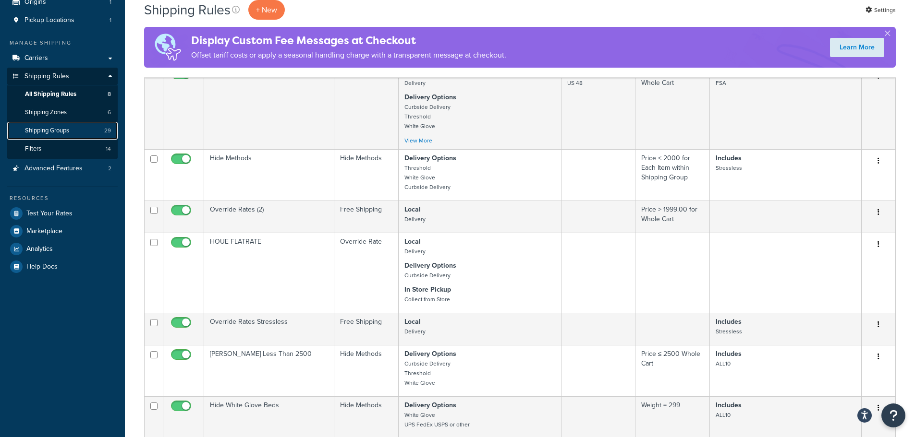
click at [48, 131] on span "Shipping Groups" at bounding box center [47, 131] width 44 height 8
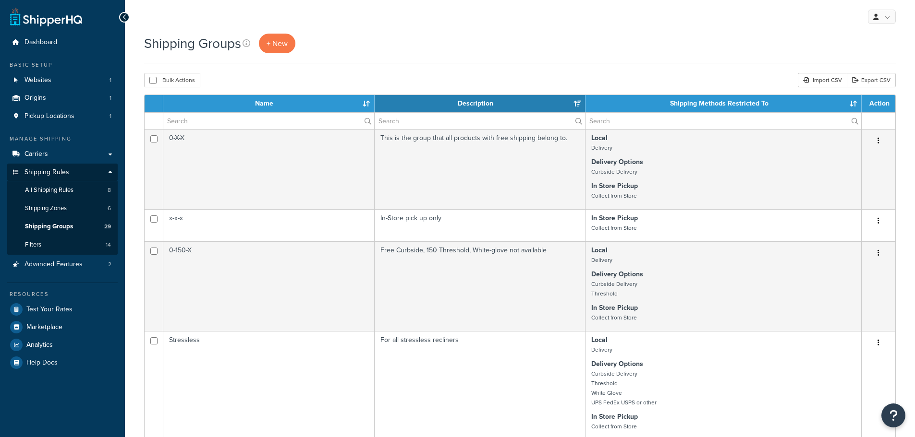
select select "15"
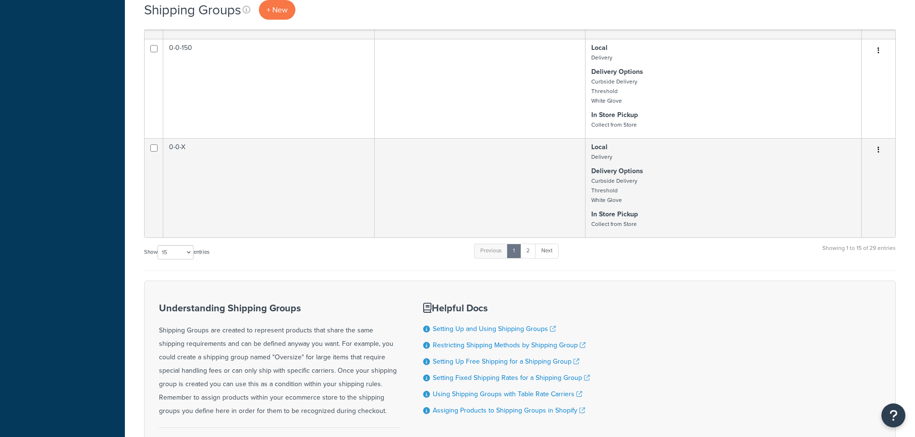
scroll to position [1271, 0]
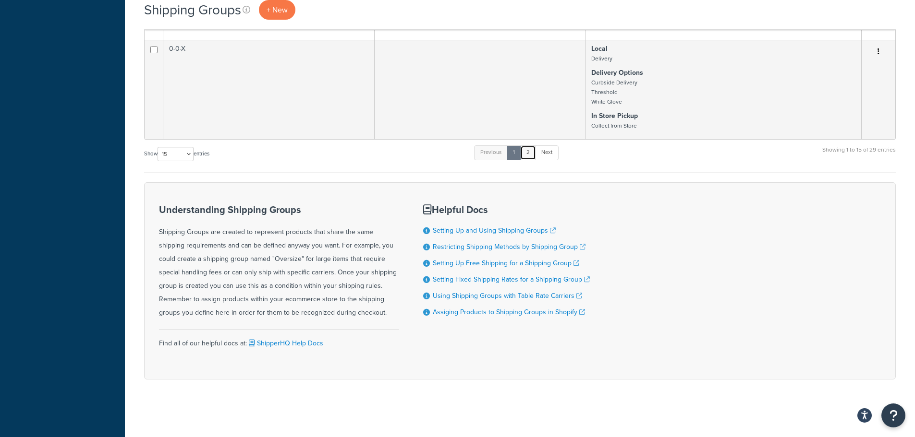
click at [526, 154] on link "2" at bounding box center [528, 152] width 16 height 14
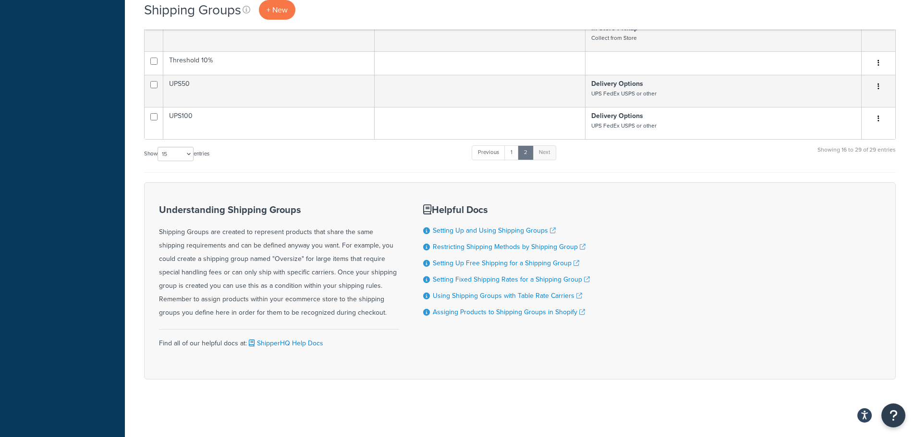
scroll to position [1207, 0]
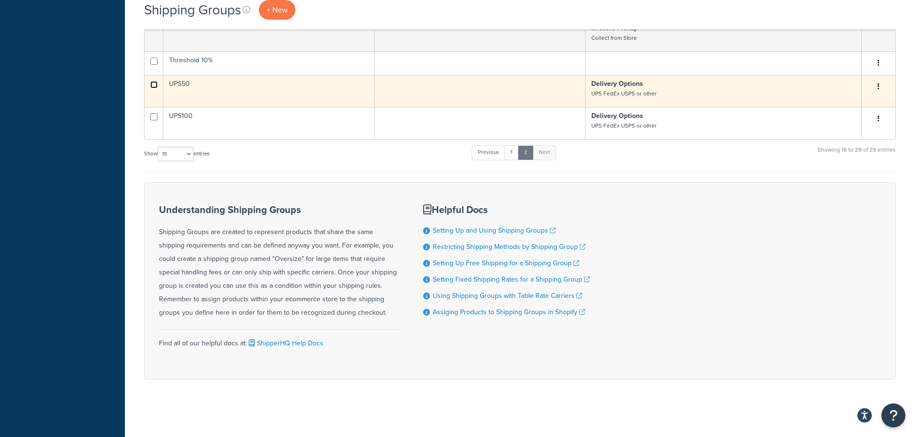
drag, startPoint x: 152, startPoint y: 84, endPoint x: 152, endPoint y: 106, distance: 22.1
checkbox input "true"
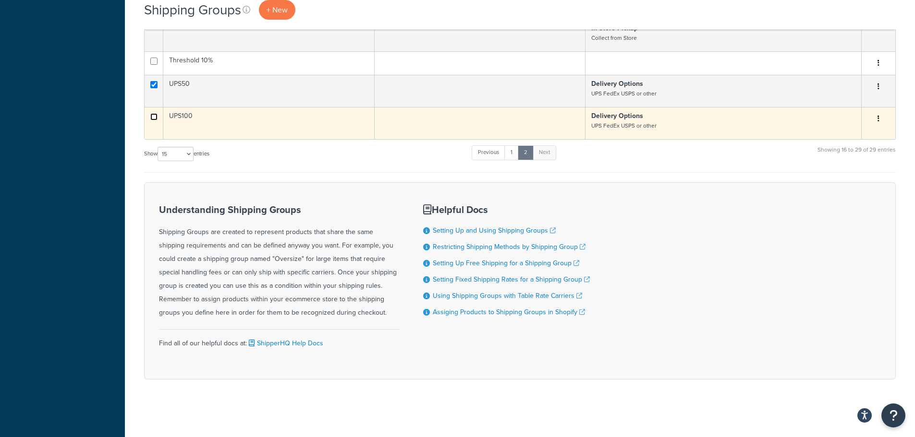
checkbox input "true"
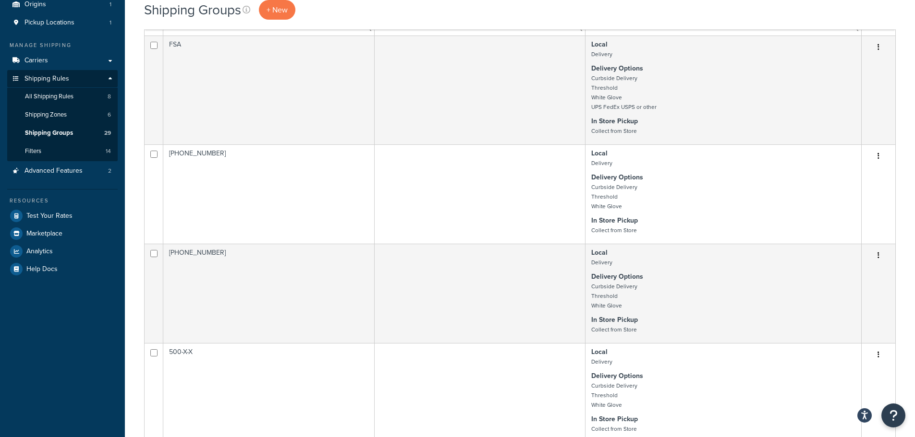
scroll to position [0, 0]
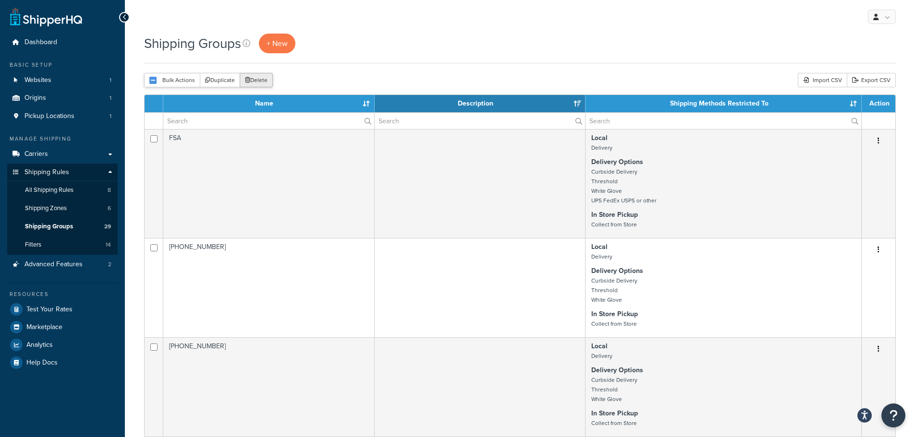
click at [261, 84] on button "Delete" at bounding box center [256, 80] width 33 height 14
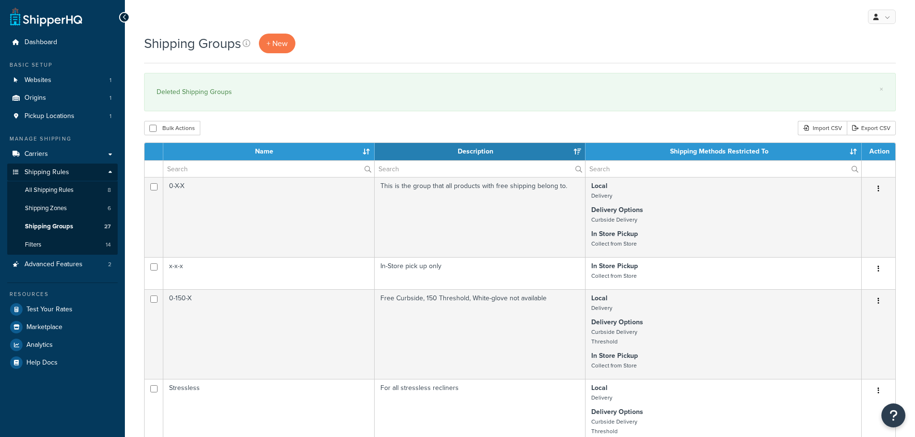
select select "15"
click at [55, 190] on span "All Shipping Rules" at bounding box center [49, 190] width 48 height 8
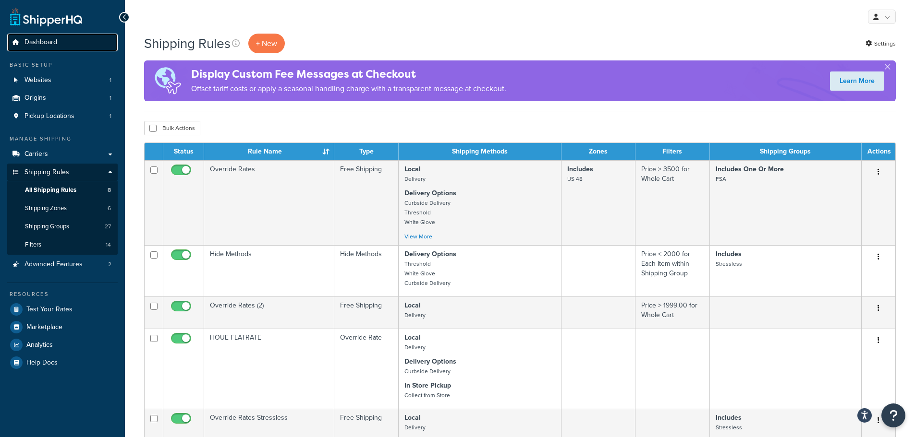
click at [47, 42] on span "Dashboard" at bounding box center [40, 42] width 33 height 8
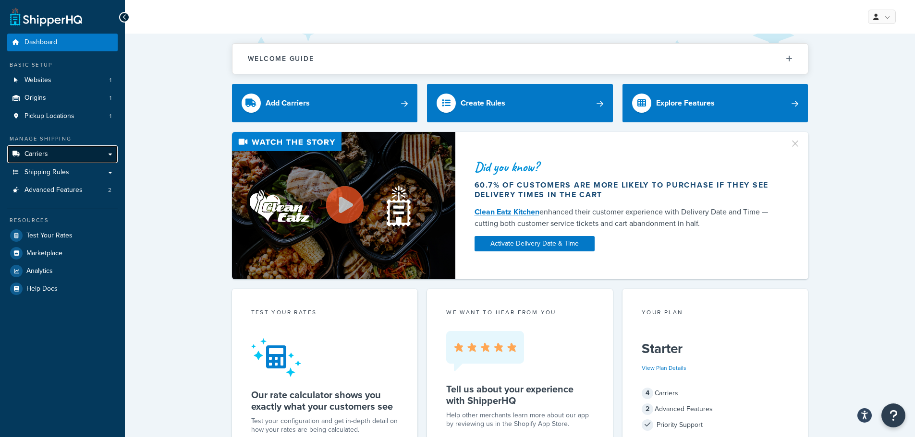
click at [42, 153] on span "Carriers" at bounding box center [36, 154] width 24 height 8
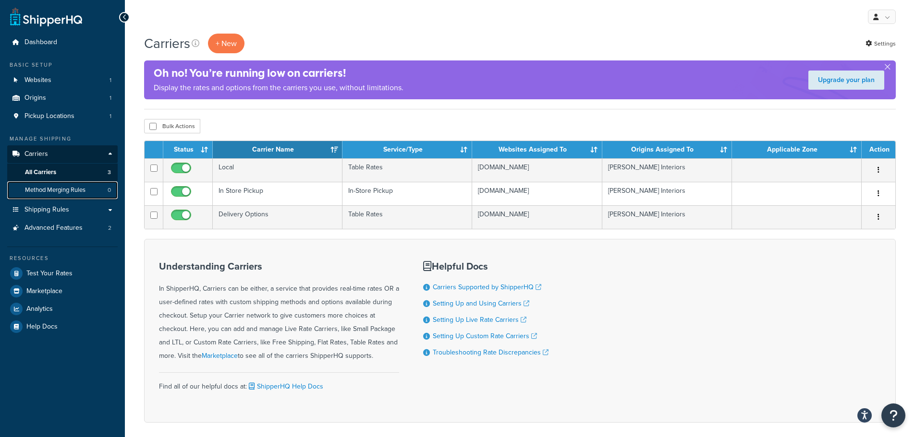
click at [60, 191] on span "Method Merging Rules" at bounding box center [55, 190] width 61 height 8
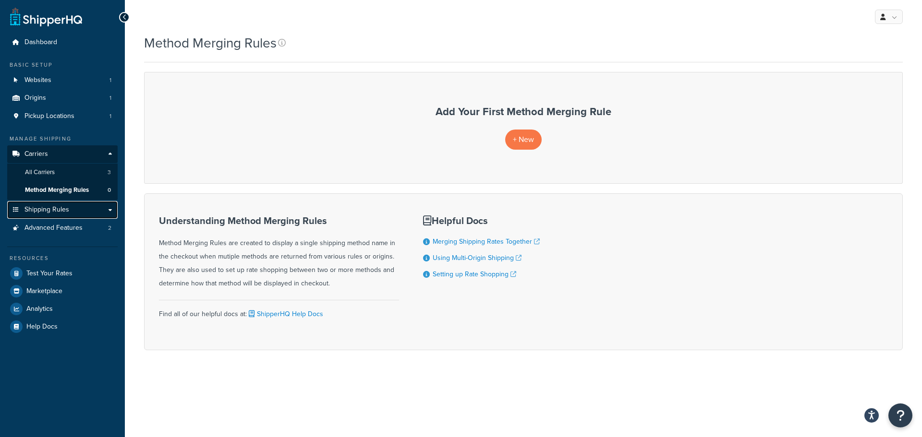
click at [59, 208] on span "Shipping Rules" at bounding box center [46, 210] width 45 height 8
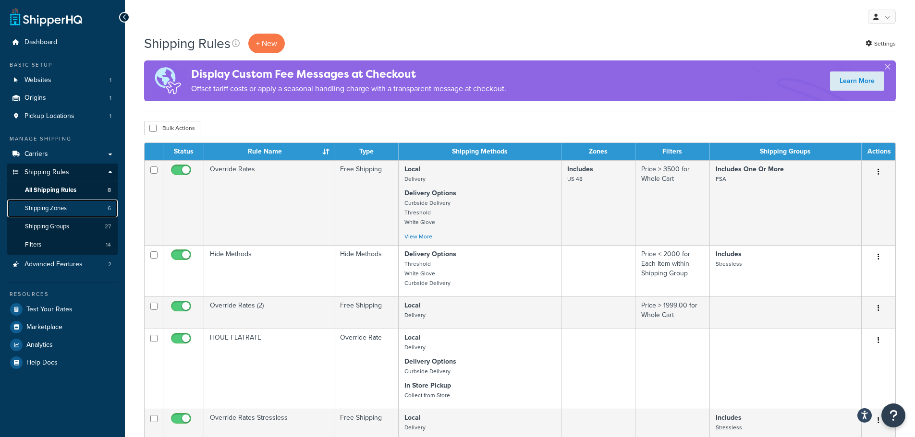
click at [53, 207] on span "Shipping Zones" at bounding box center [46, 209] width 42 height 8
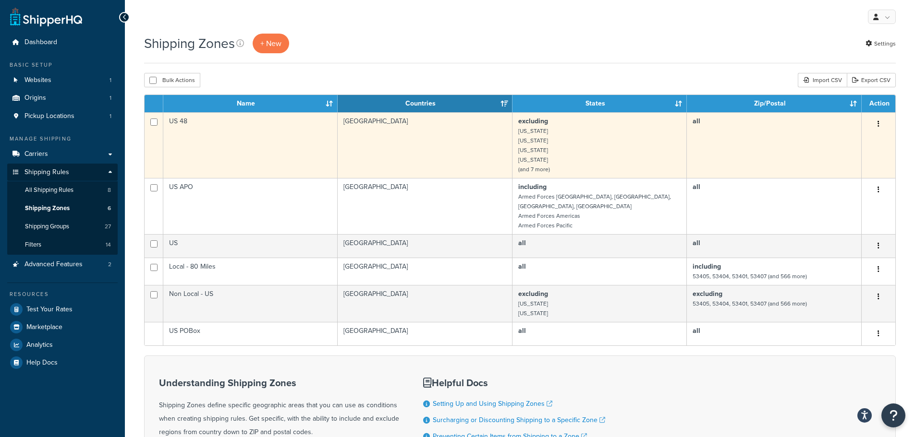
click at [261, 150] on td "US 48" at bounding box center [250, 145] width 174 height 66
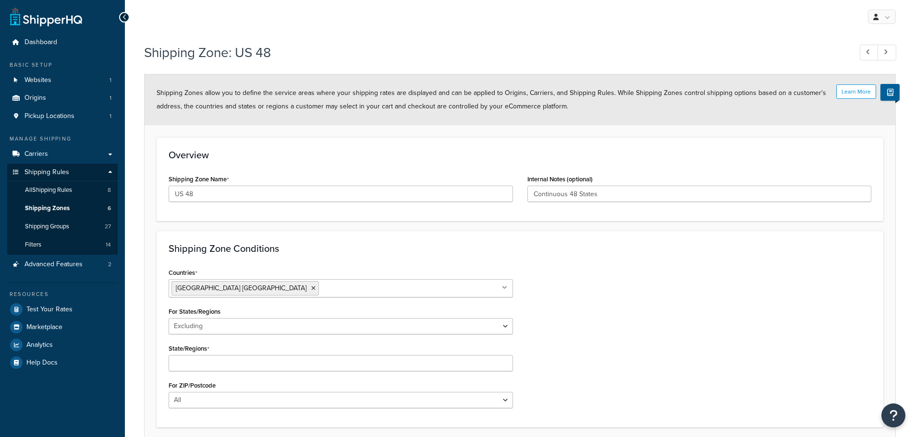
select select "excluding"
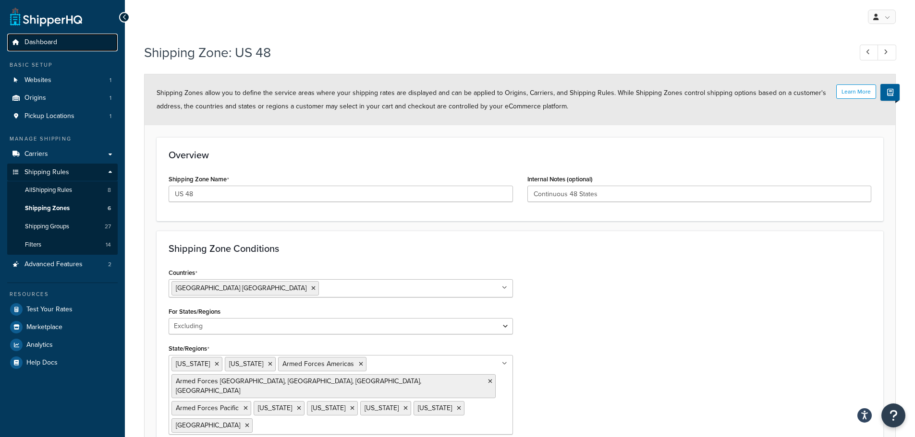
click at [44, 43] on span "Dashboard" at bounding box center [40, 42] width 33 height 8
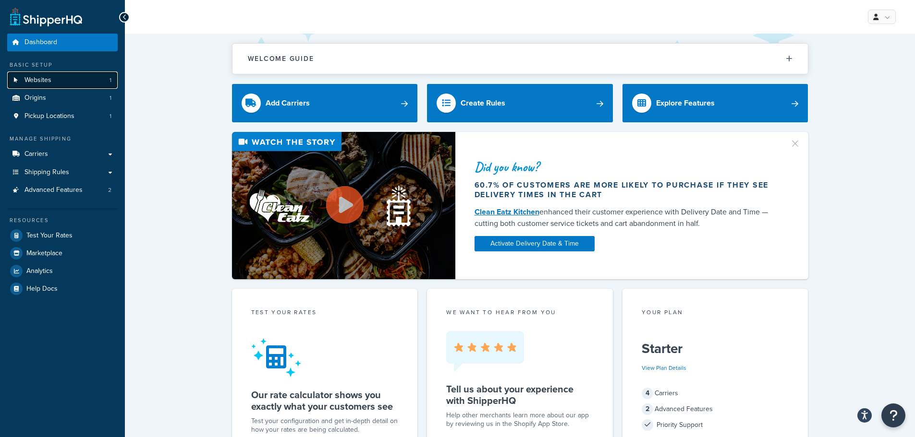
click at [44, 79] on span "Websites" at bounding box center [37, 80] width 27 height 8
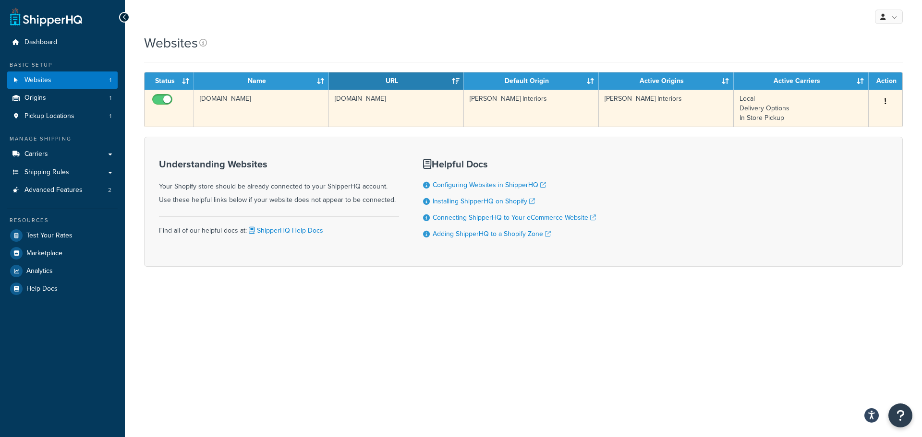
click at [504, 106] on td "[PERSON_NAME] Interiors" at bounding box center [531, 108] width 135 height 37
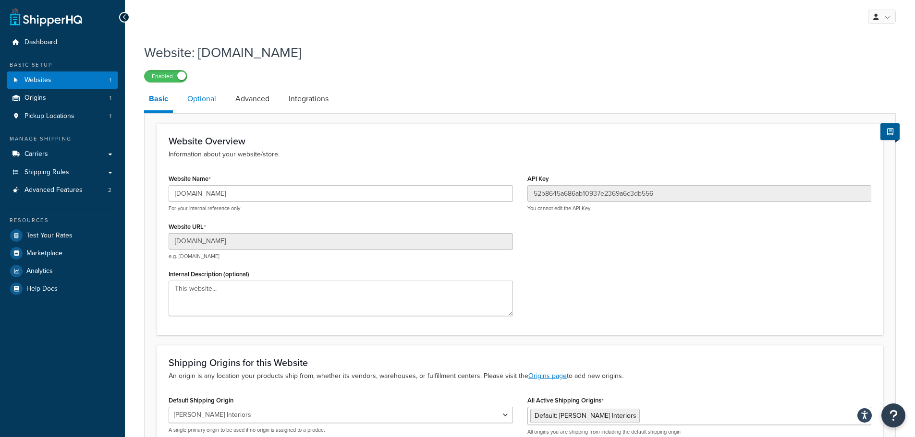
click at [211, 103] on link "Optional" at bounding box center [201, 98] width 38 height 23
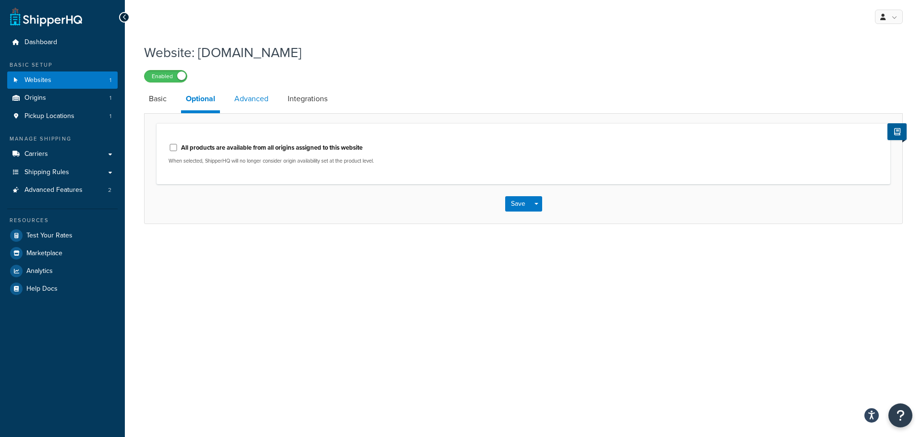
click at [257, 102] on link "Advanced" at bounding box center [252, 98] width 44 height 23
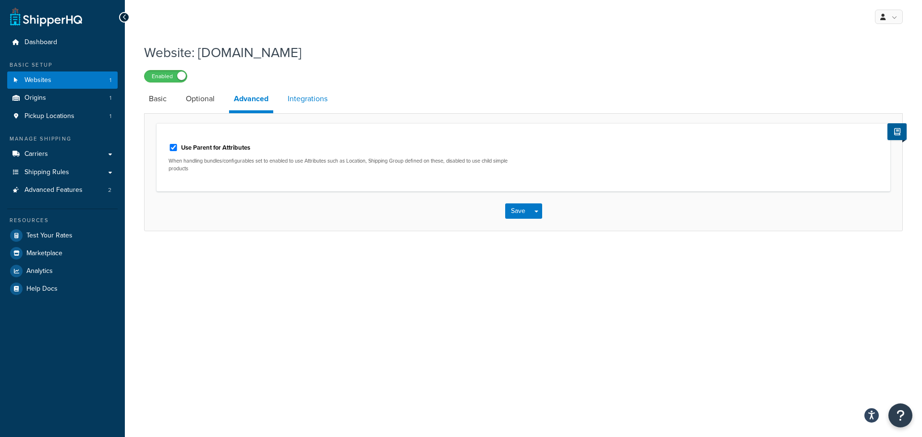
click at [300, 100] on link "Integrations" at bounding box center [307, 98] width 49 height 23
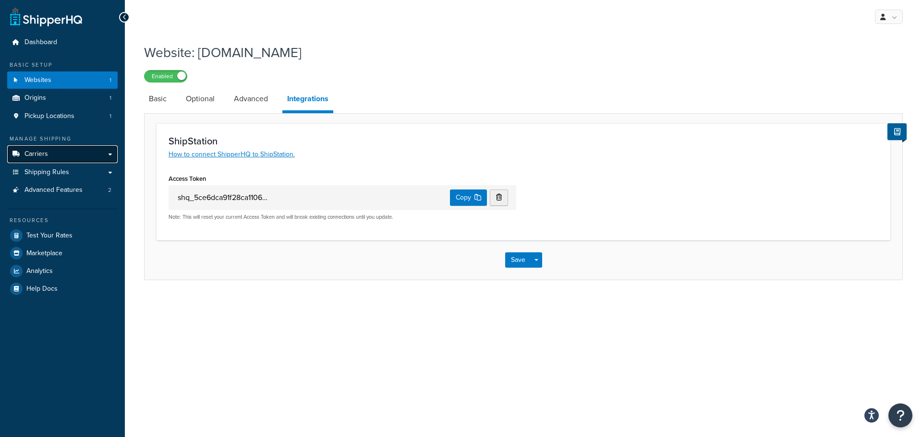
click at [34, 153] on span "Carriers" at bounding box center [36, 154] width 24 height 8
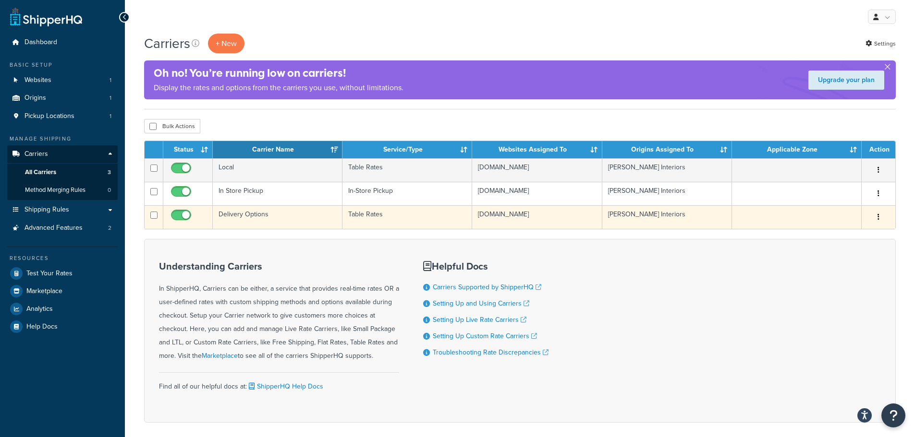
click at [281, 216] on td "Delivery Options" at bounding box center [278, 218] width 130 height 24
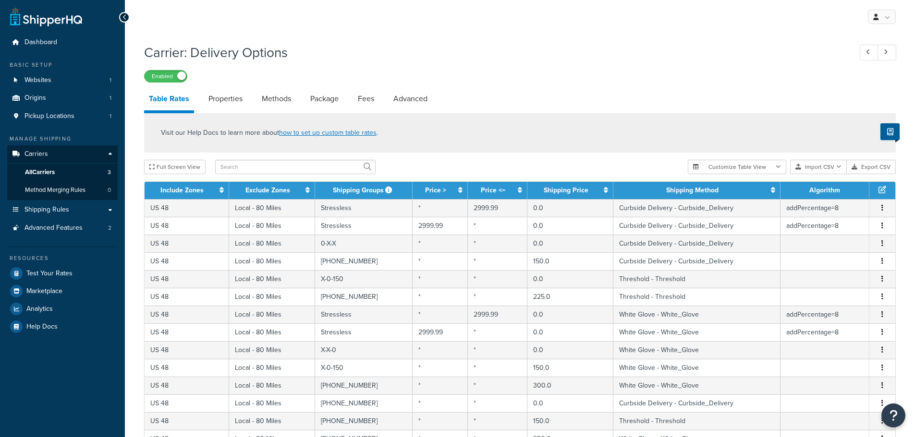
select select "25"
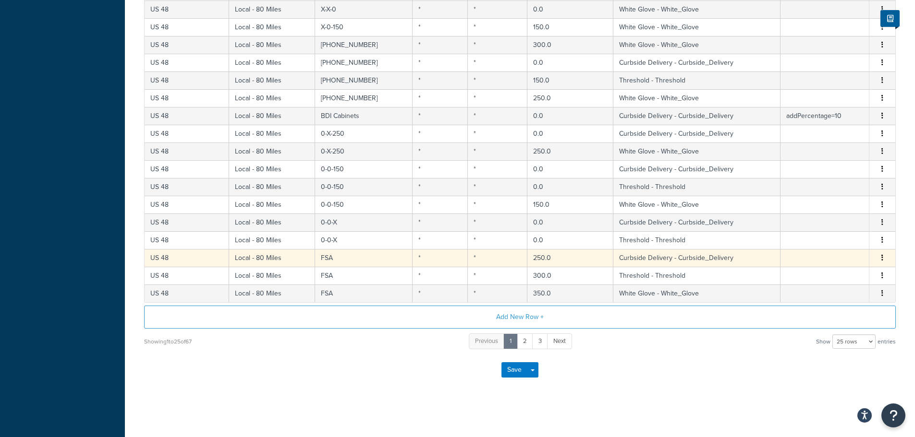
scroll to position [343, 0]
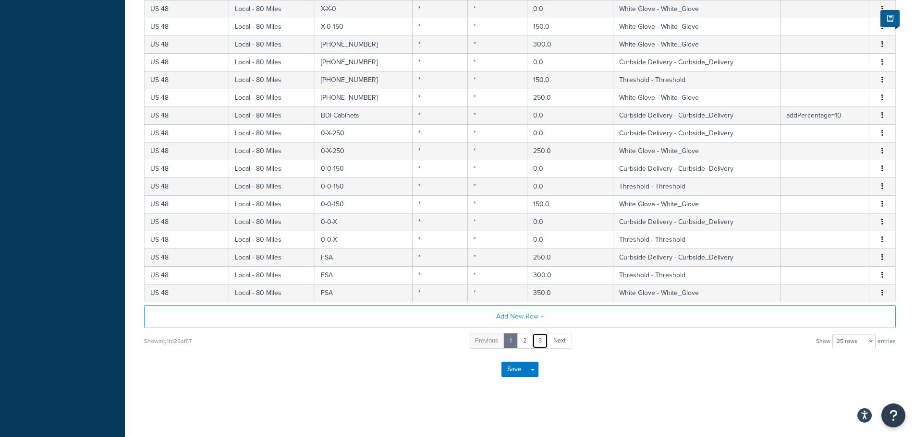
click at [543, 344] on link "3" at bounding box center [540, 341] width 16 height 16
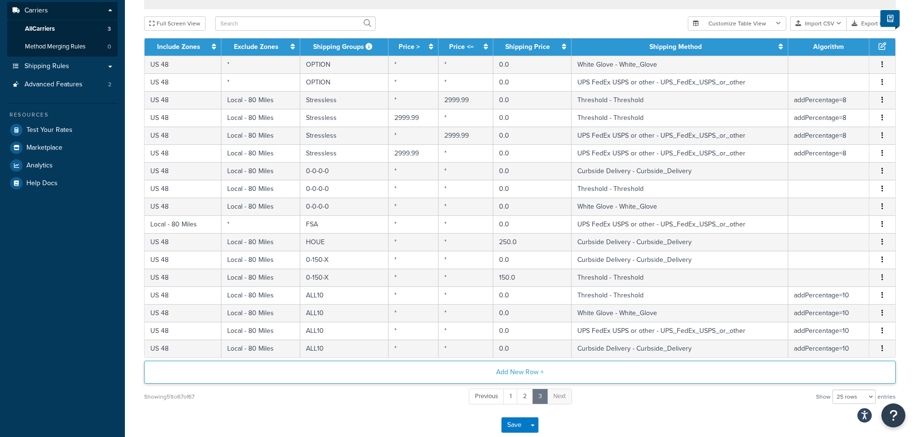
scroll to position [153, 0]
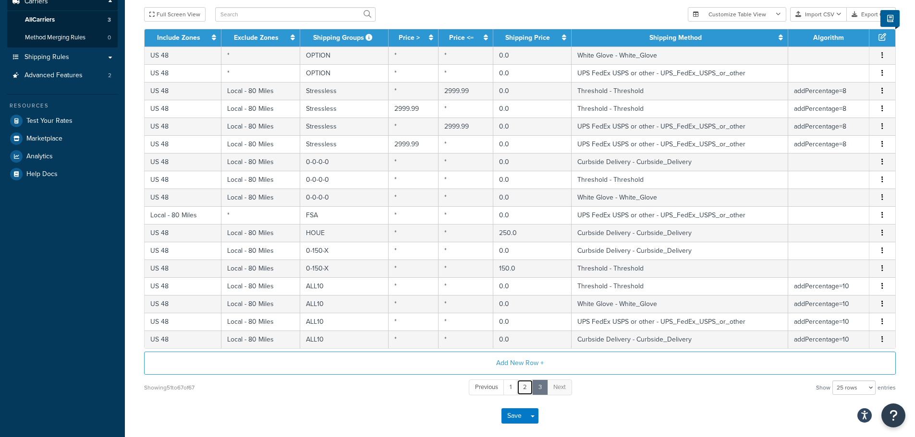
click at [523, 386] on link "2" at bounding box center [525, 388] width 16 height 16
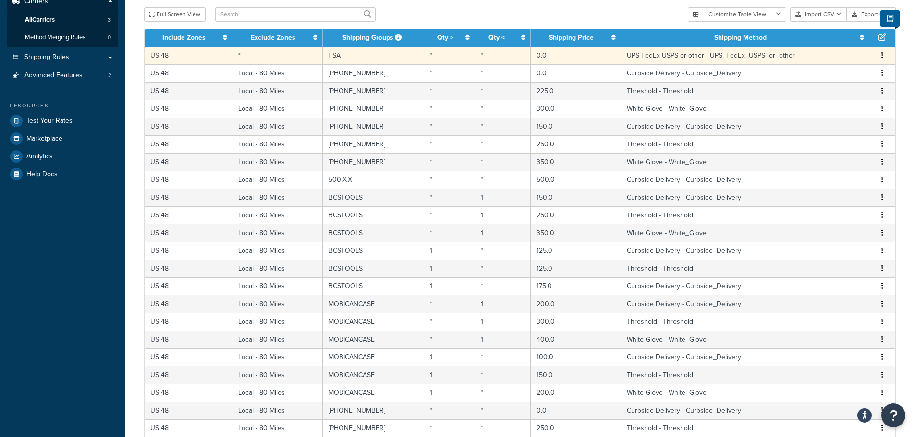
click at [882, 55] on icon "button" at bounding box center [882, 55] width 2 height 7
click at [840, 60] on div "Duplicate" at bounding box center [833, 58] width 68 height 20
select select "140708"
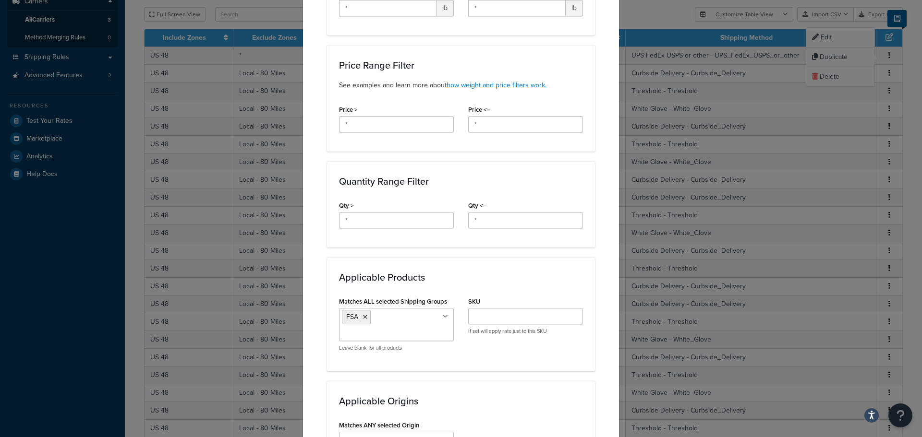
scroll to position [336, 0]
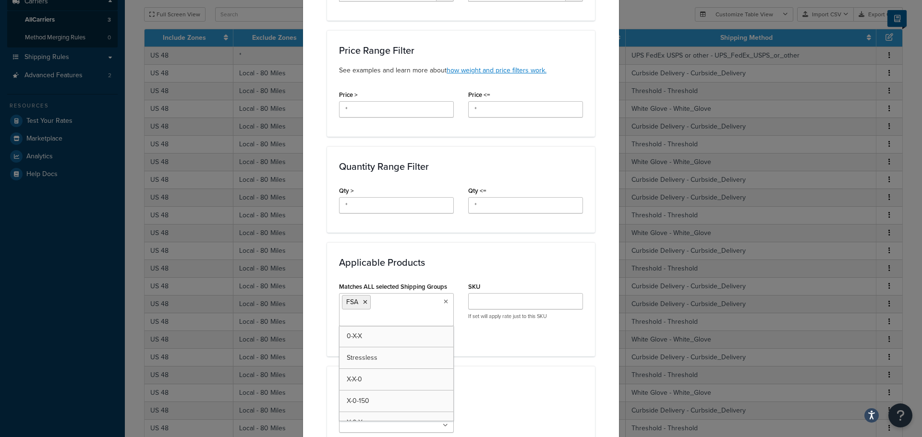
click at [444, 301] on icon at bounding box center [446, 302] width 4 height 6
click at [430, 306] on ul "FSA" at bounding box center [396, 309] width 115 height 33
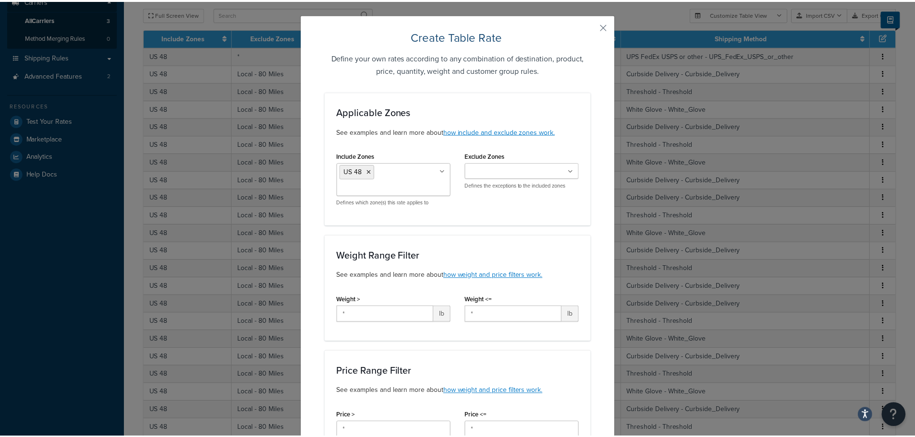
scroll to position [0, 0]
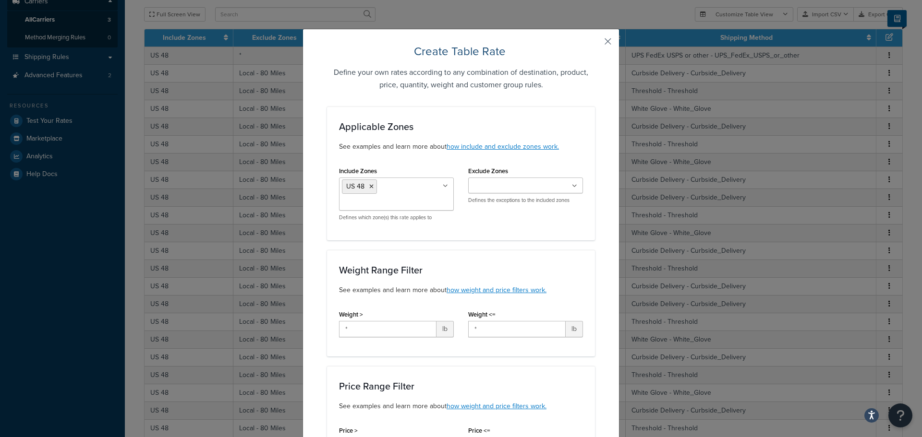
click at [595, 44] on button "button" at bounding box center [594, 45] width 2 height 2
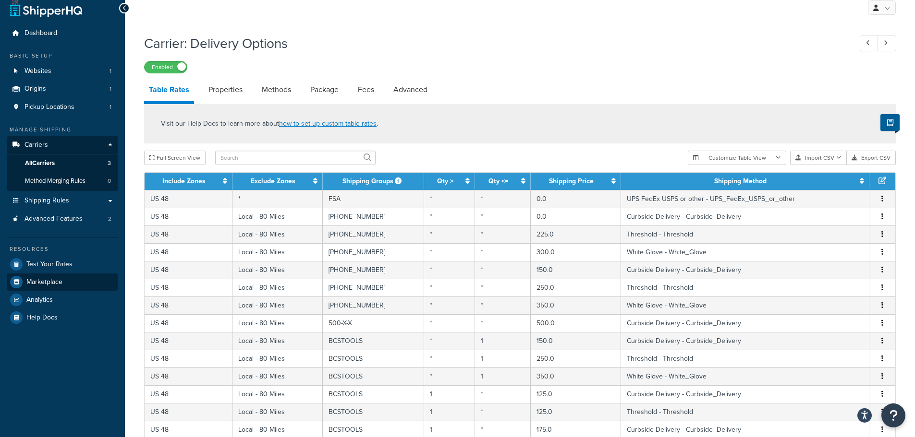
scroll to position [9, 0]
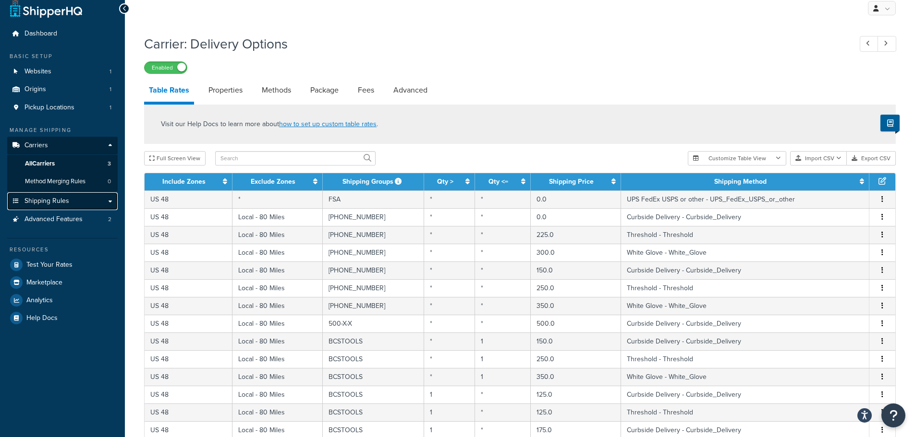
click at [52, 201] on span "Shipping Rules" at bounding box center [46, 201] width 45 height 8
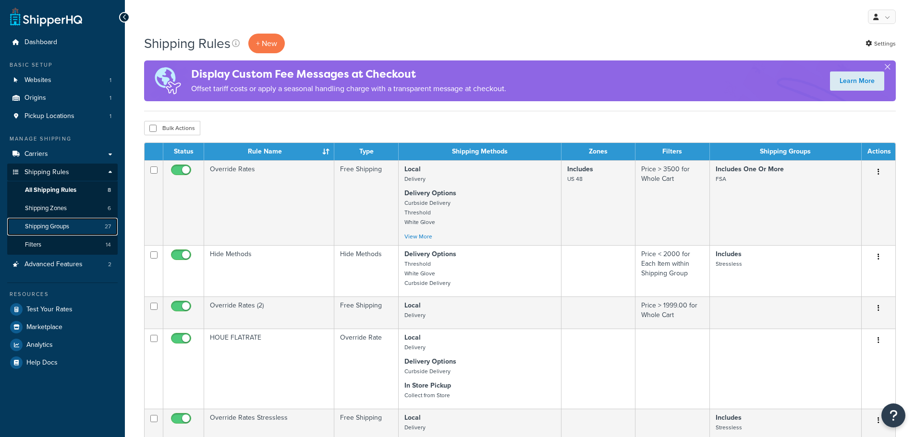
click at [69, 226] on span "Shipping Groups" at bounding box center [47, 227] width 44 height 8
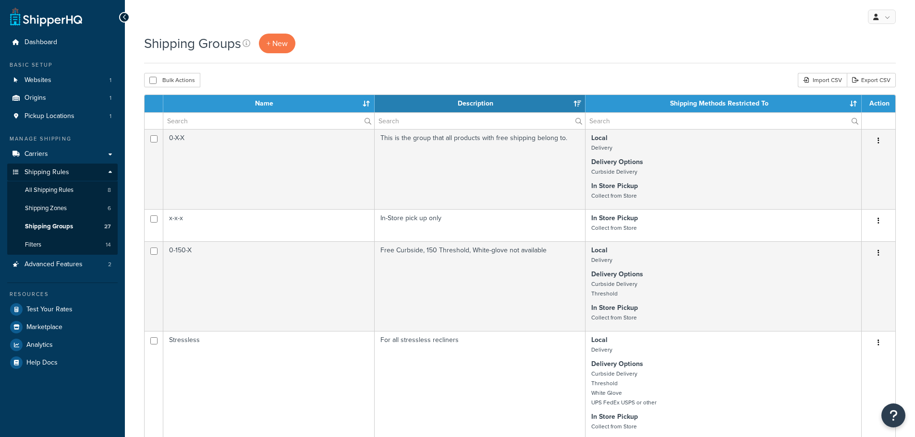
select select "15"
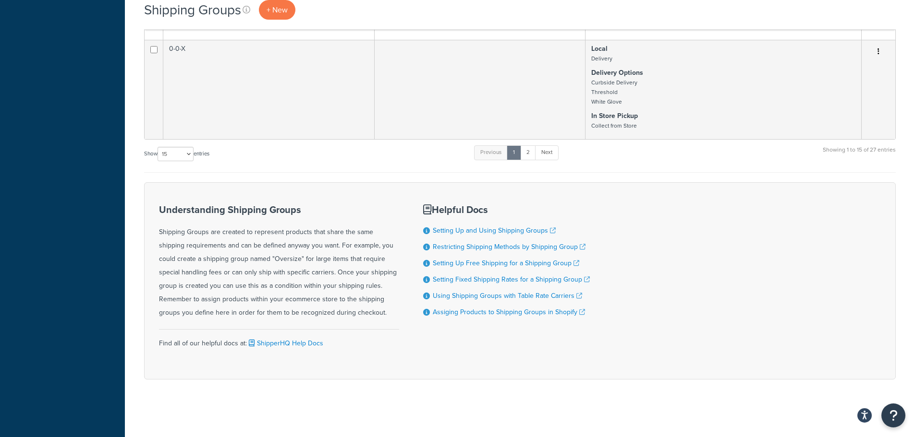
scroll to position [1271, 0]
click at [527, 156] on link "2" at bounding box center [528, 152] width 16 height 14
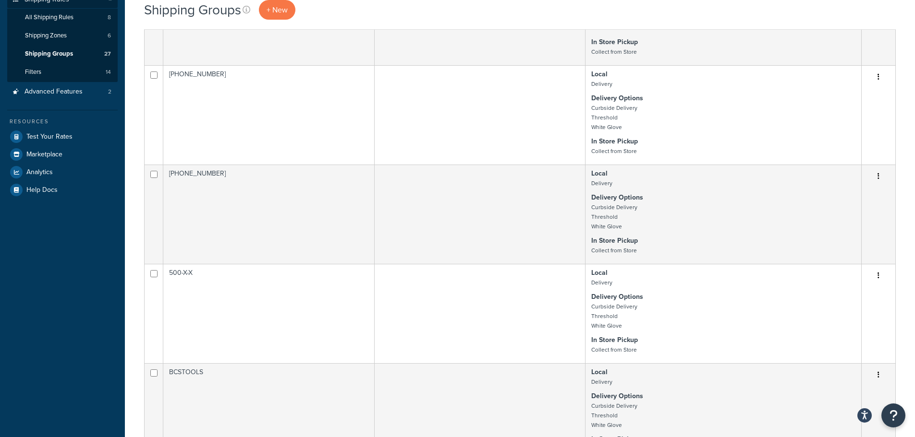
scroll to position [0, 0]
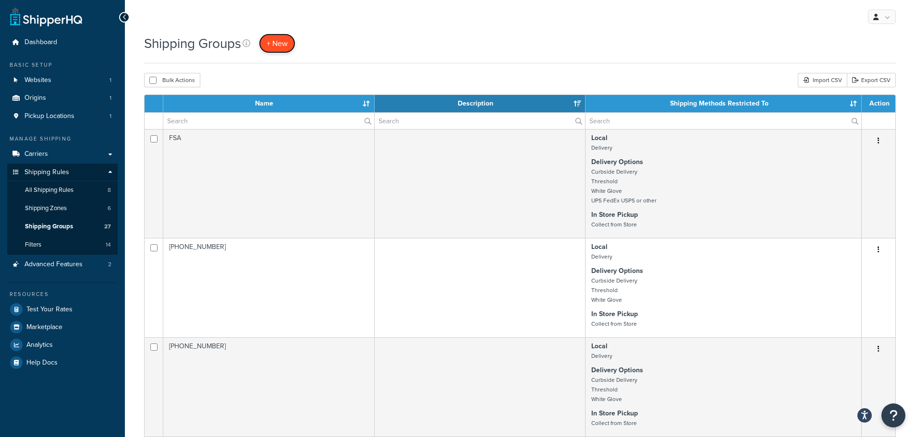
click at [285, 46] on span "+ New" at bounding box center [277, 43] width 21 height 11
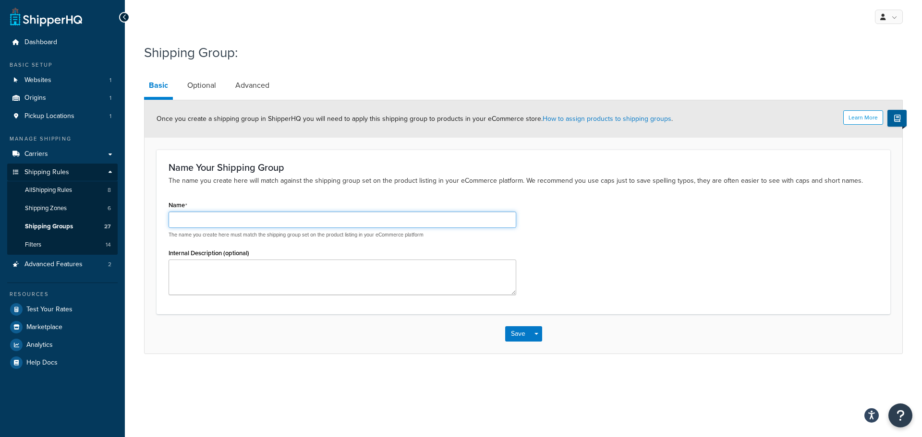
click at [256, 221] on input "Name" at bounding box center [343, 220] width 348 height 16
type input "UPS50"
click at [201, 86] on link "Optional" at bounding box center [201, 85] width 38 height 23
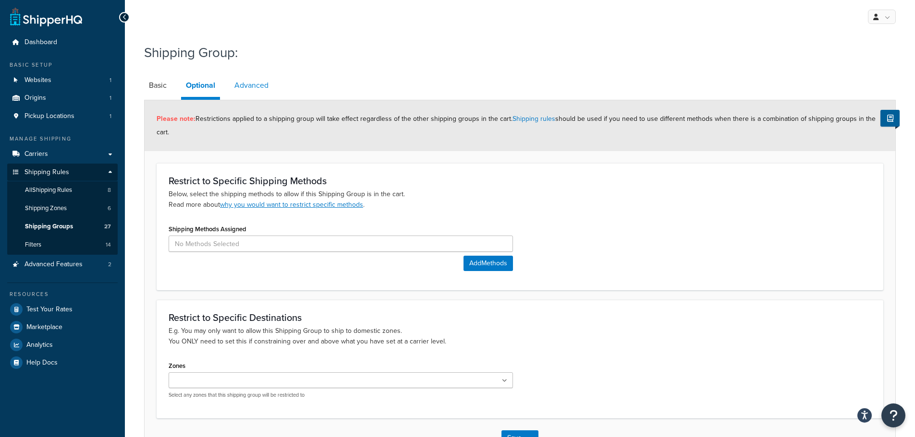
click at [250, 87] on link "Advanced" at bounding box center [252, 85] width 44 height 23
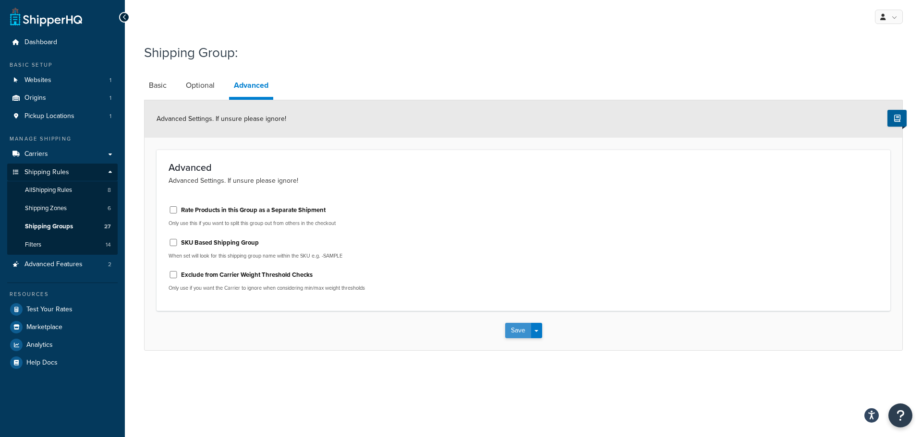
click at [525, 333] on button "Save" at bounding box center [518, 330] width 26 height 15
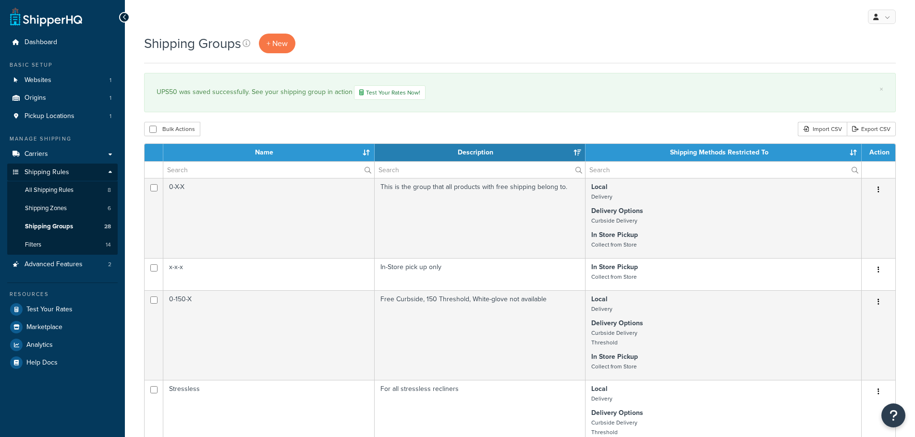
select select "15"
click at [285, 44] on span "+ New" at bounding box center [277, 43] width 21 height 11
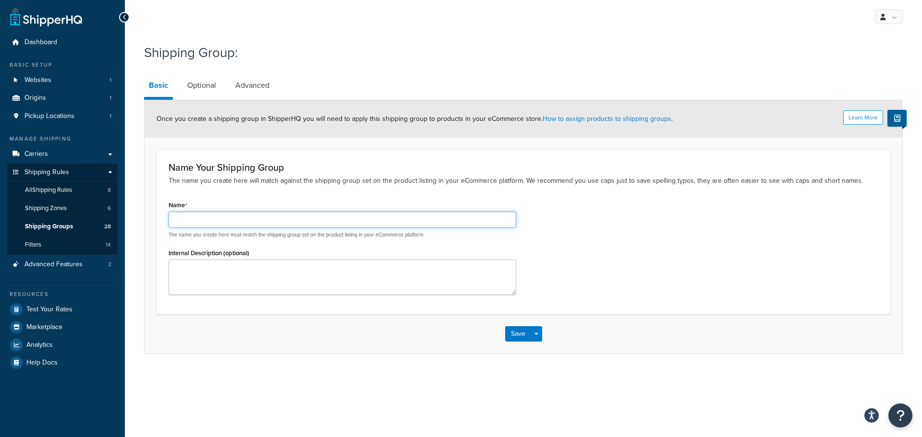
click at [257, 221] on input "Name" at bounding box center [343, 220] width 348 height 16
type input "UPS100"
click at [518, 335] on button "Save" at bounding box center [518, 334] width 26 height 15
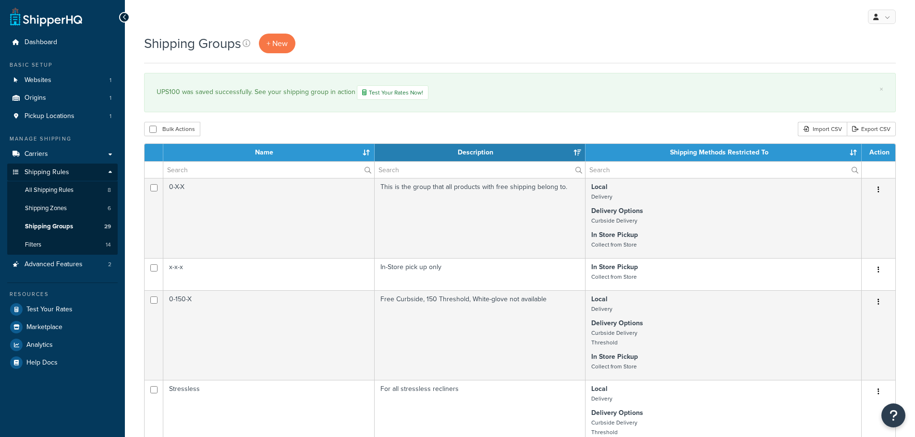
select select "15"
click at [46, 156] on span "Carriers" at bounding box center [36, 154] width 24 height 8
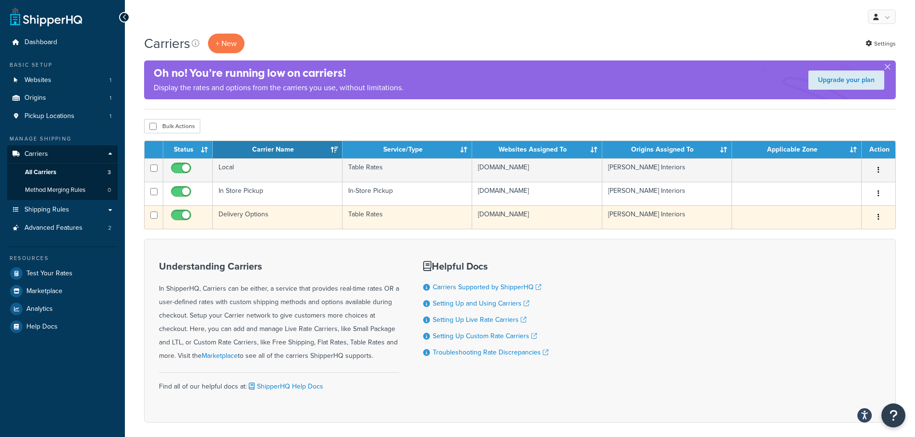
click at [245, 214] on td "Delivery Options" at bounding box center [278, 218] width 130 height 24
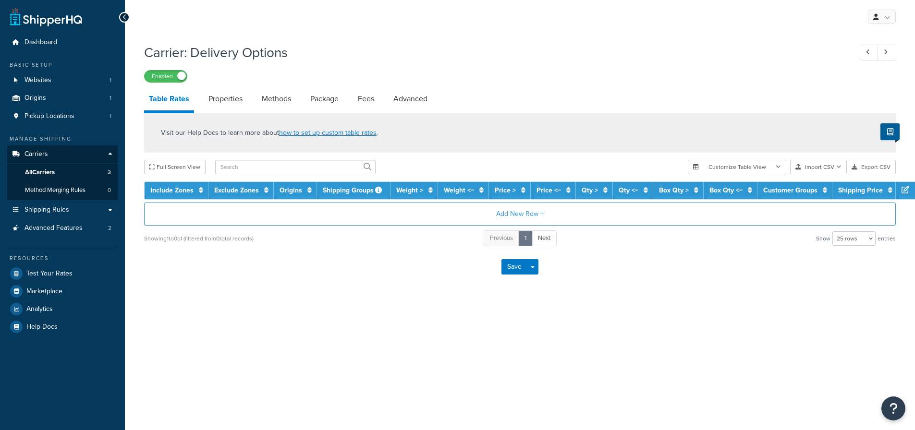
select select "25"
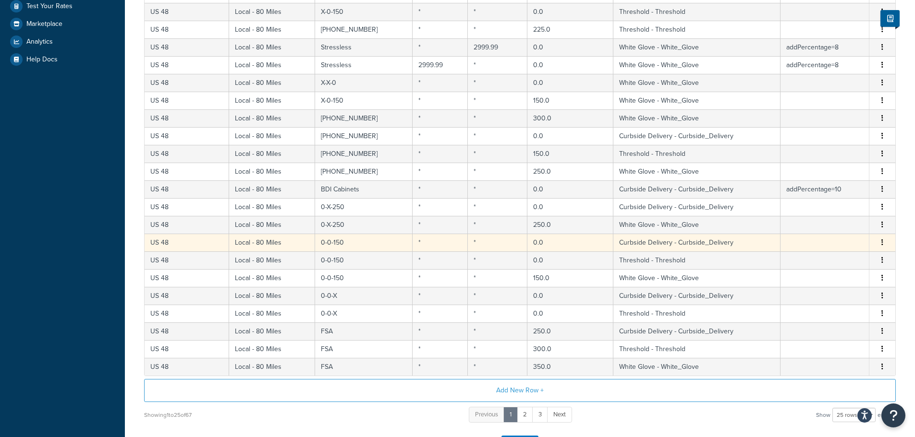
scroll to position [295, 0]
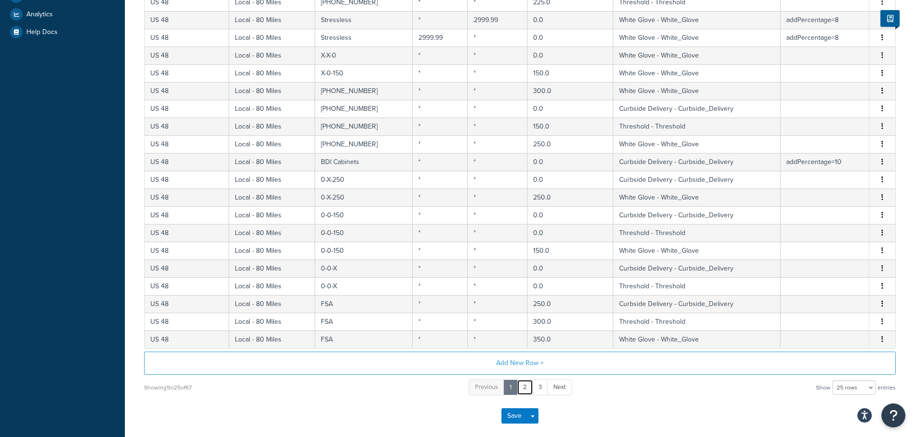
click at [526, 389] on link "2" at bounding box center [525, 388] width 16 height 16
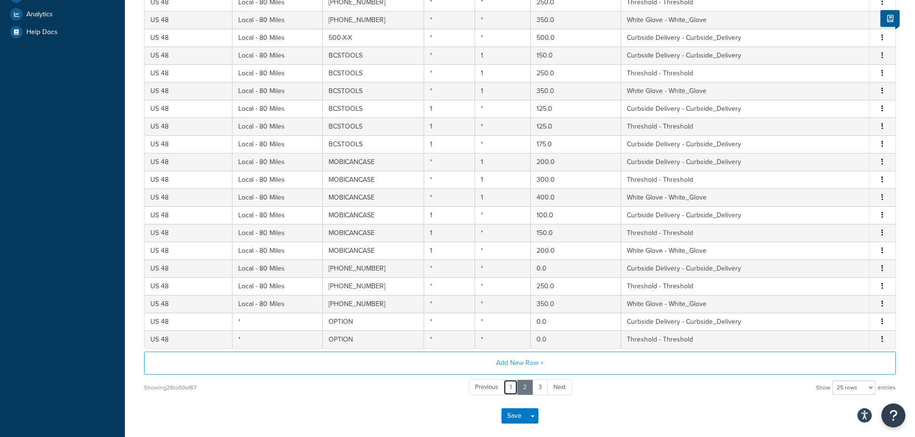
click at [511, 388] on link "1" at bounding box center [510, 388] width 14 height 16
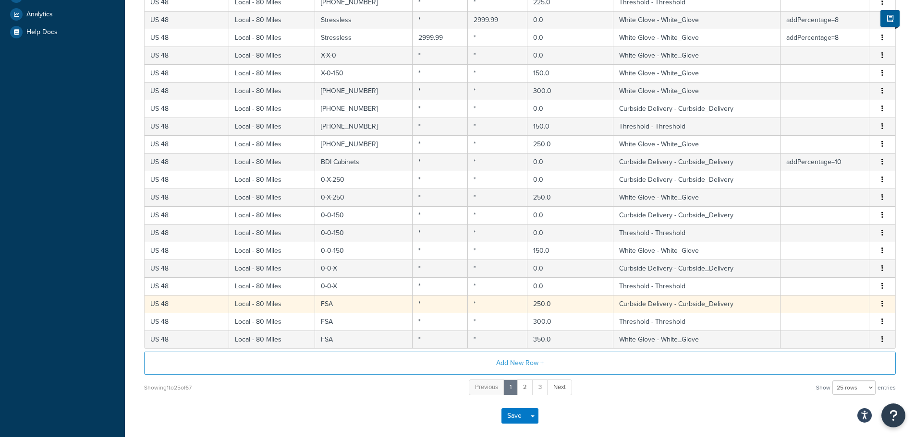
click at [881, 304] on icon "button" at bounding box center [882, 304] width 2 height 7
click at [524, 388] on link "2" at bounding box center [525, 388] width 16 height 16
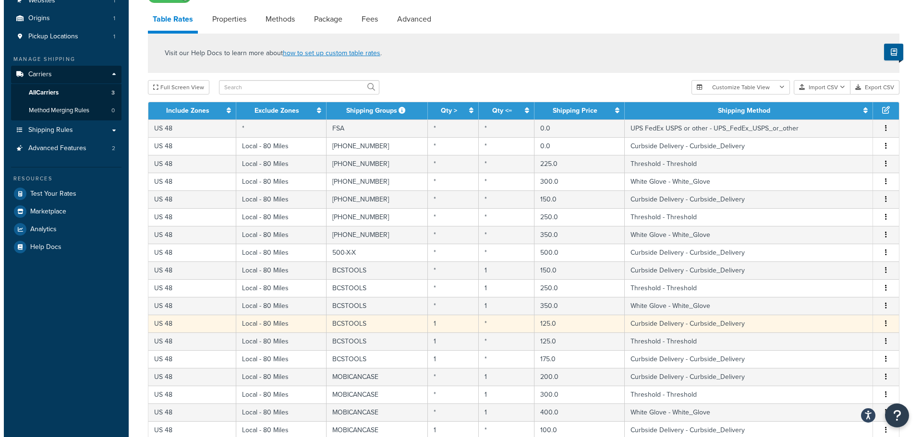
scroll to position [55, 0]
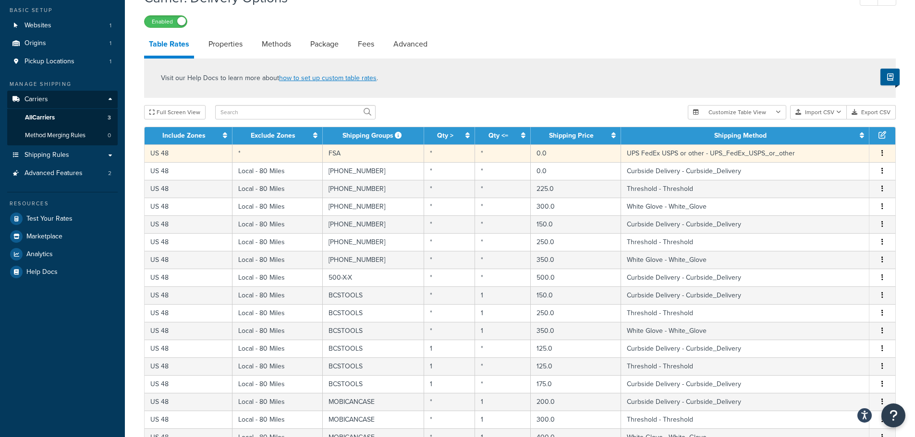
click at [883, 154] on icon "button" at bounding box center [882, 153] width 2 height 7
click at [842, 154] on div "Duplicate" at bounding box center [833, 155] width 68 height 20
select select "140708"
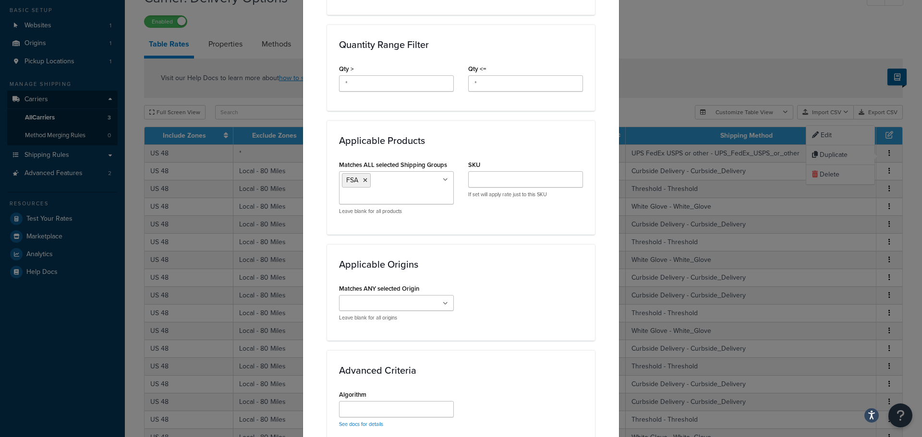
scroll to position [480, 0]
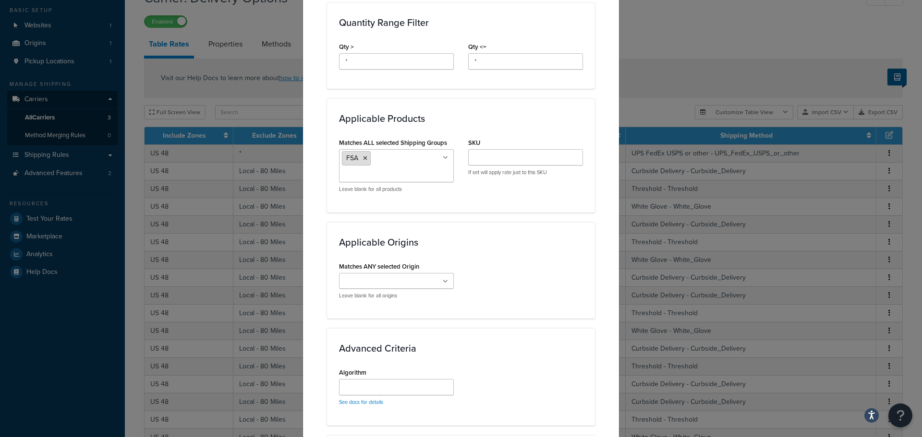
click at [363, 157] on icon at bounding box center [365, 159] width 4 height 6
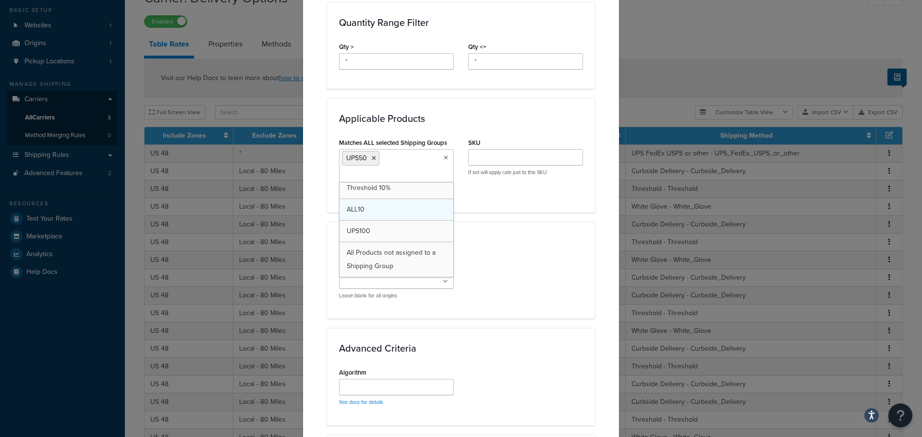
scroll to position [523, 0]
click at [503, 237] on h3 "Applicable Origins" at bounding box center [461, 242] width 244 height 11
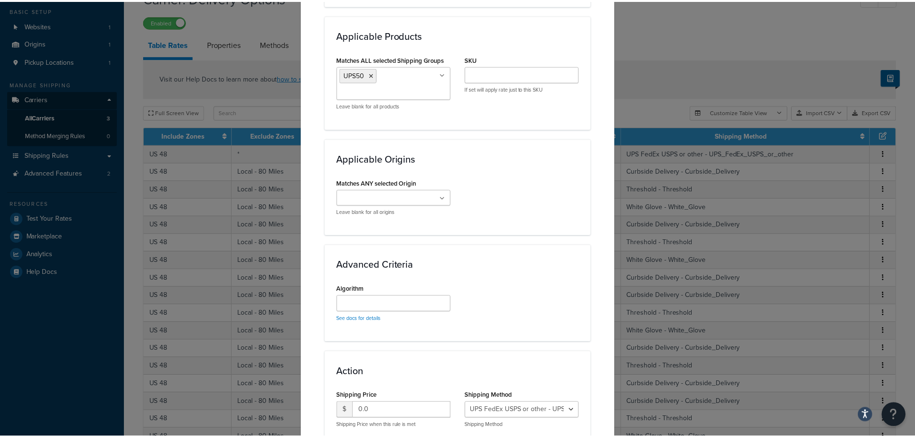
scroll to position [624, 0]
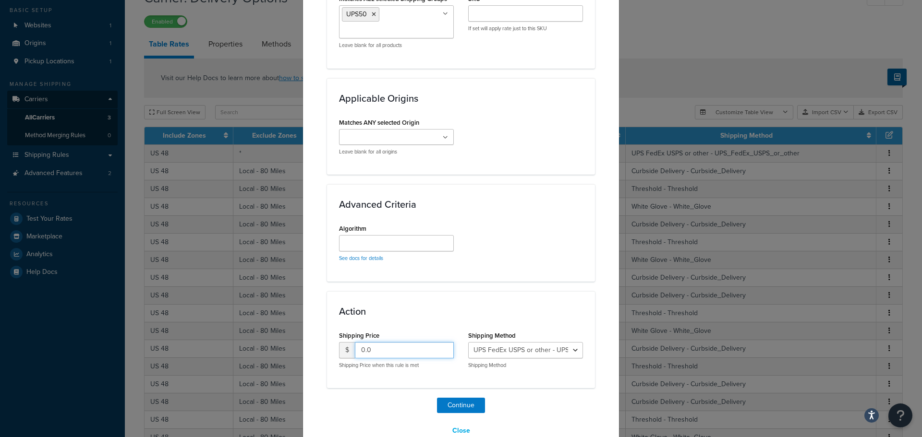
click at [404, 348] on input "0.0" at bounding box center [404, 350] width 99 height 16
type input "0"
type input "50"
click at [453, 404] on button "Continue" at bounding box center [461, 405] width 48 height 15
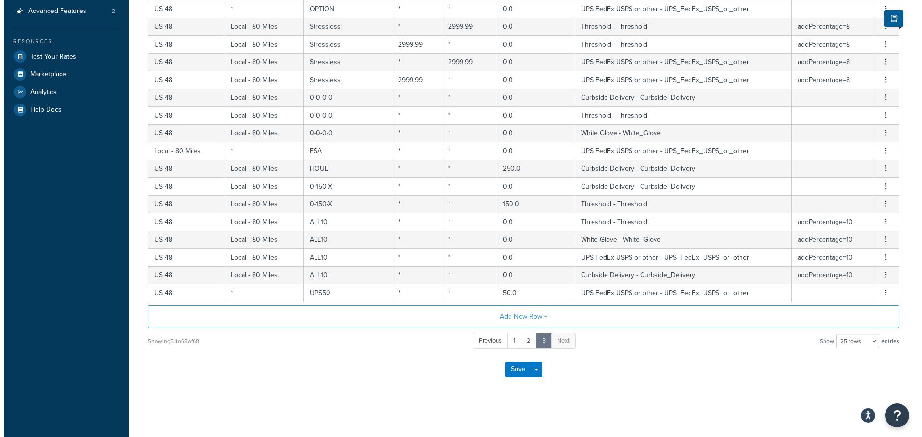
scroll to position [218, 0]
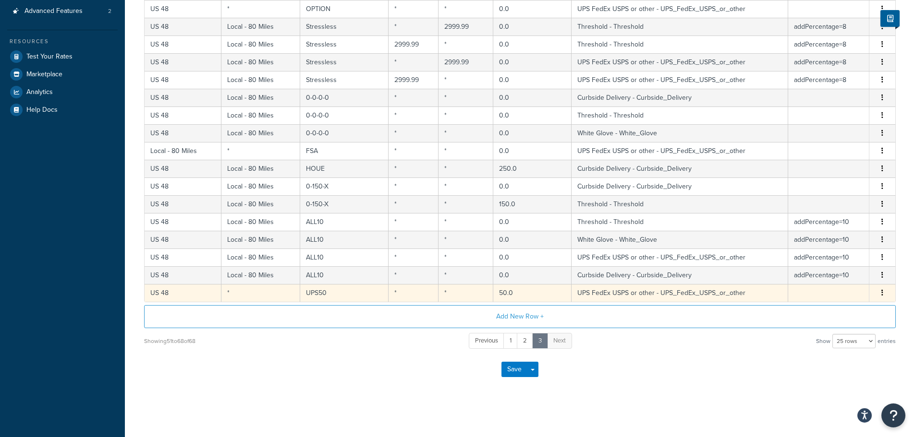
click at [881, 294] on icon "button" at bounding box center [882, 293] width 2 height 7
click at [823, 292] on div "Duplicate" at bounding box center [833, 294] width 68 height 20
select select "140708"
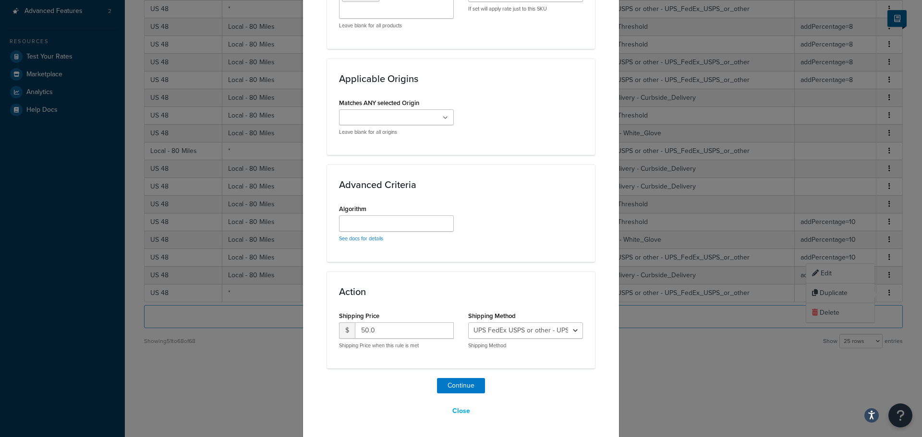
scroll to position [646, 0]
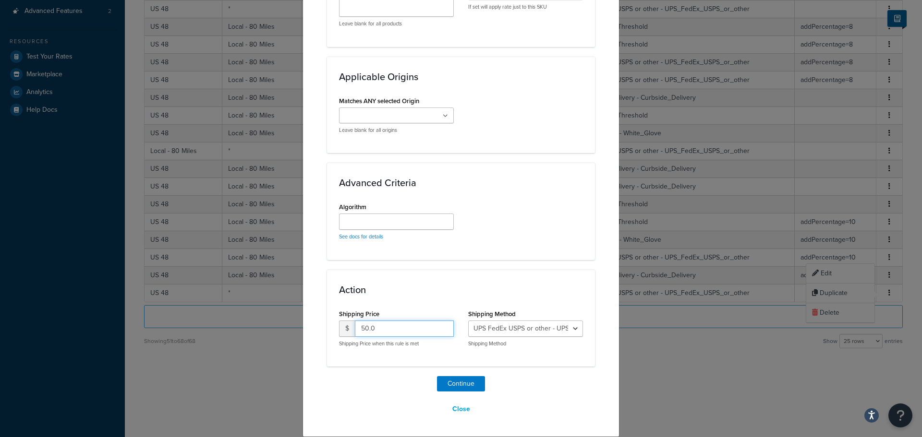
drag, startPoint x: 409, startPoint y: 326, endPoint x: 314, endPoint y: 323, distance: 95.1
type input "300"
click at [570, 328] on select "Curbside Delivery - Curbside_Delivery Threshold - Threshold White Glove - White…" at bounding box center [525, 329] width 115 height 16
select select "137652"
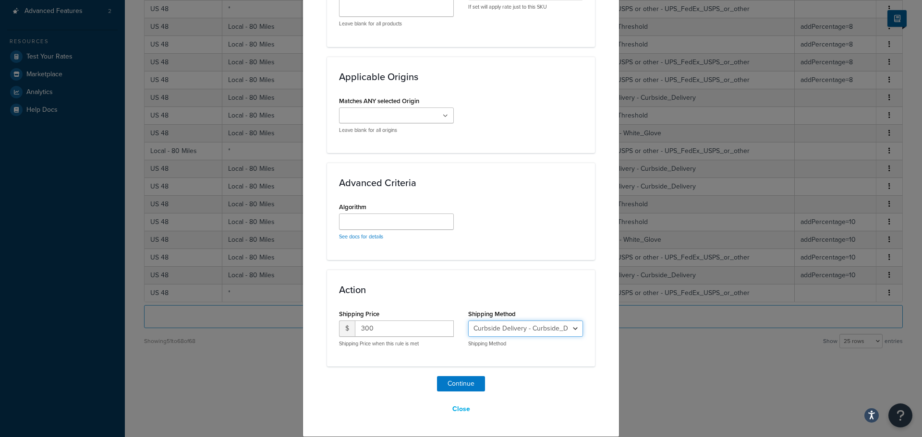
click at [468, 321] on select "Curbside Delivery - Curbside_Delivery Threshold - Threshold White Glove - White…" at bounding box center [525, 329] width 115 height 16
click at [456, 385] on button "Continue" at bounding box center [461, 383] width 48 height 15
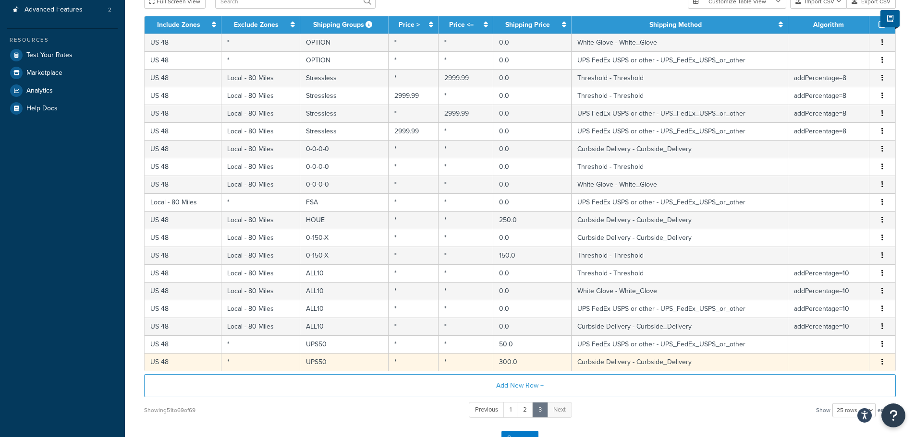
click at [882, 364] on icon "button" at bounding box center [882, 362] width 2 height 7
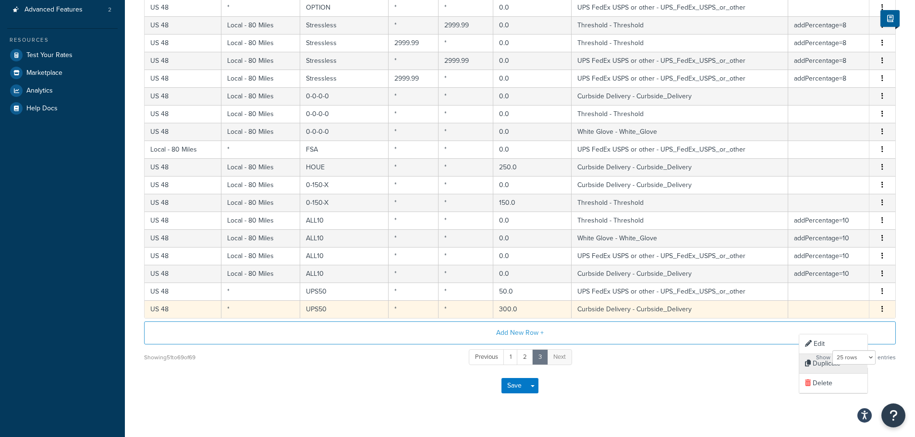
click at [831, 363] on div "Visit our Help Docs to learn more about how to set up custom table rates . Full…" at bounding box center [520, 131] width 766 height 472
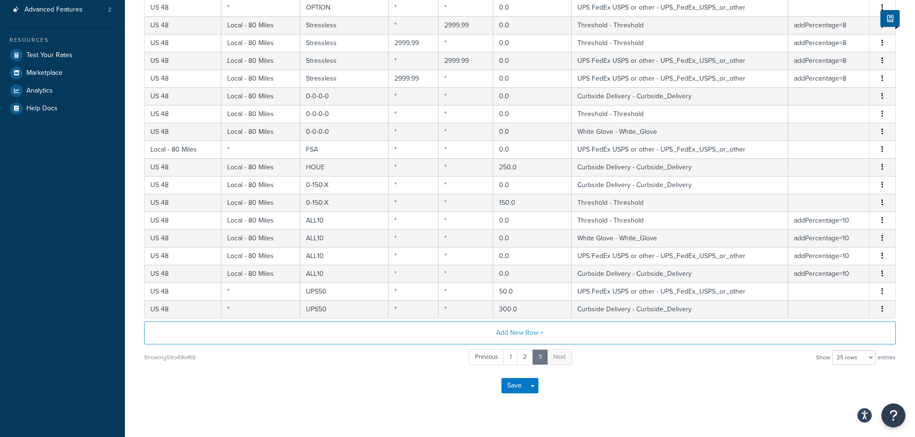
click at [817, 364] on span "Show" at bounding box center [823, 357] width 14 height 13
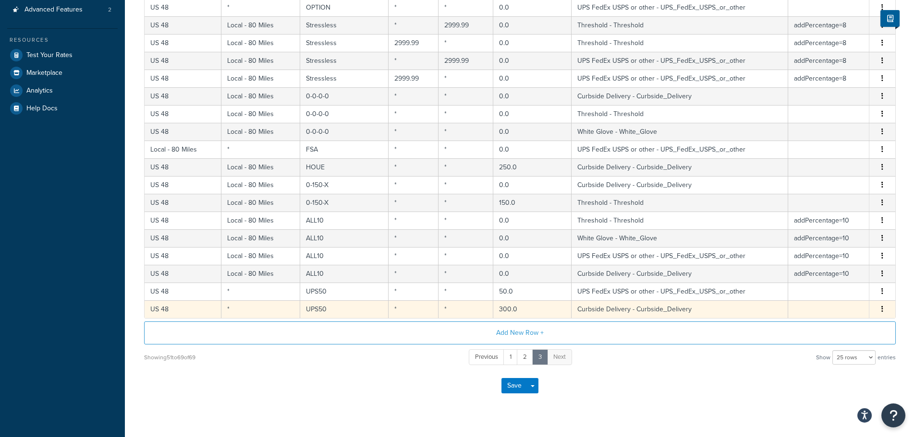
click at [884, 310] on button "button" at bounding box center [882, 309] width 8 height 11
click at [823, 313] on div "Duplicate" at bounding box center [833, 312] width 68 height 20
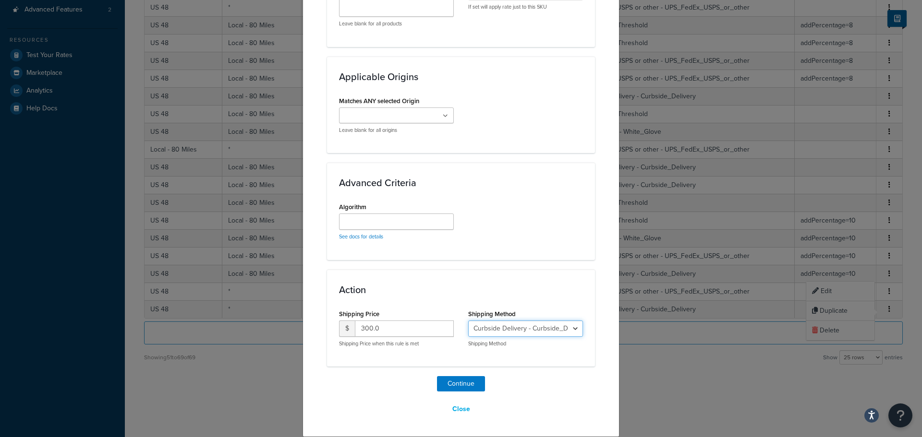
click at [566, 330] on select "Curbside Delivery - Curbside_Delivery Threshold - Threshold White Glove - White…" at bounding box center [525, 329] width 115 height 16
select select "137769"
click at [468, 321] on select "Curbside Delivery - Curbside_Delivery Threshold - Threshold White Glove - White…" at bounding box center [525, 329] width 115 height 16
click at [459, 383] on button "Continue" at bounding box center [461, 383] width 48 height 15
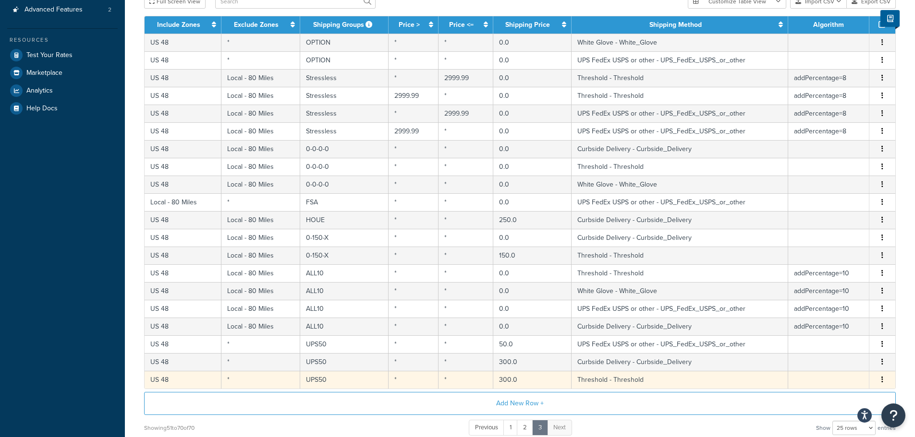
click at [879, 382] on button "button" at bounding box center [882, 380] width 8 height 11
click at [825, 380] on div "Duplicate" at bounding box center [833, 382] width 68 height 20
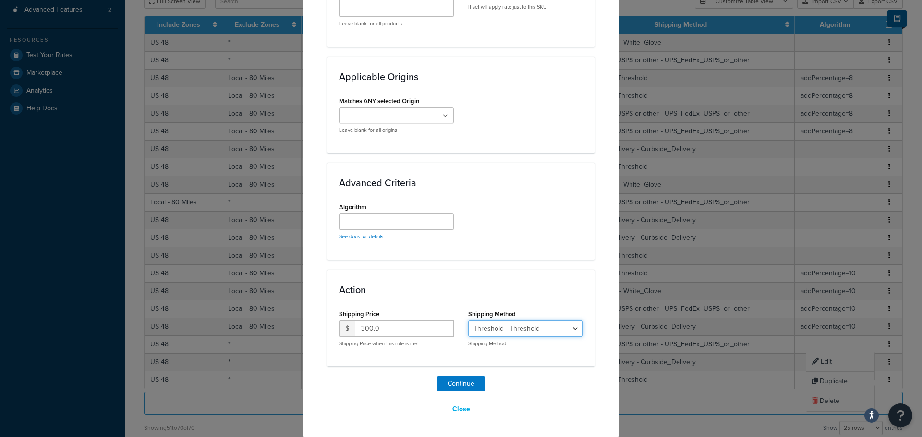
click at [572, 329] on select "Curbside Delivery - Curbside_Delivery Threshold - Threshold White Glove - White…" at bounding box center [525, 329] width 115 height 16
select select "137770"
click at [468, 321] on select "Curbside Delivery - Curbside_Delivery Threshold - Threshold White Glove - White…" at bounding box center [525, 329] width 115 height 16
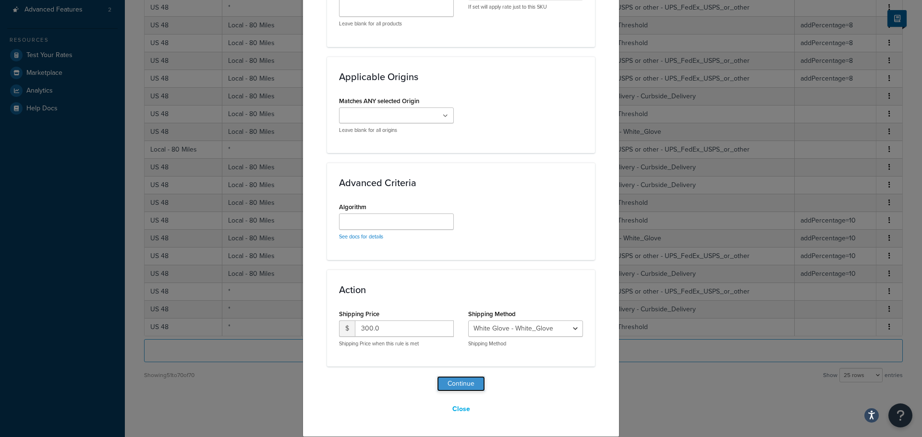
click at [452, 384] on button "Continue" at bounding box center [461, 383] width 48 height 15
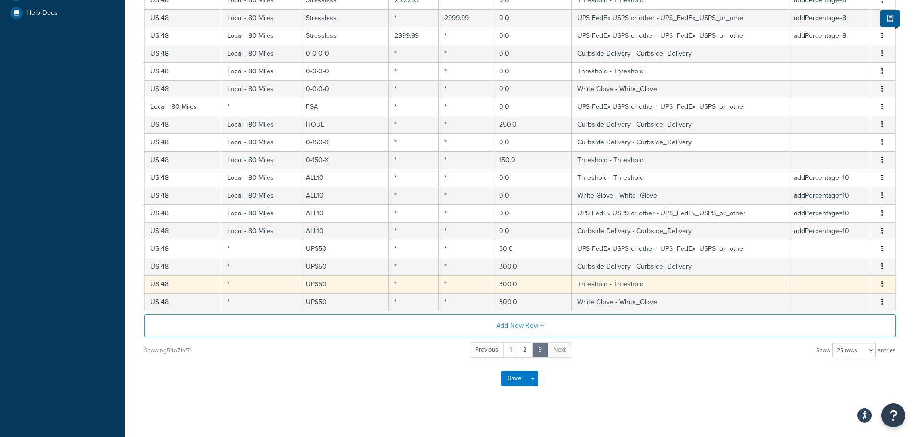
scroll to position [315, 0]
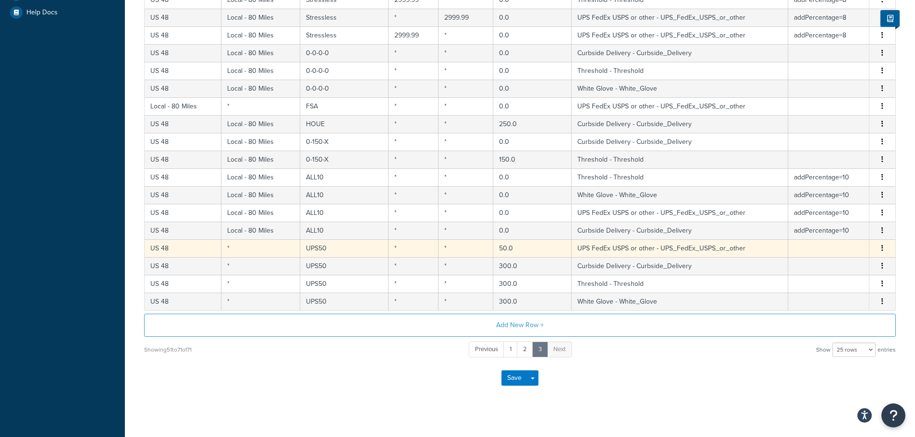
click at [883, 250] on icon "button" at bounding box center [882, 248] width 2 height 7
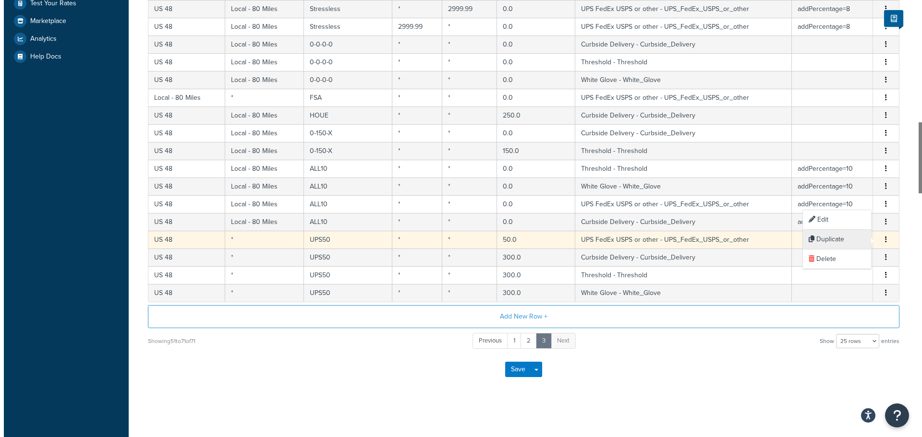
scroll to position [272, 0]
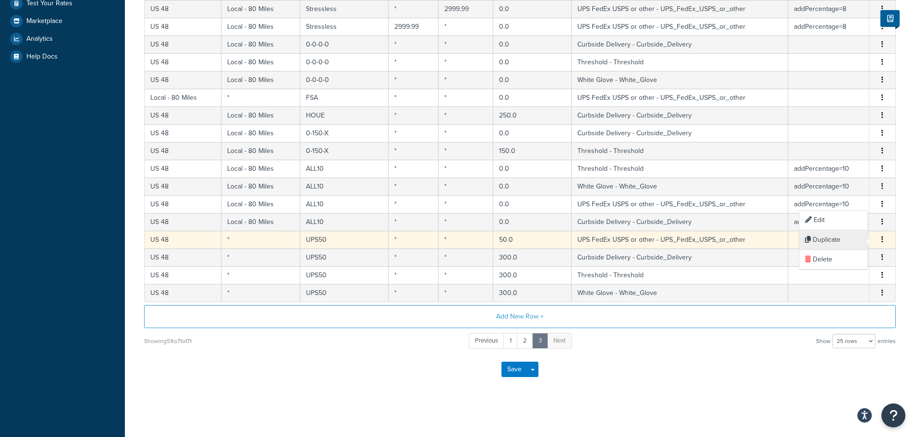
click at [839, 241] on div "Duplicate" at bounding box center [833, 240] width 68 height 20
select select "140708"
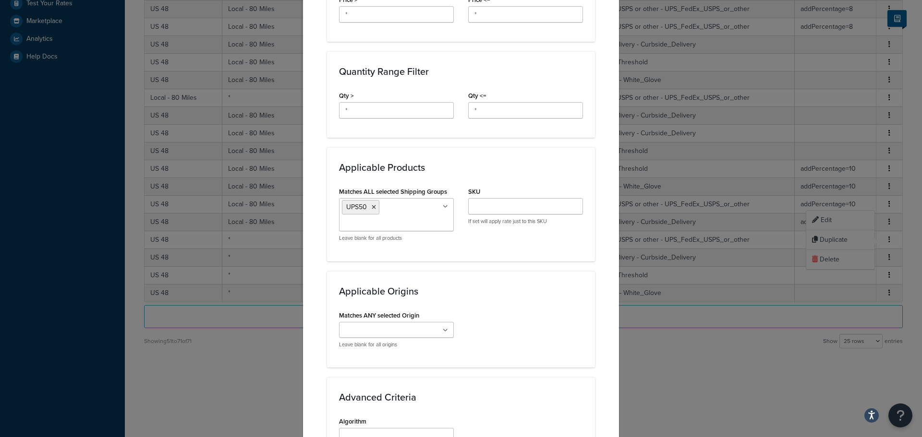
scroll to position [432, 0]
click at [372, 207] on icon at bounding box center [374, 207] width 4 height 6
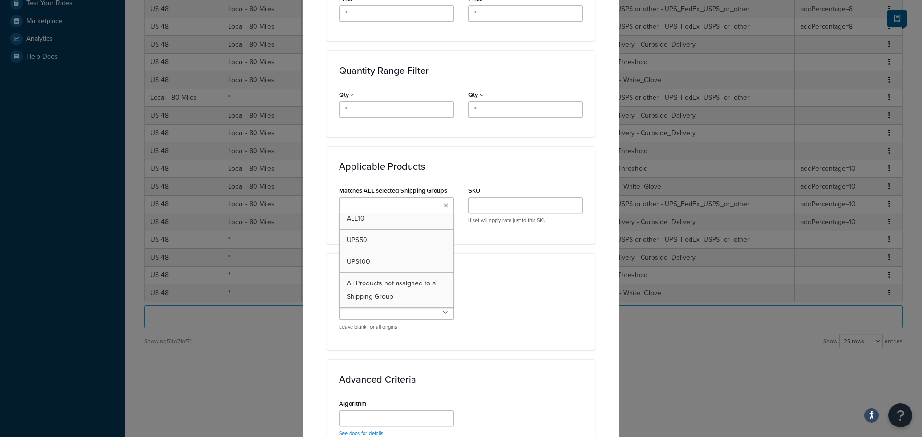
scroll to position [523, 0]
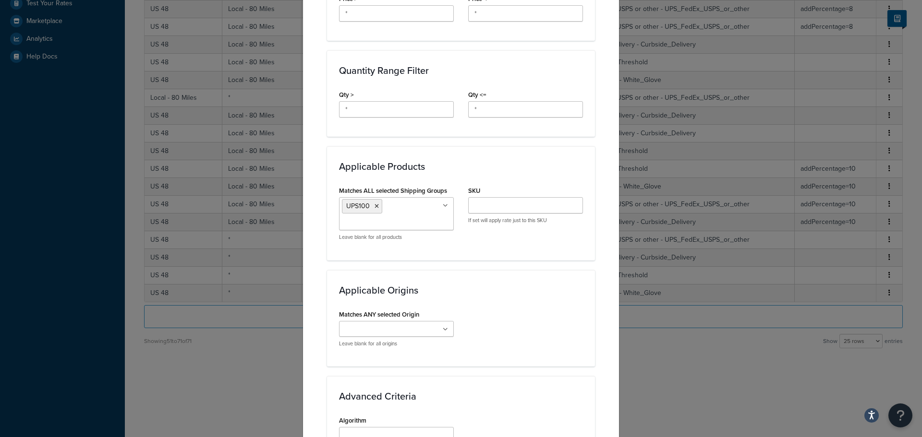
click at [499, 298] on div "Applicable Origins Matches ANY selected Origin Hansen Interiors Leave blank for…" at bounding box center [461, 318] width 268 height 97
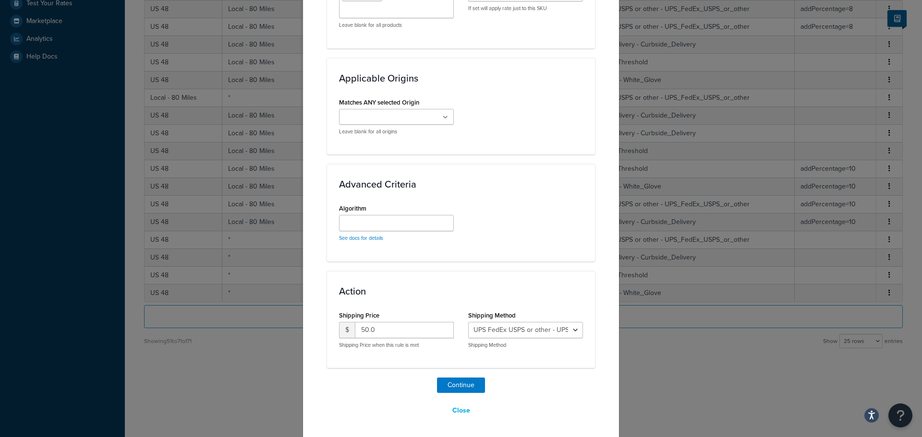
scroll to position [646, 0]
drag, startPoint x: 387, startPoint y: 330, endPoint x: 357, endPoint y: 329, distance: 29.8
click at [359, 329] on input "50.0" at bounding box center [404, 329] width 99 height 16
type input "100"
click at [460, 381] on button "Continue" at bounding box center [461, 383] width 48 height 15
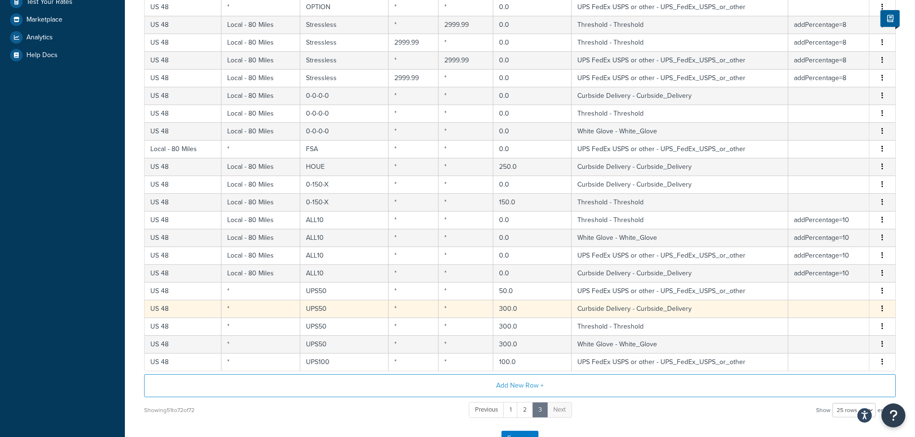
click at [881, 309] on icon "button" at bounding box center [882, 308] width 2 height 7
click at [827, 308] on div "Duplicate" at bounding box center [833, 311] width 68 height 20
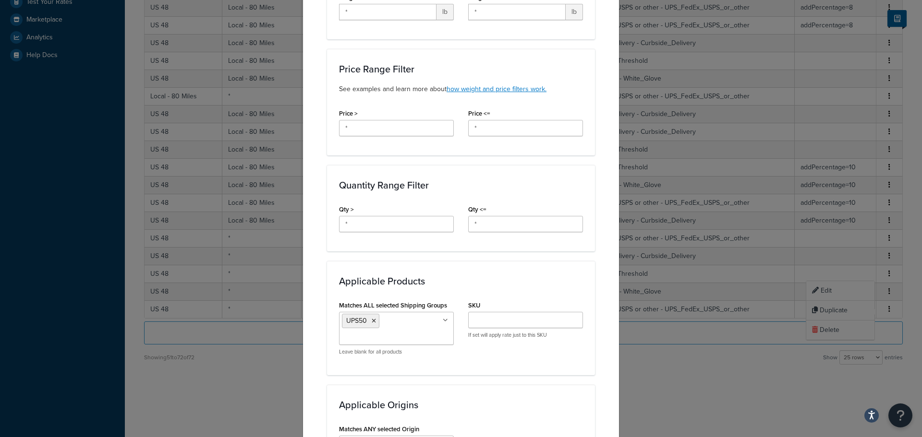
scroll to position [336, 0]
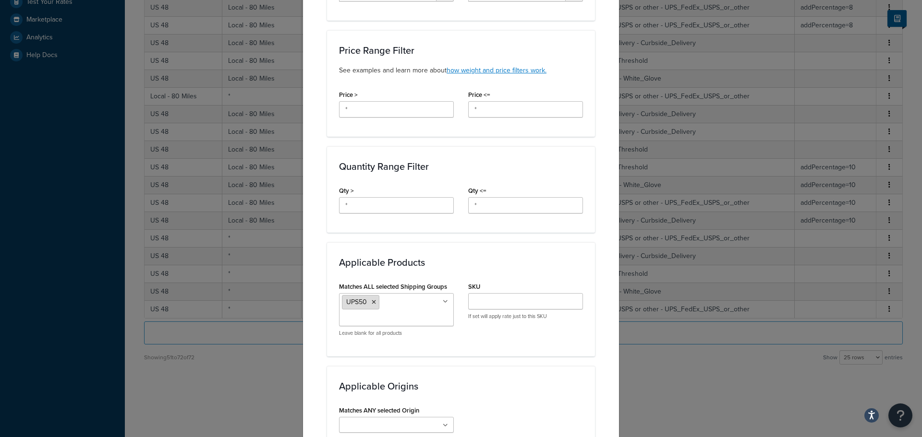
click at [372, 304] on icon at bounding box center [374, 303] width 4 height 6
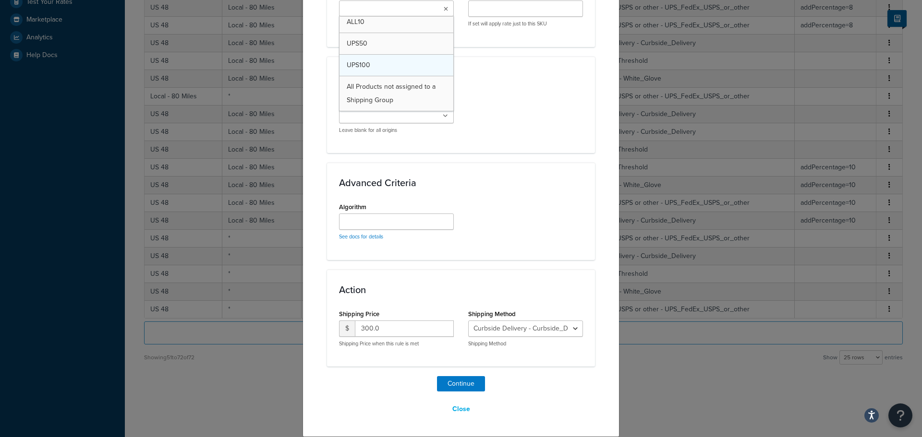
scroll to position [523, 0]
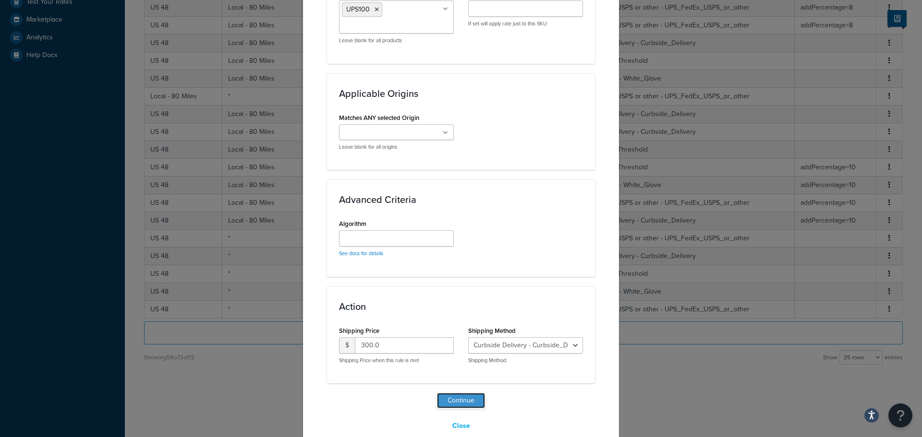
click at [454, 401] on button "Continue" at bounding box center [461, 400] width 48 height 15
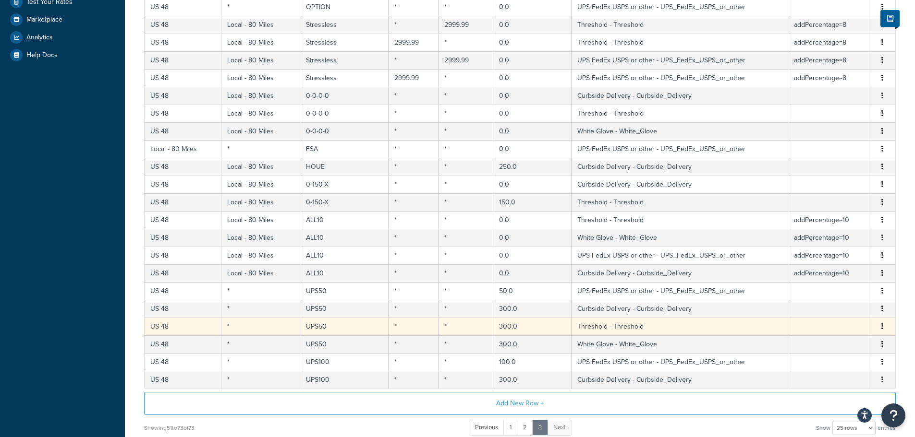
click at [883, 328] on icon "button" at bounding box center [882, 326] width 2 height 7
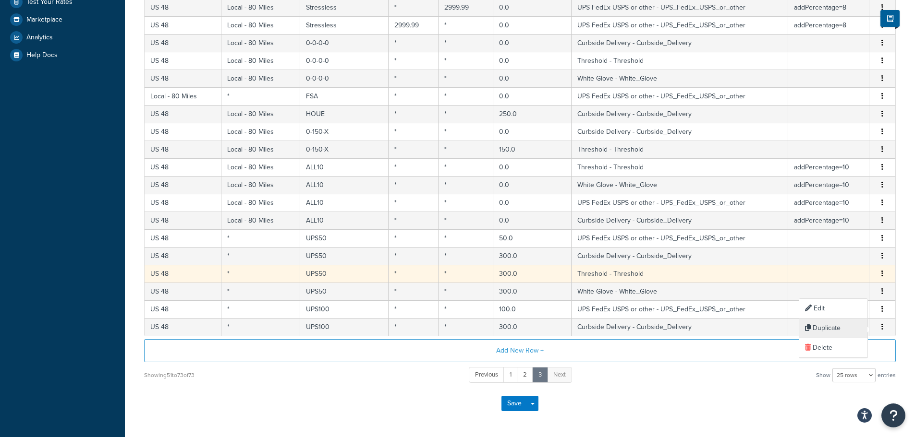
click at [825, 327] on div "Duplicate" at bounding box center [833, 329] width 68 height 20
select select "137769"
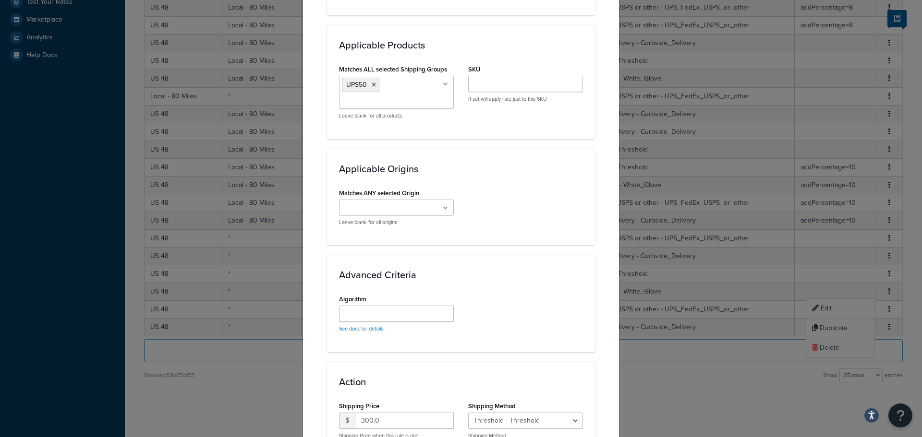
scroll to position [550, 0]
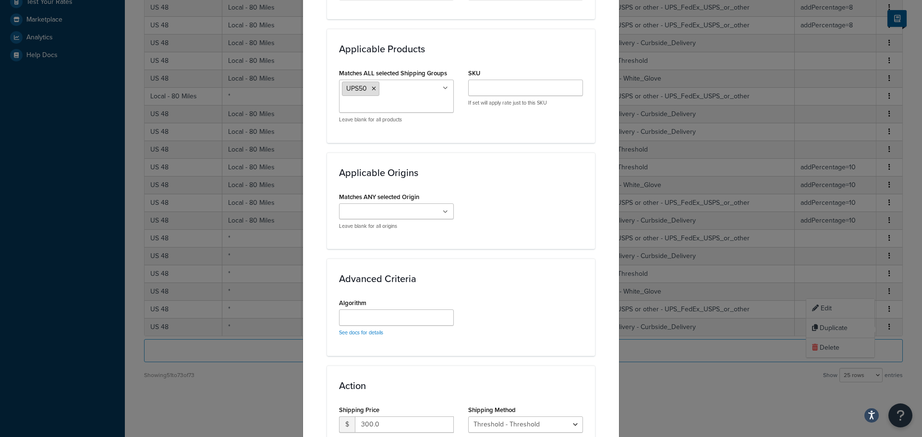
click at [372, 88] on icon at bounding box center [374, 89] width 4 height 6
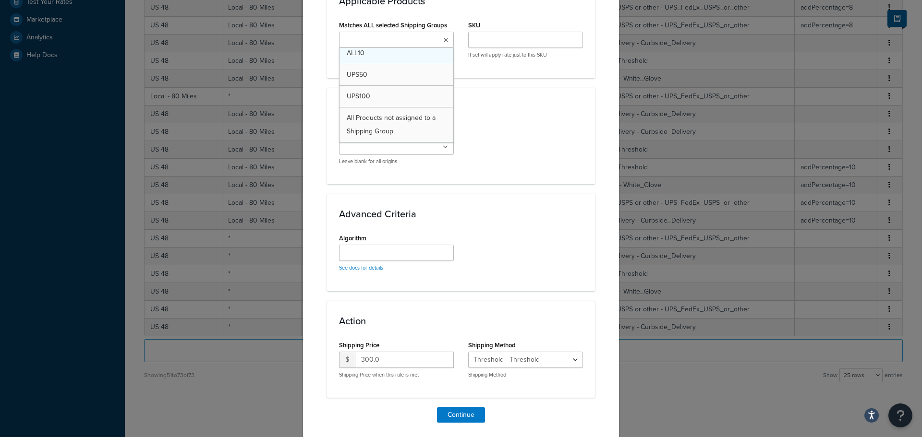
scroll to position [523, 0]
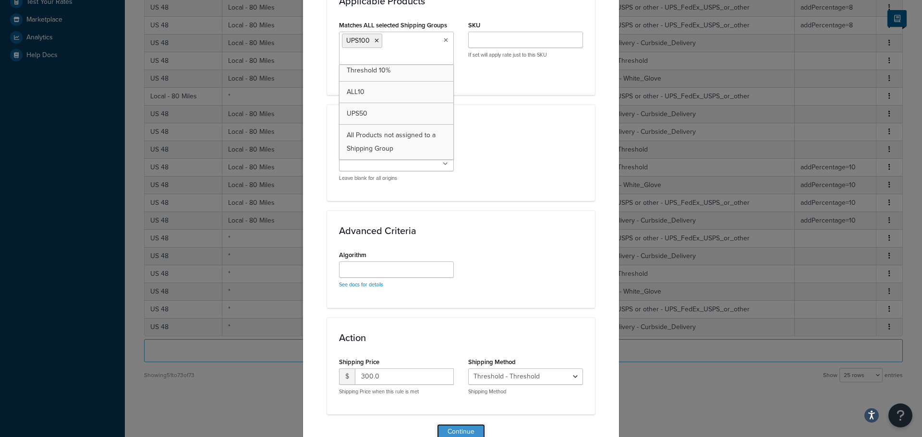
click at [450, 427] on button "Continue" at bounding box center [461, 431] width 48 height 15
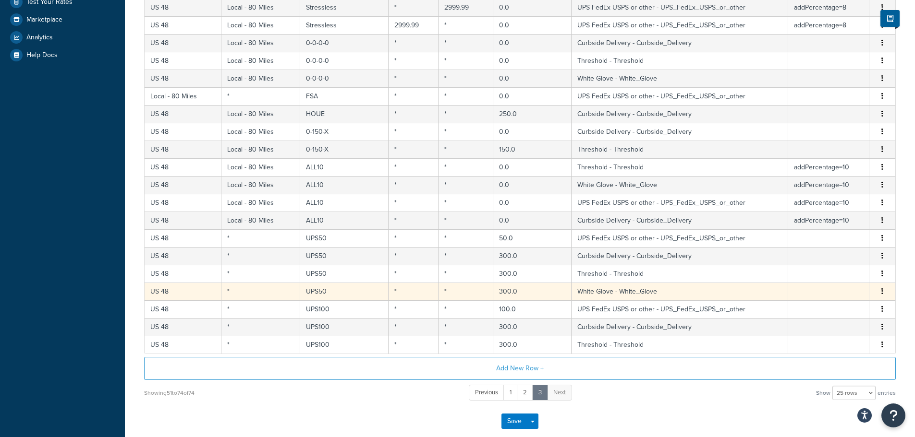
click at [881, 290] on button "button" at bounding box center [882, 292] width 8 height 11
click at [832, 292] on div "Duplicate" at bounding box center [833, 294] width 68 height 20
select select "137770"
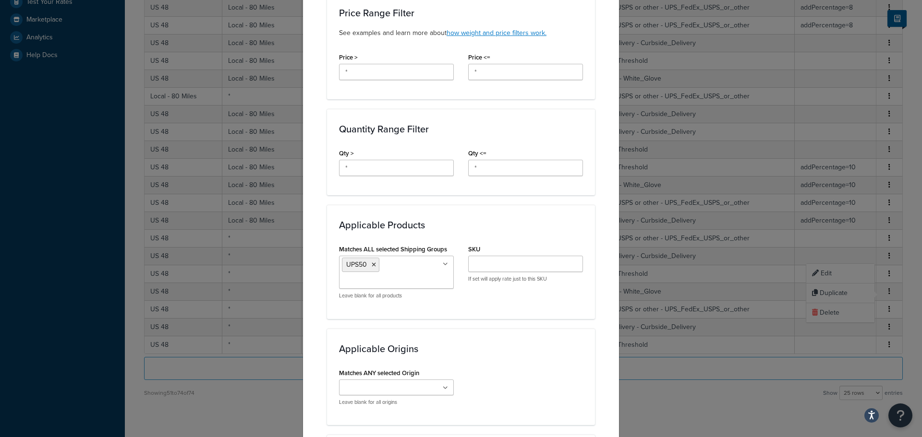
scroll to position [384, 0]
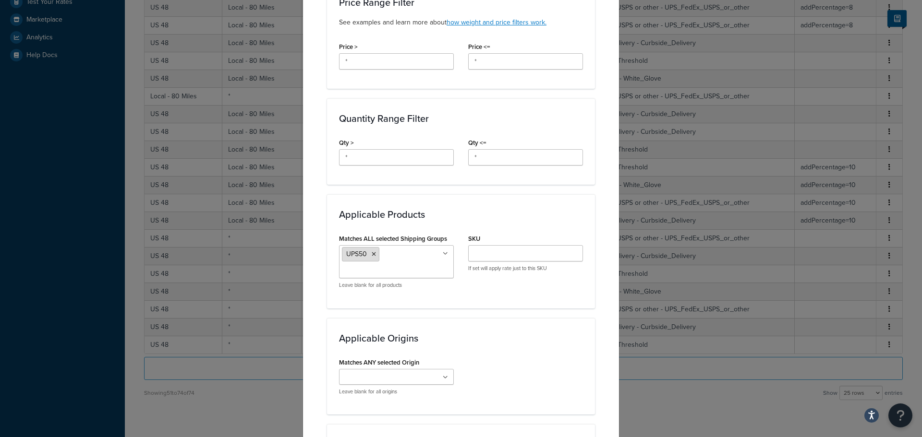
click at [372, 256] on icon at bounding box center [374, 255] width 4 height 6
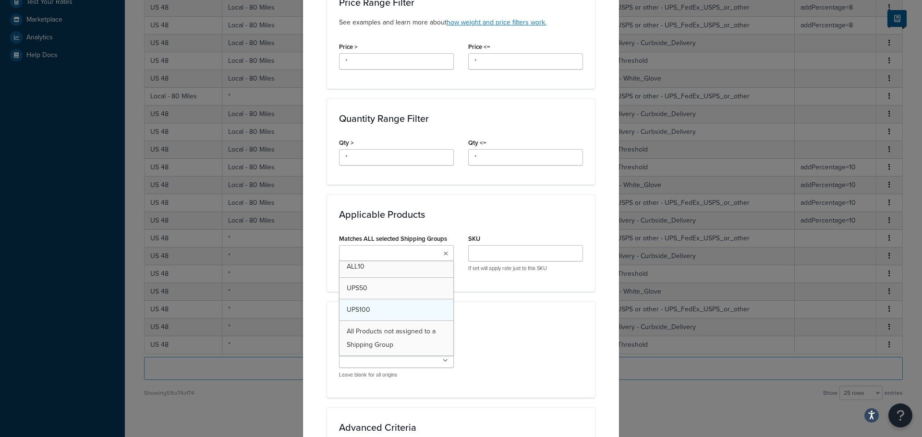
scroll to position [523, 0]
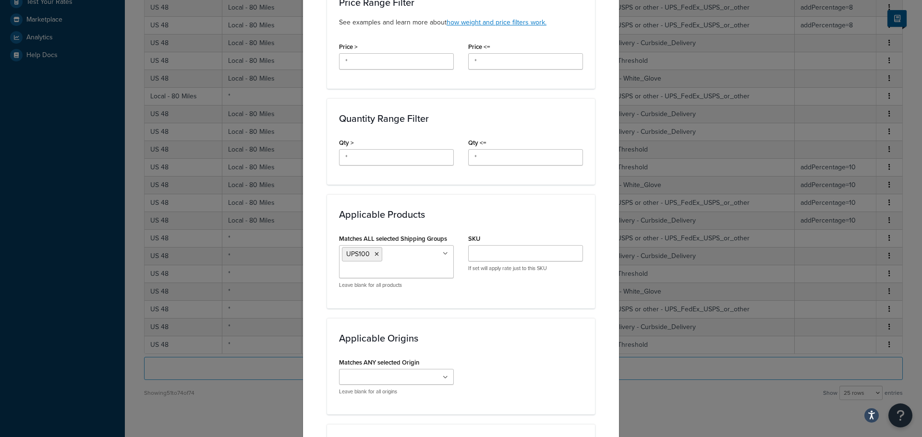
click at [525, 335] on h3 "Applicable Origins" at bounding box center [461, 338] width 244 height 11
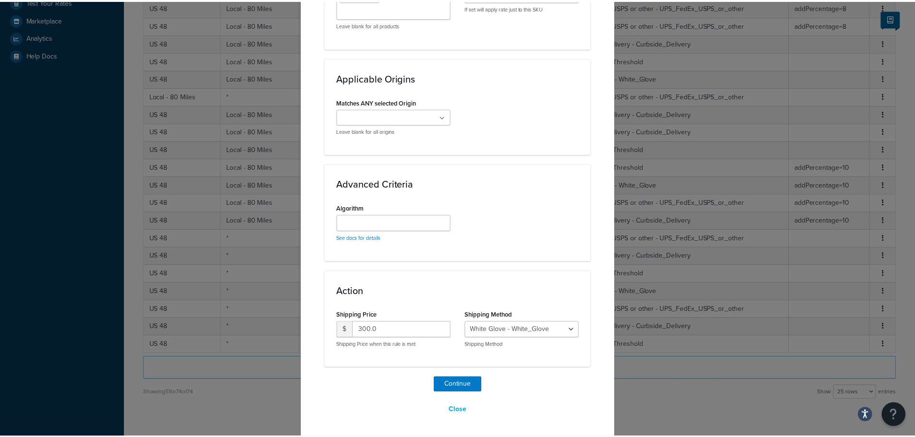
scroll to position [646, 0]
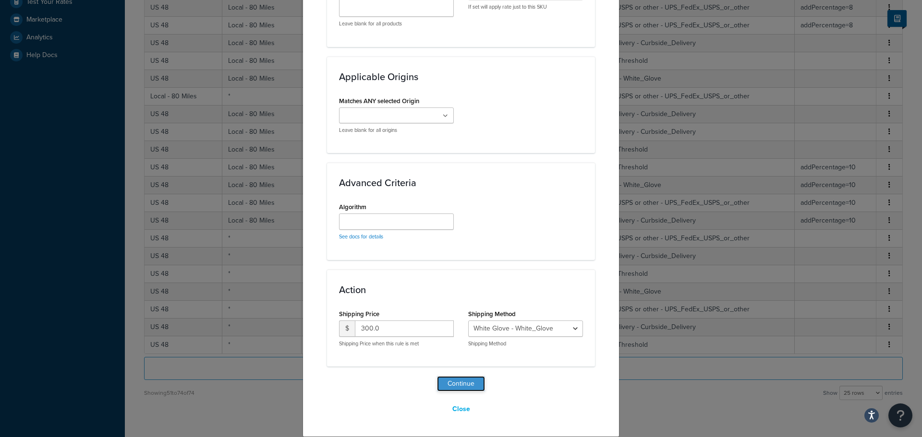
click at [451, 386] on button "Continue" at bounding box center [461, 383] width 48 height 15
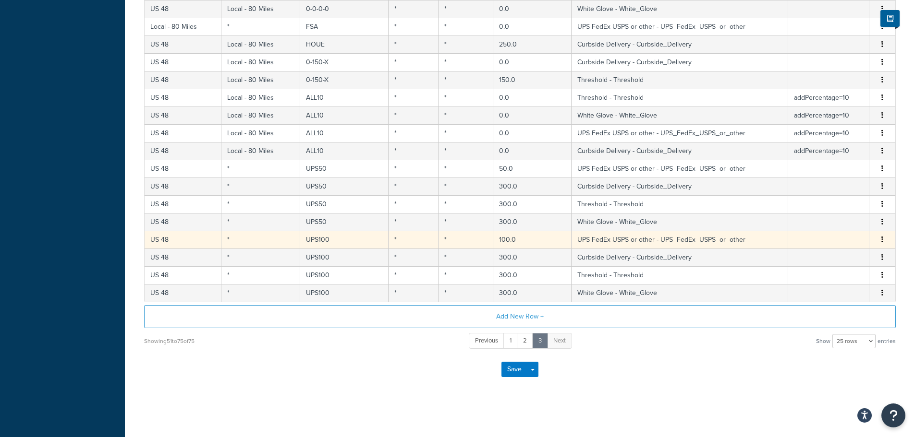
scroll to position [343, 0]
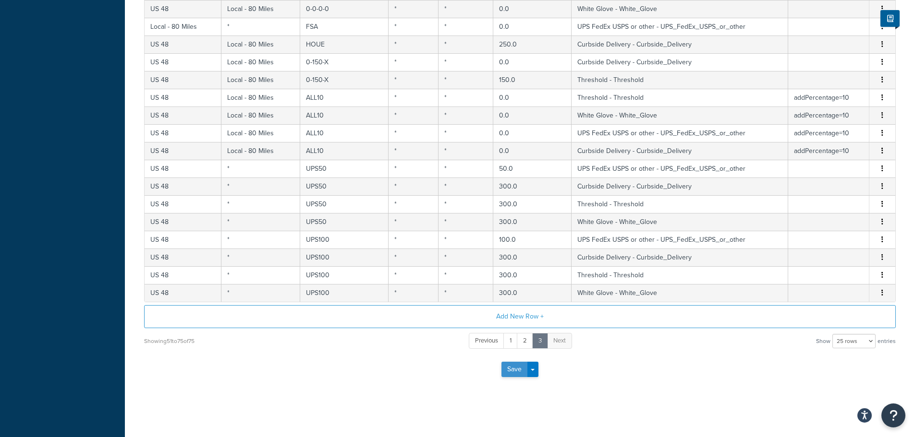
click at [510, 368] on button "Save" at bounding box center [514, 369] width 26 height 15
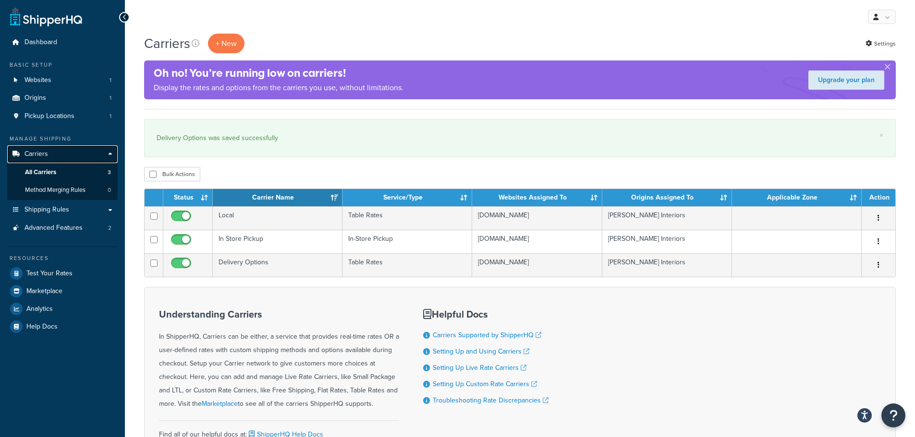
click at [45, 155] on span "Carriers" at bounding box center [36, 154] width 24 height 8
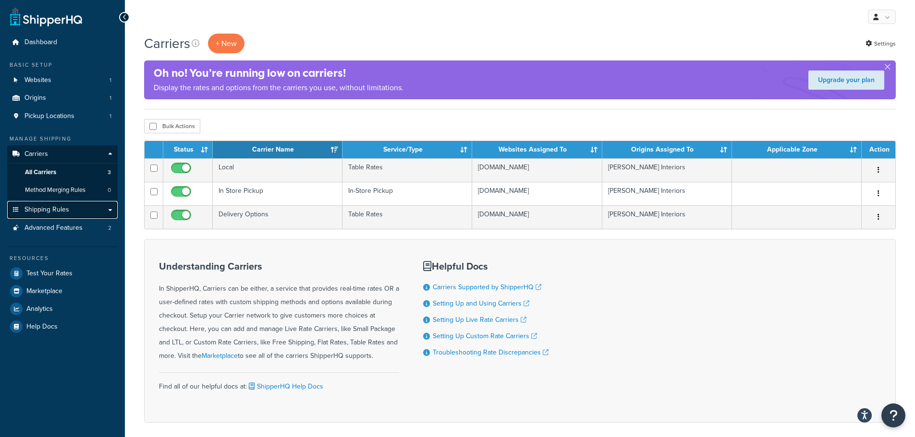
click at [48, 210] on span "Shipping Rules" at bounding box center [46, 210] width 45 height 8
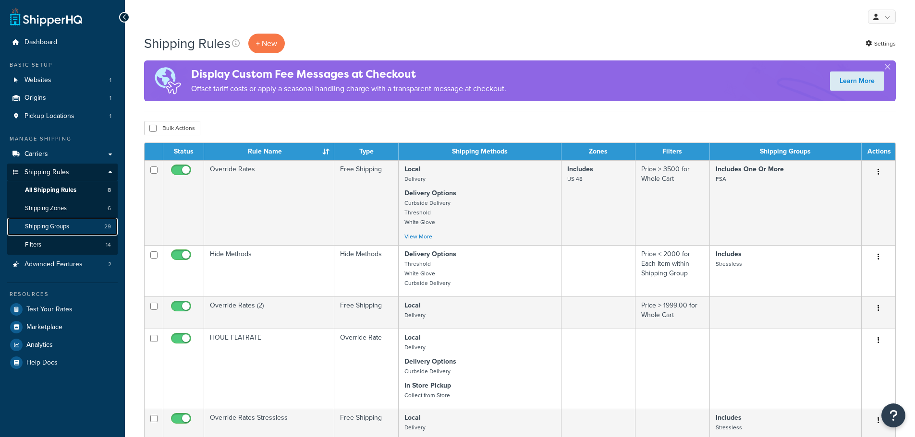
click at [50, 227] on span "Shipping Groups" at bounding box center [47, 227] width 44 height 8
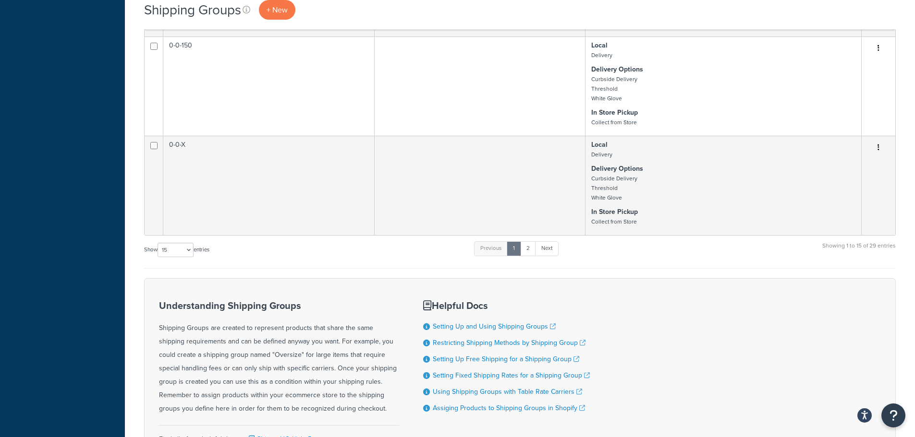
scroll to position [1271, 0]
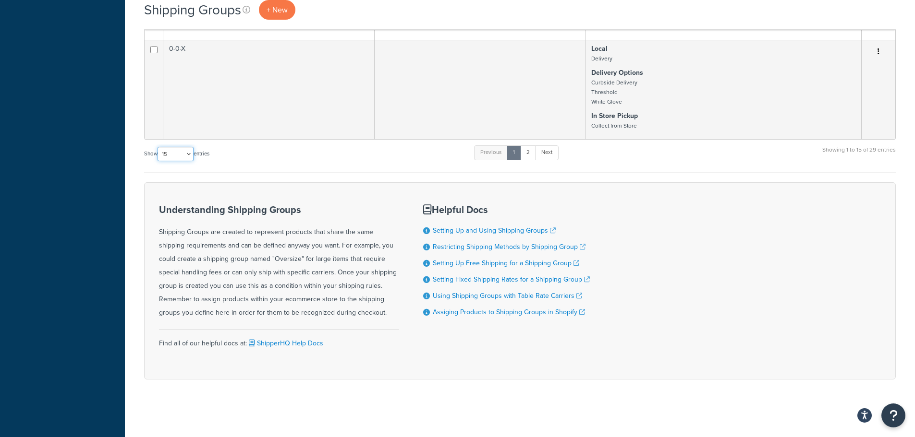
click at [179, 157] on select "10 15 25 50 100" at bounding box center [175, 154] width 36 height 14
click at [191, 153] on select "10 15 25 50 100" at bounding box center [175, 154] width 36 height 14
click at [190, 155] on select "10 15 25 50 100" at bounding box center [175, 154] width 36 height 14
click at [190, 154] on select "10 15 25 50 100" at bounding box center [175, 154] width 36 height 14
click at [189, 155] on select "10 15 25 50 100" at bounding box center [175, 154] width 36 height 14
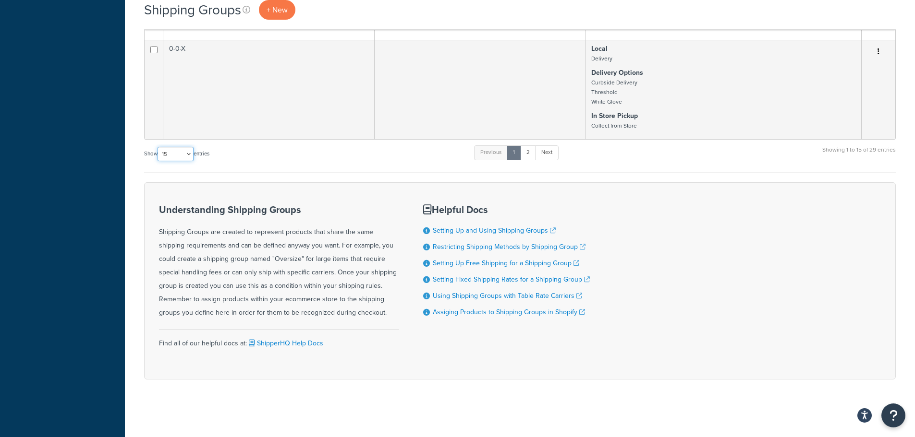
select select "100"
click at [158, 161] on select "10 15 25 50 100" at bounding box center [175, 154] width 36 height 14
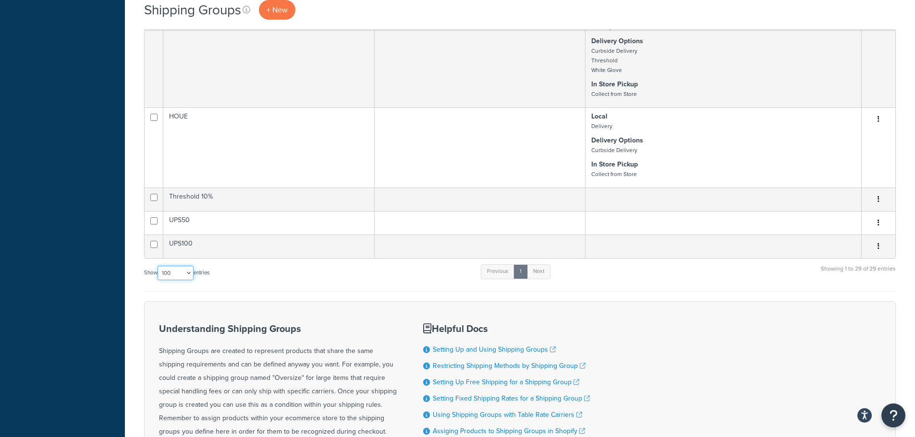
scroll to position [2327, 0]
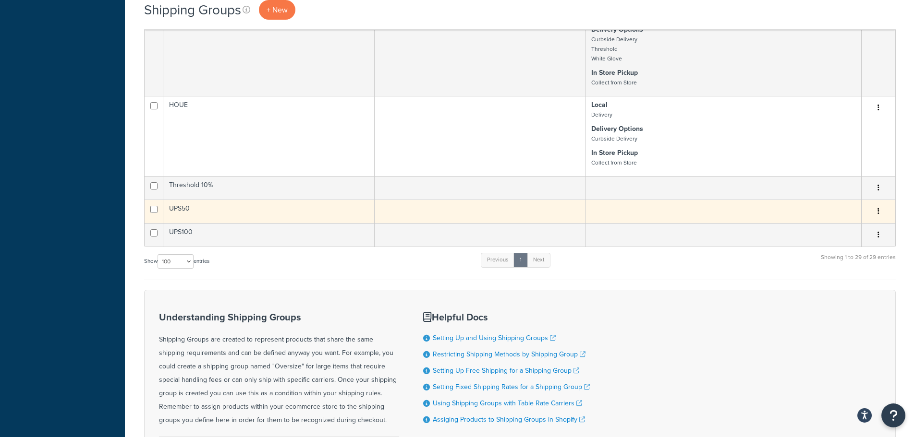
click at [641, 223] on td at bounding box center [723, 212] width 276 height 24
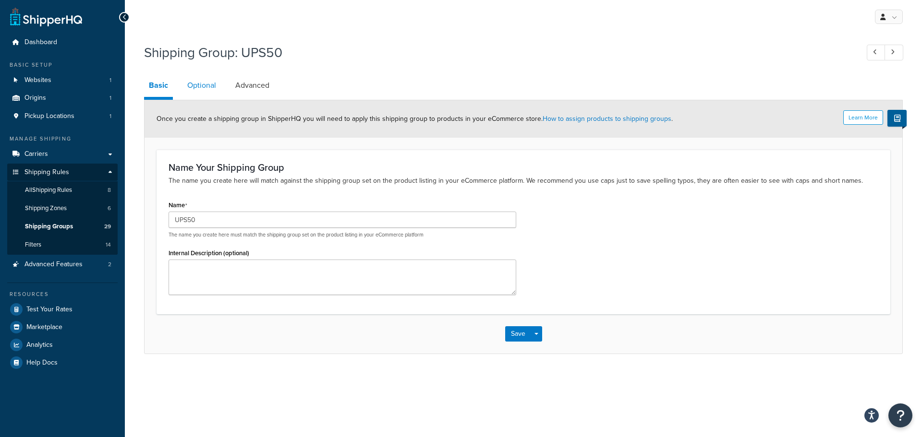
click at [198, 88] on link "Optional" at bounding box center [201, 85] width 38 height 23
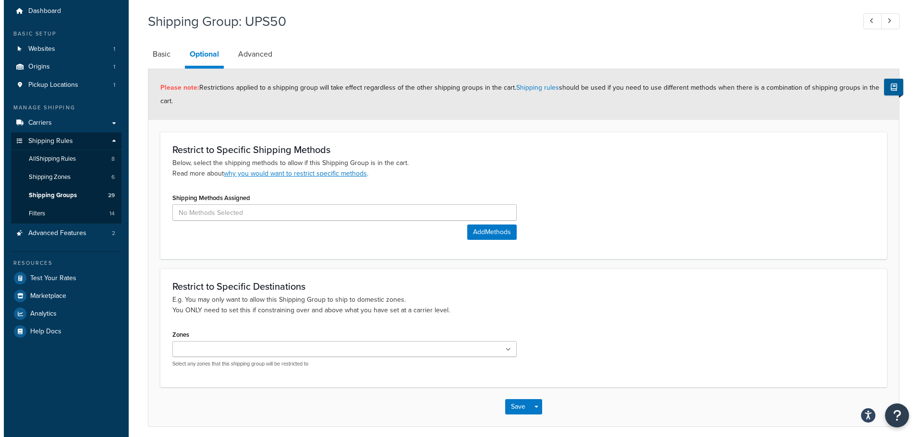
scroll to position [48, 0]
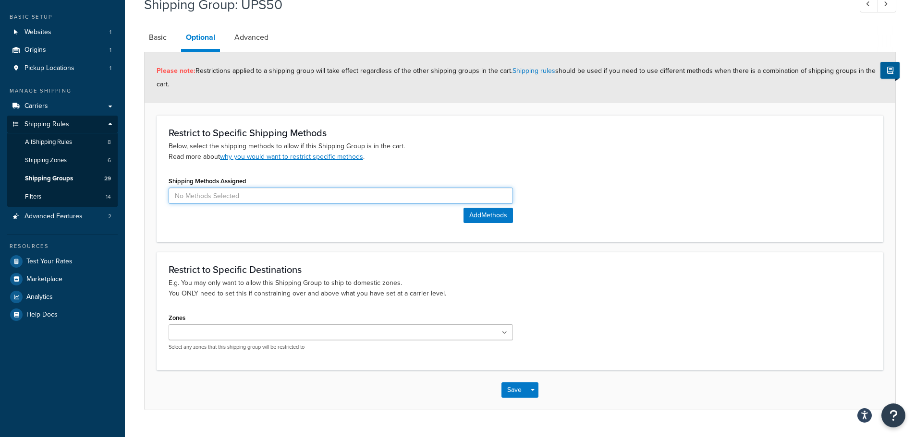
click at [267, 198] on input at bounding box center [341, 196] width 344 height 16
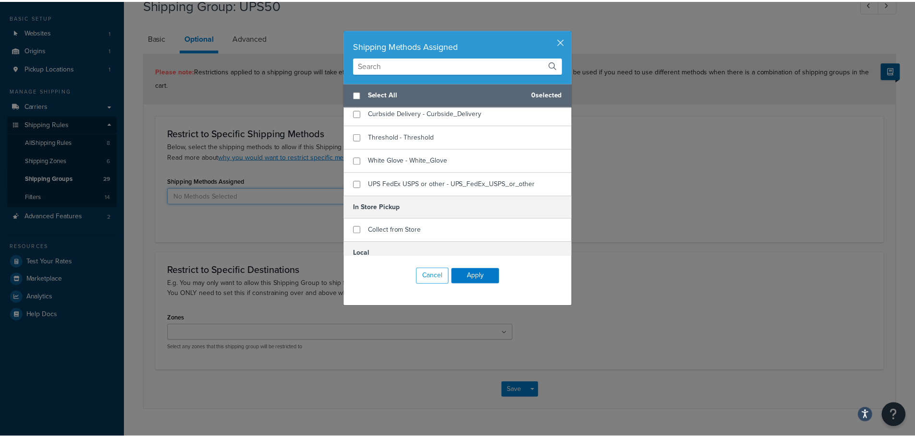
scroll to position [10, 0]
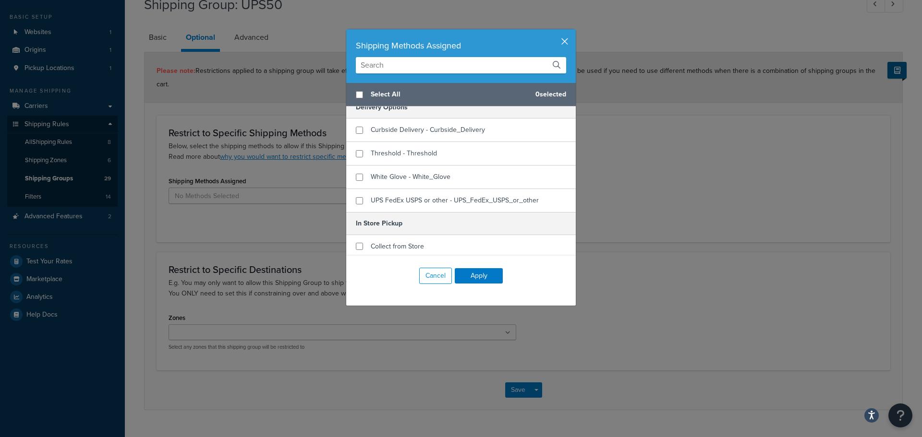
click at [573, 32] on button "button" at bounding box center [574, 30] width 2 height 2
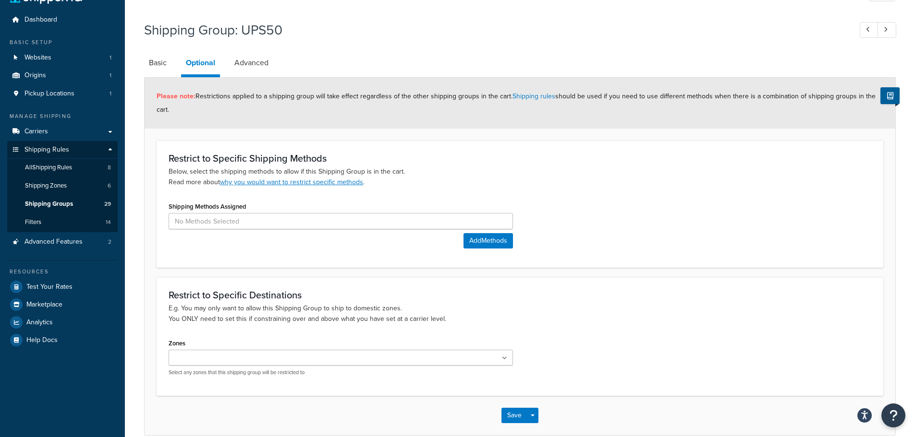
scroll to position [0, 0]
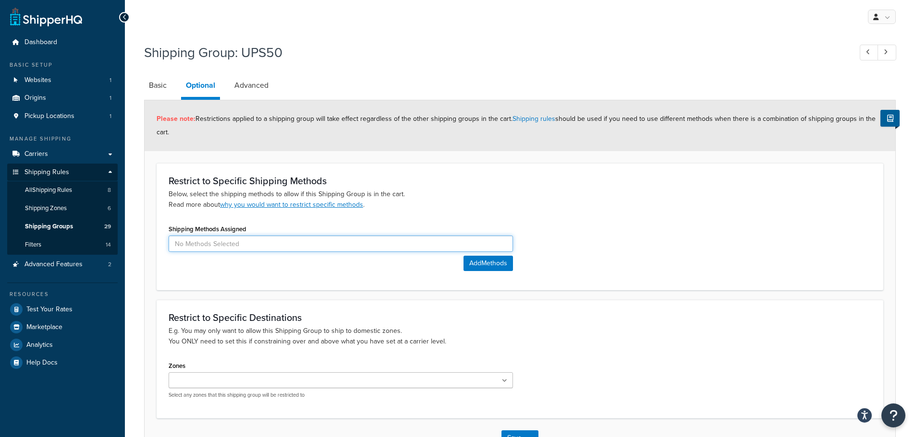
click at [366, 246] on input at bounding box center [341, 244] width 344 height 16
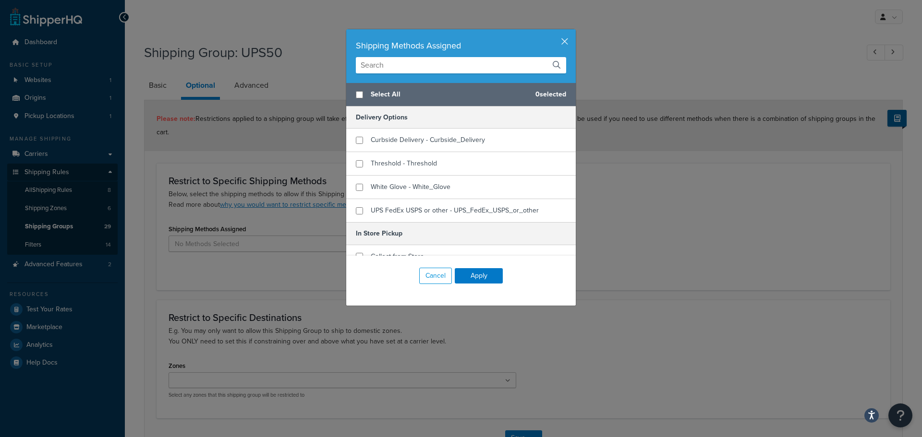
click at [711, 200] on div "Shipping Methods Assigned Select All 0 selected Delivery Options Curbside Deliv…" at bounding box center [461, 218] width 922 height 437
click at [425, 274] on button "Cancel" at bounding box center [435, 276] width 33 height 16
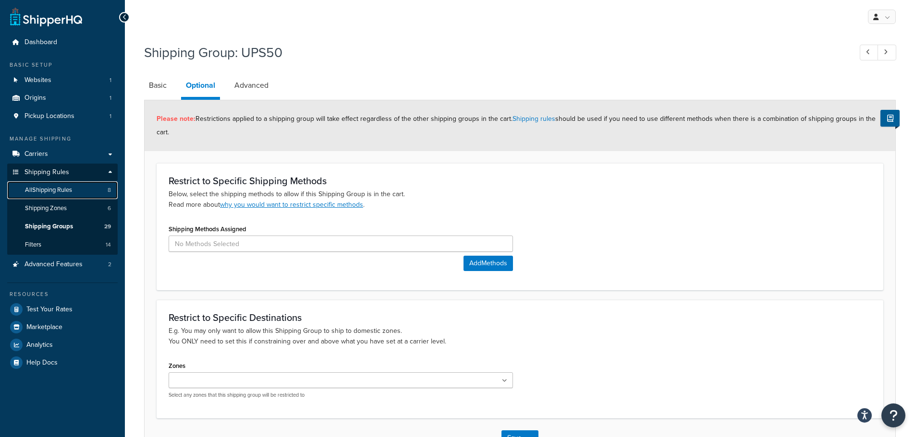
click at [55, 190] on span "All Shipping Rules" at bounding box center [48, 190] width 47 height 8
click at [44, 154] on span "Carriers" at bounding box center [36, 154] width 24 height 8
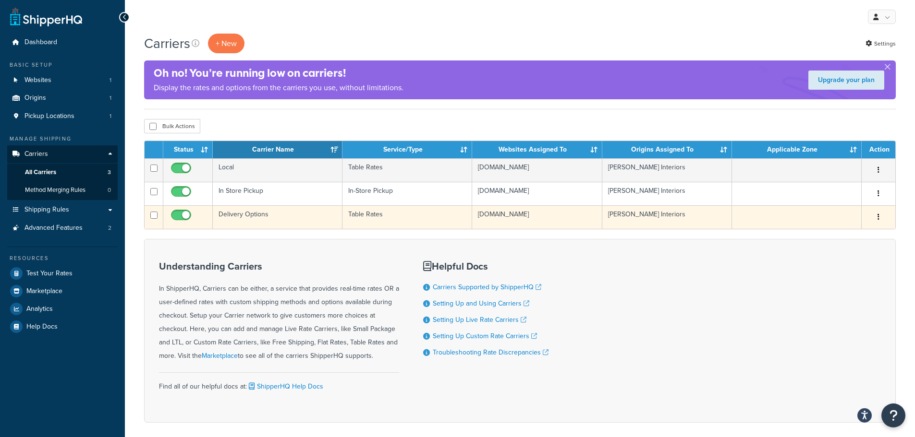
click at [292, 217] on td "Delivery Options" at bounding box center [278, 218] width 130 height 24
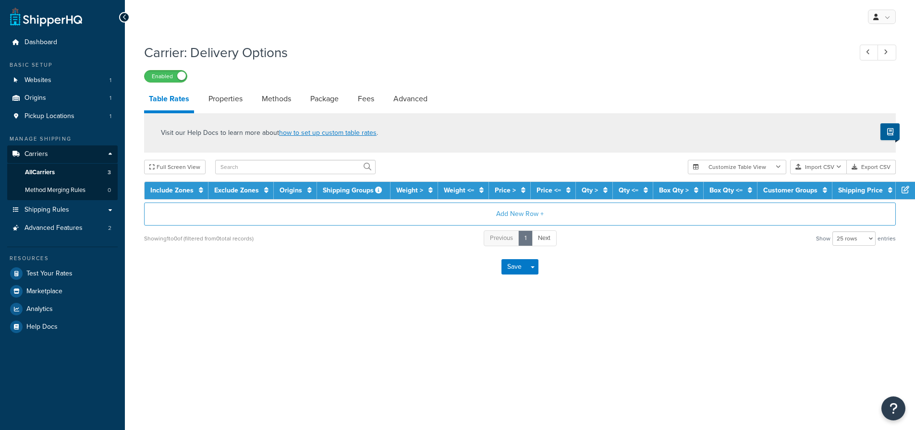
select select "25"
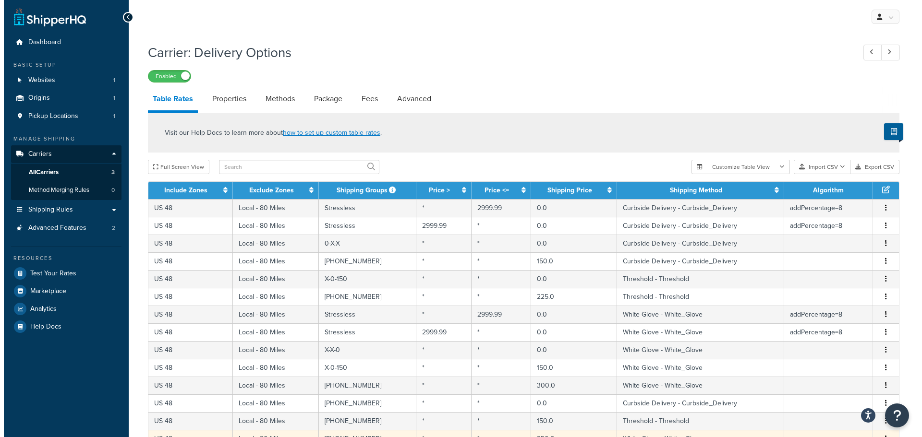
scroll to position [343, 0]
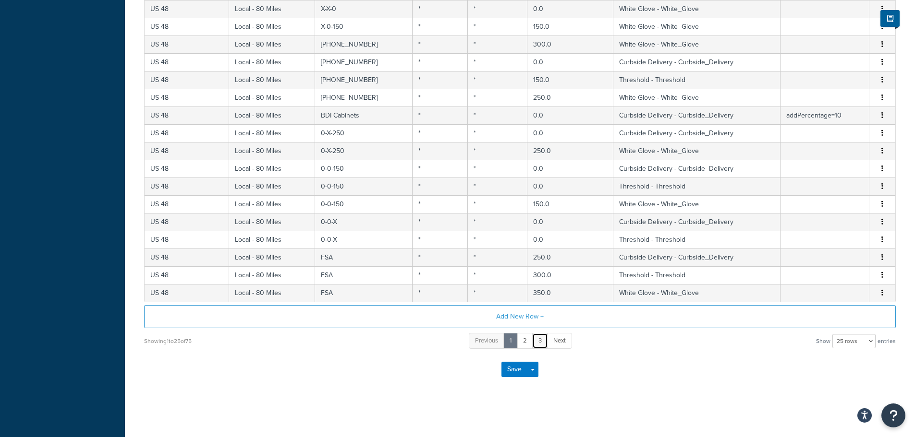
click at [541, 343] on link "3" at bounding box center [540, 341] width 16 height 16
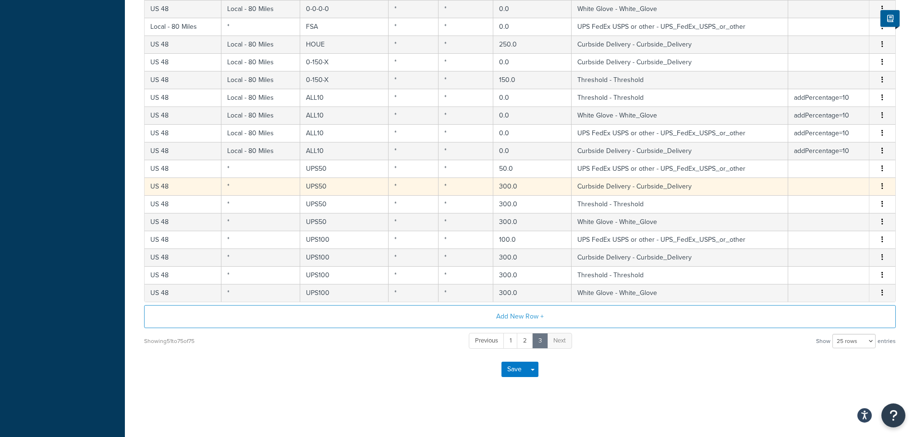
click at [547, 190] on td "300.0" at bounding box center [532, 187] width 79 height 18
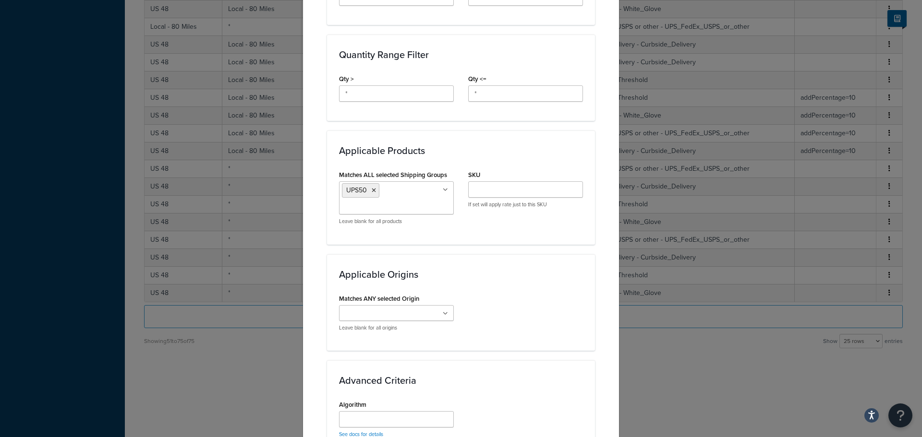
scroll to position [432, 0]
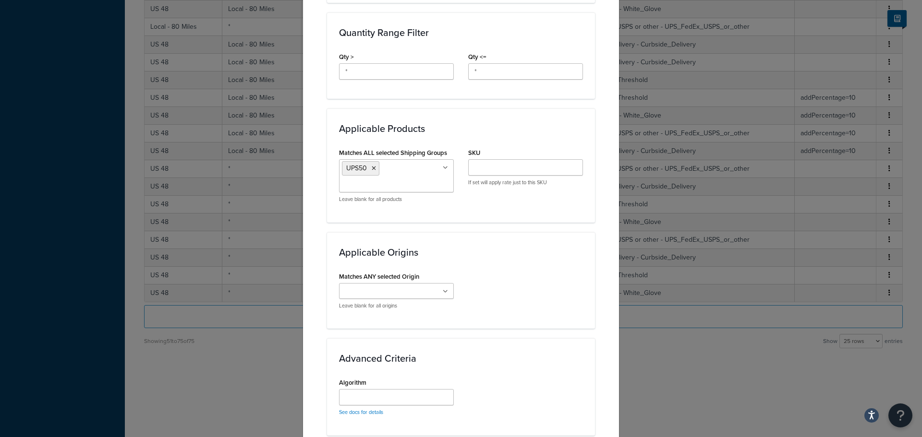
click at [651, 384] on div "Update Table Rate Applicable Zones See examples and learn more about how includ…" at bounding box center [461, 218] width 922 height 437
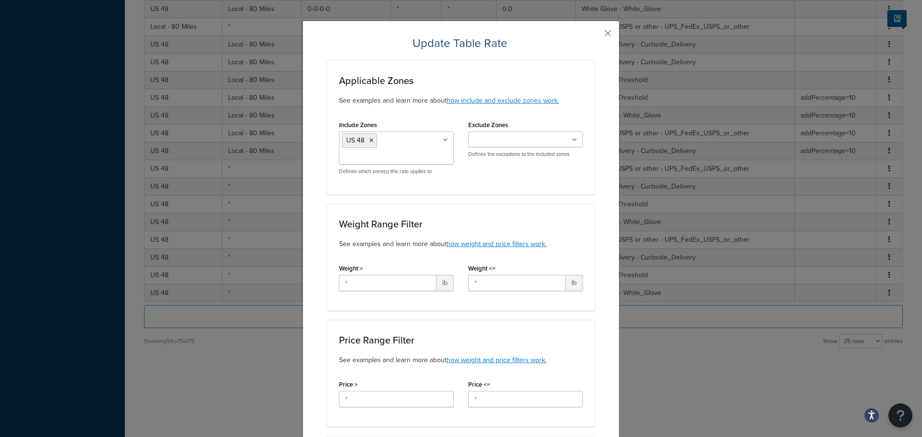
scroll to position [0, 0]
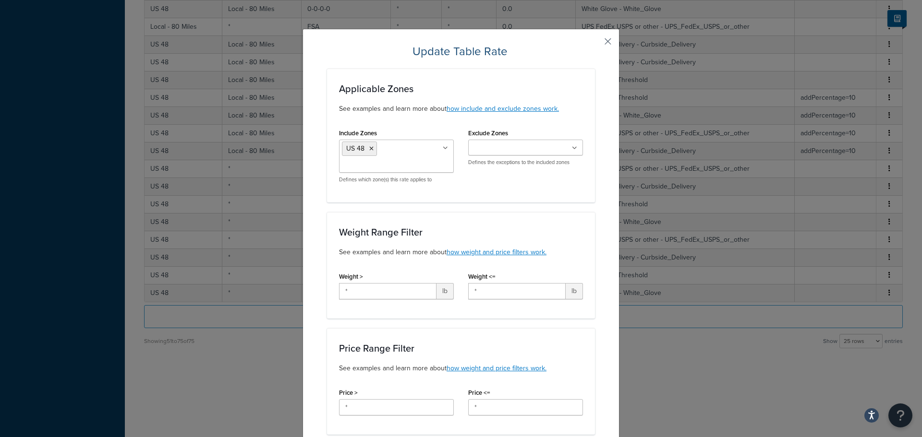
drag, startPoint x: 603, startPoint y: 38, endPoint x: 618, endPoint y: 102, distance: 65.8
click at [595, 44] on button "button" at bounding box center [594, 45] width 2 height 2
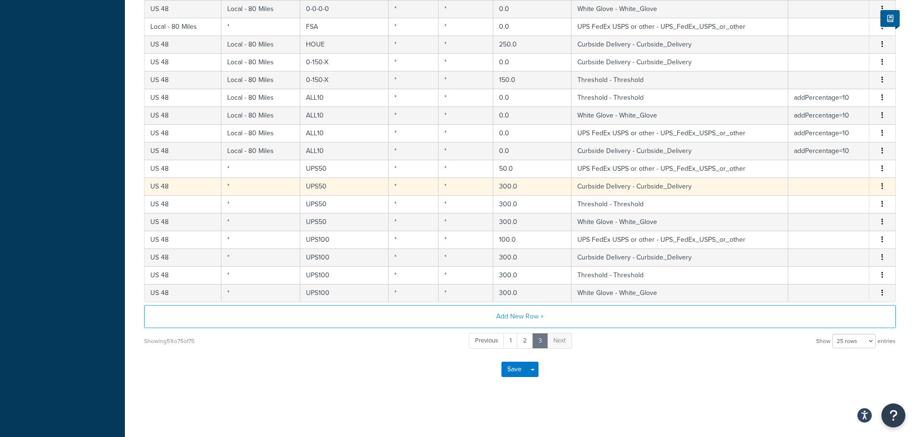
click at [625, 189] on td "Curbside Delivery - Curbside_Delivery" at bounding box center [679, 187] width 217 height 18
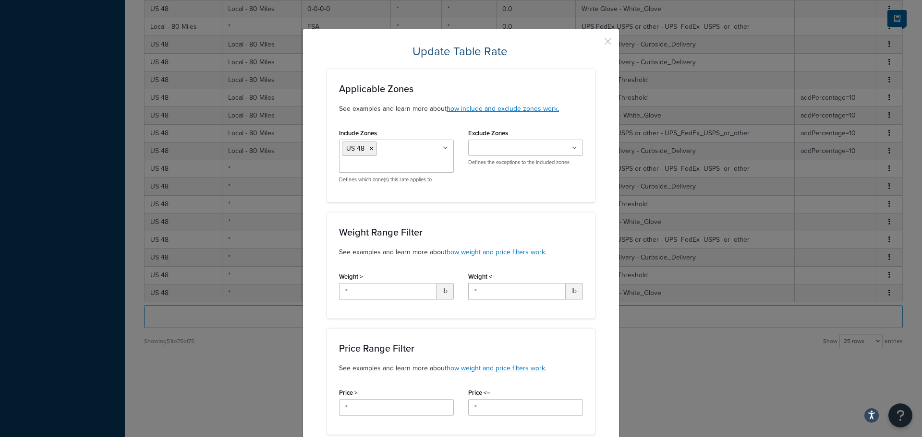
drag, startPoint x: 604, startPoint y: 39, endPoint x: 583, endPoint y: 109, distance: 73.1
click at [595, 44] on button "button" at bounding box center [594, 45] width 2 height 2
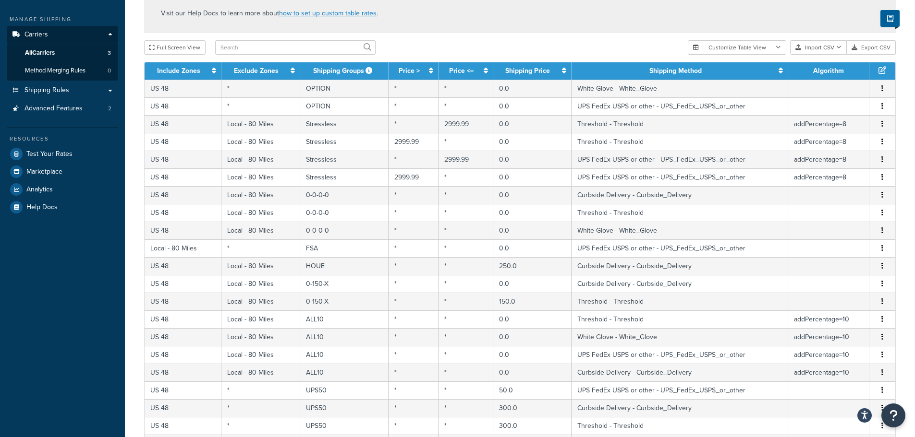
scroll to position [103, 0]
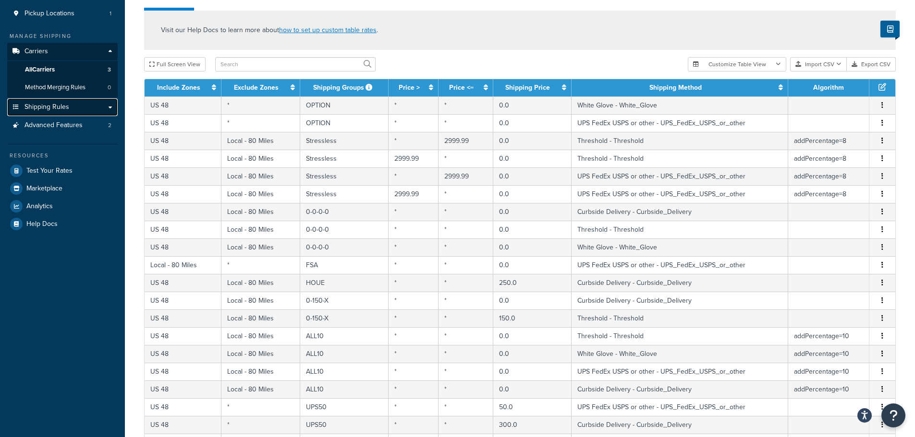
click at [54, 109] on span "Shipping Rules" at bounding box center [46, 107] width 45 height 8
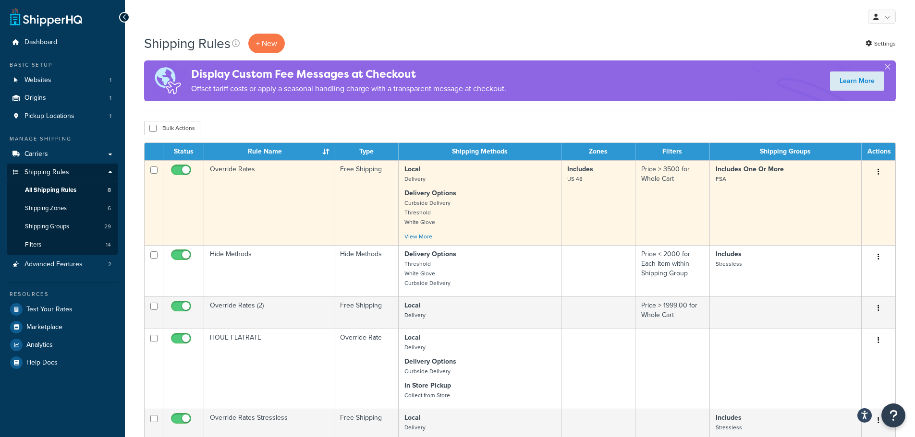
click at [801, 203] on td "Includes One Or More FSA" at bounding box center [786, 202] width 152 height 85
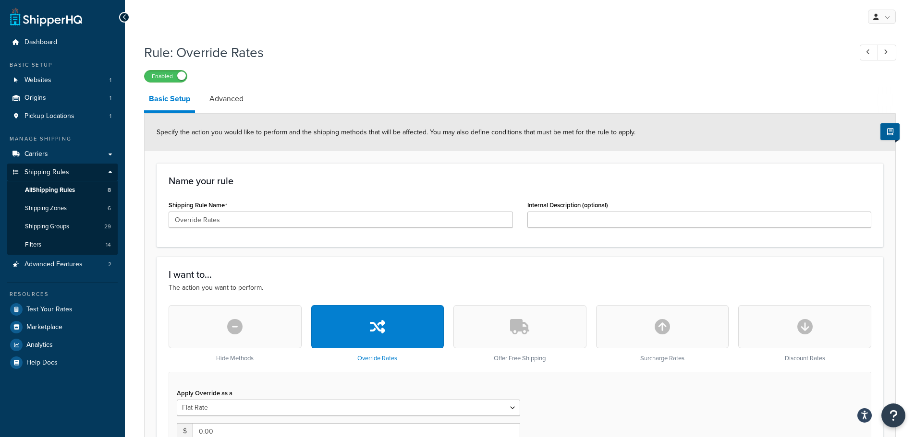
click at [123, 16] on icon at bounding box center [124, 17] width 4 height 7
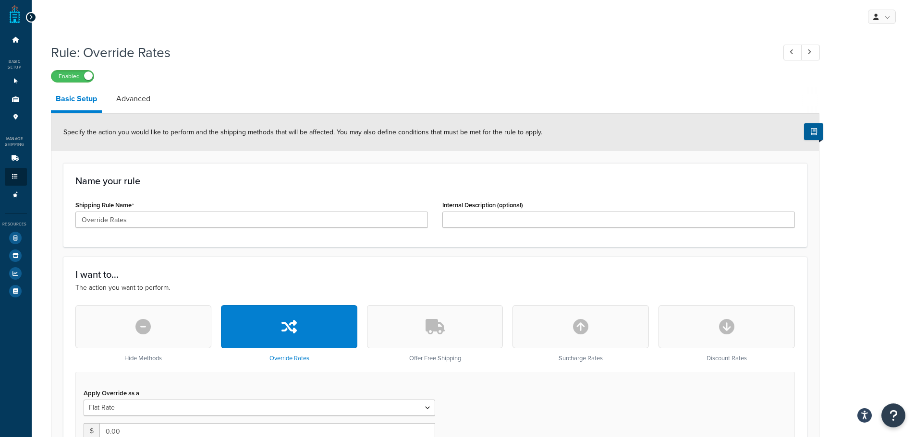
click at [27, 13] on div at bounding box center [31, 17] width 11 height 11
click at [32, 16] on icon at bounding box center [31, 17] width 4 height 7
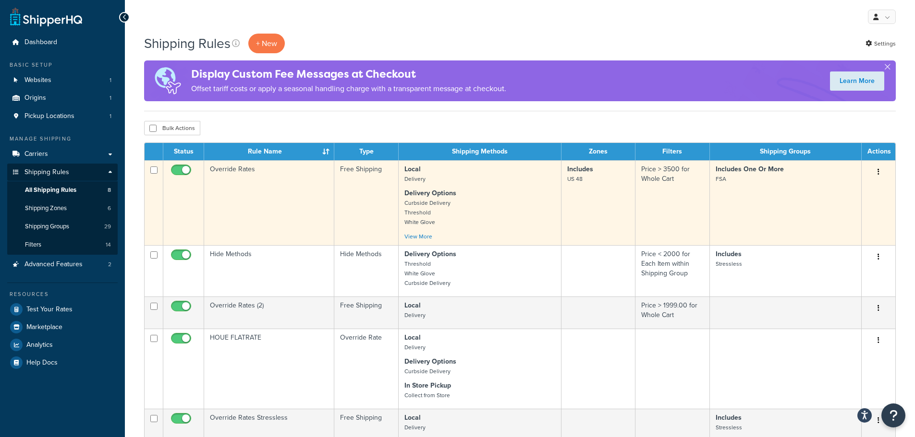
click at [879, 172] on button "button" at bounding box center [878, 172] width 13 height 15
click at [840, 209] on link "Duplicate" at bounding box center [847, 210] width 76 height 20
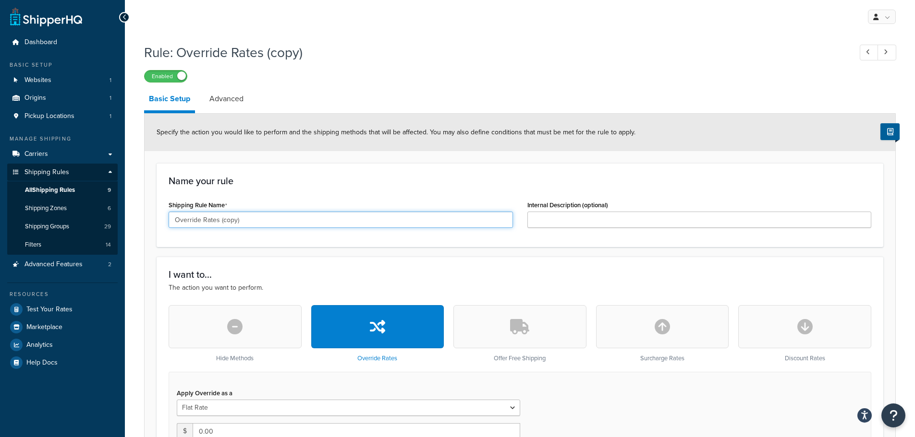
drag, startPoint x: 248, startPoint y: 220, endPoint x: 220, endPoint y: 222, distance: 28.4
click at [220, 222] on input "Override Rates (copy)" at bounding box center [341, 220] width 344 height 16
type input "Override Rates UPS50-100"
click at [357, 278] on h3 "I want to..." at bounding box center [520, 274] width 703 height 11
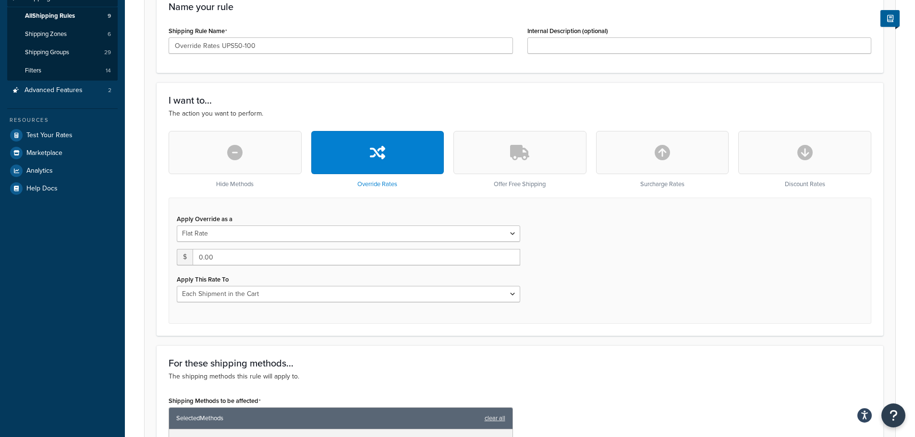
scroll to position [192, 0]
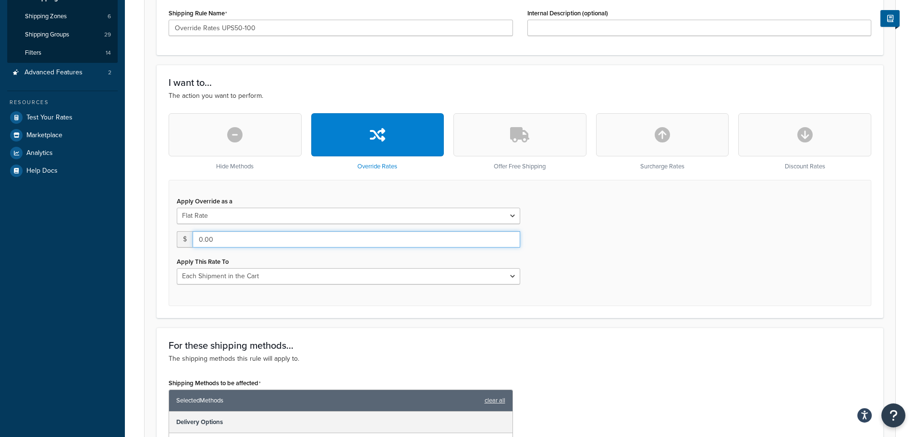
drag, startPoint x: 215, startPoint y: 239, endPoint x: 194, endPoint y: 244, distance: 22.2
click at [214, 239] on input "0.00" at bounding box center [356, 239] width 327 height 16
type input "0"
type input "25"
click at [555, 256] on div "Apply Override as a Flat Rate Percentage Flat Rate & Percentage $ 25 Apply This…" at bounding box center [520, 243] width 703 height 126
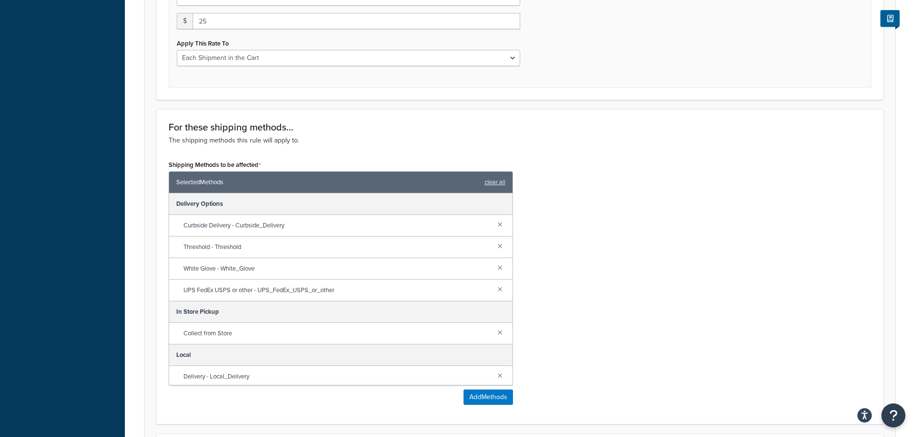
scroll to position [432, 0]
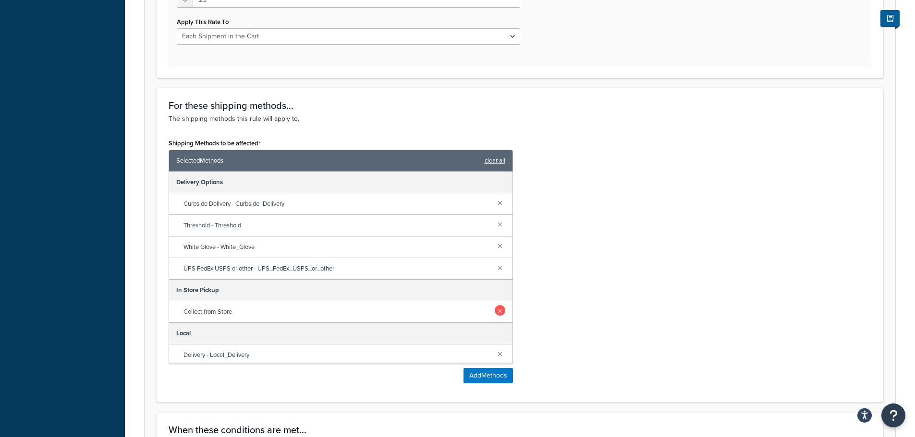
click at [495, 311] on link at bounding box center [500, 310] width 11 height 11
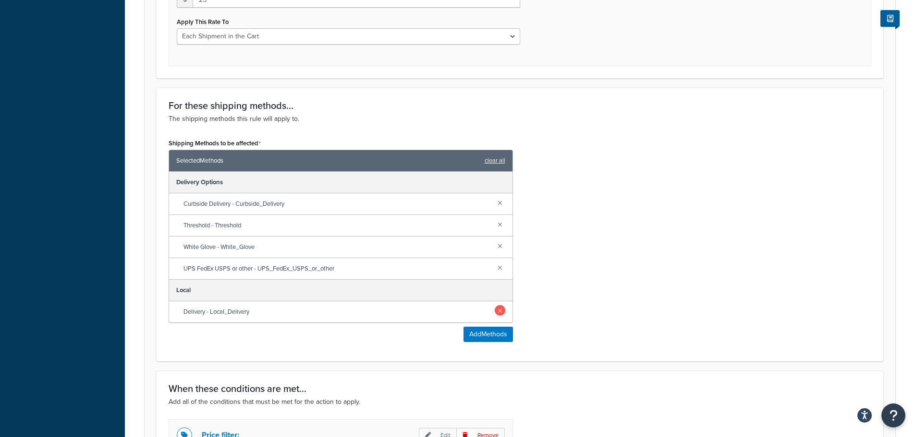
click at [502, 313] on link at bounding box center [500, 310] width 11 height 11
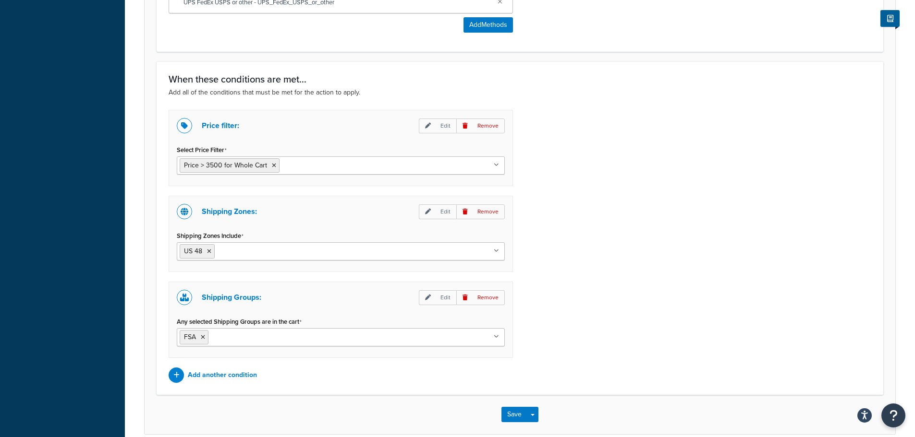
scroll to position [720, 0]
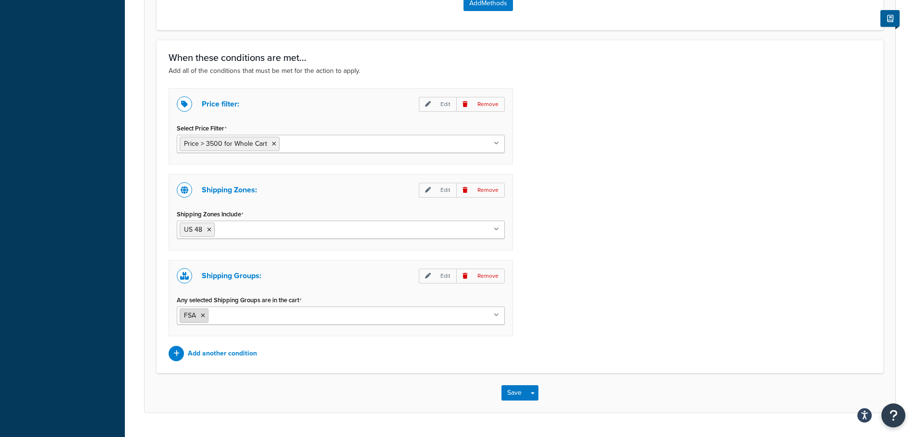
click at [202, 317] on icon at bounding box center [203, 316] width 4 height 6
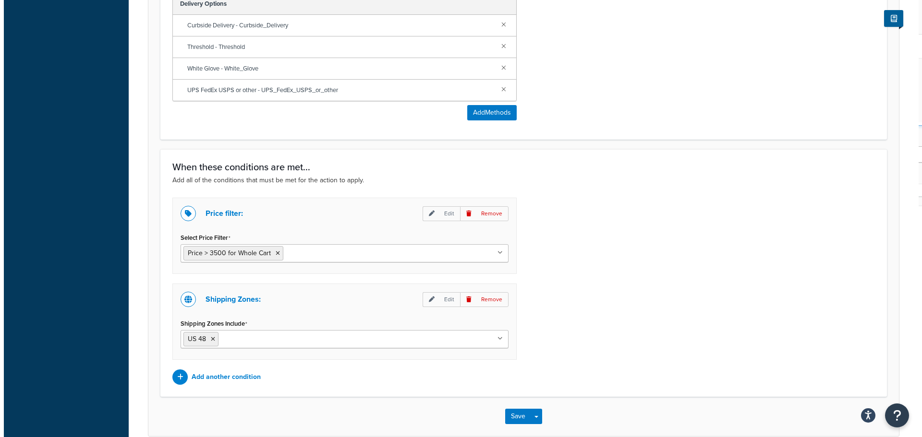
scroll to position [612, 0]
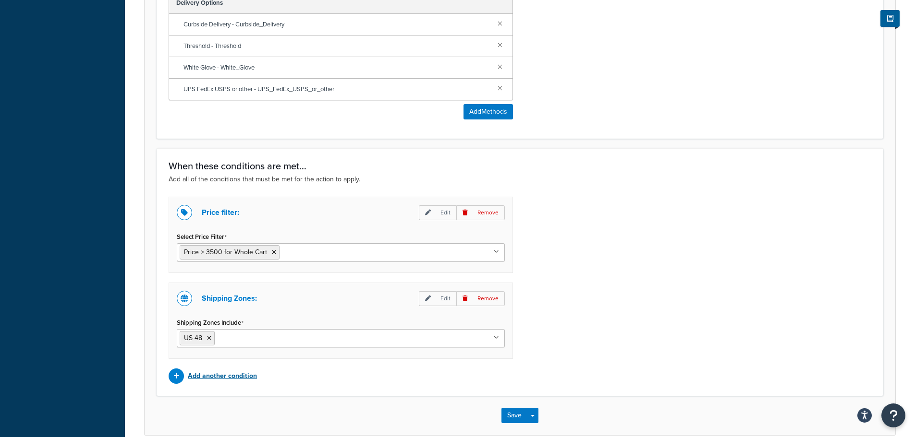
click at [228, 377] on p "Add another condition" at bounding box center [222, 376] width 69 height 13
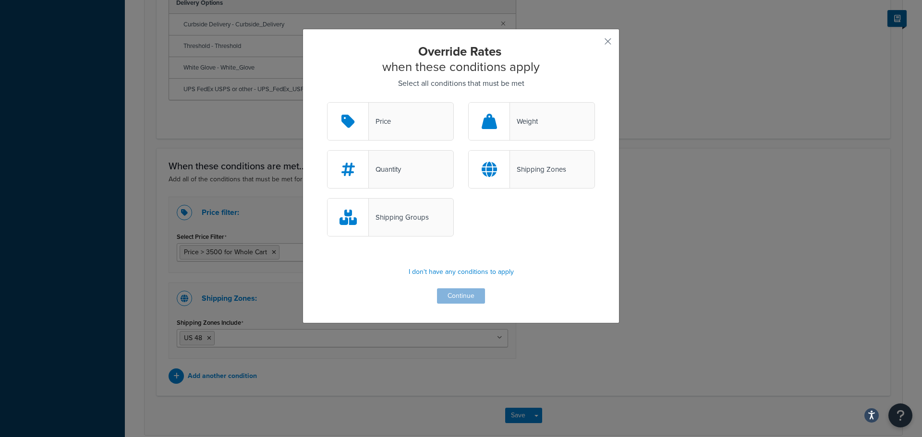
click at [520, 174] on div "Shipping Zones" at bounding box center [538, 169] width 56 height 13
click at [0, 0] on input "Shipping Zones" at bounding box center [0, 0] width 0 height 0
click at [424, 230] on div "Shipping Groups" at bounding box center [390, 217] width 127 height 38
click at [349, 222] on icon at bounding box center [347, 217] width 17 height 15
click at [0, 0] on input "Shipping Groups" at bounding box center [0, 0] width 0 height 0
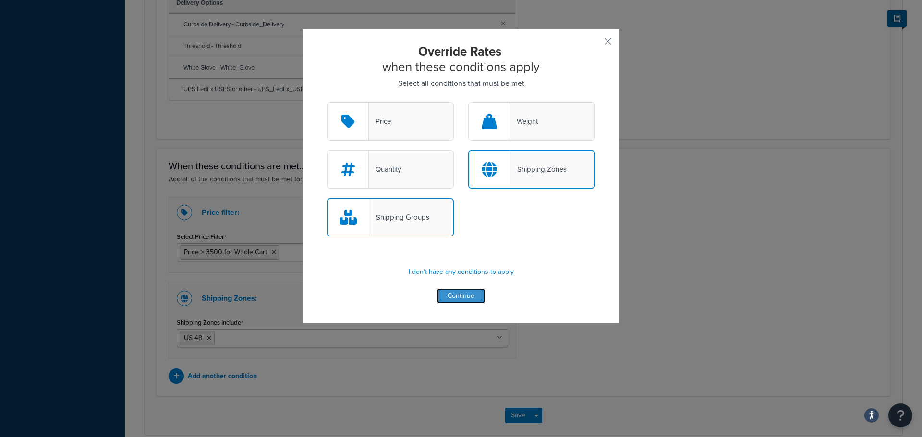
click at [466, 295] on button "Continue" at bounding box center [461, 296] width 48 height 15
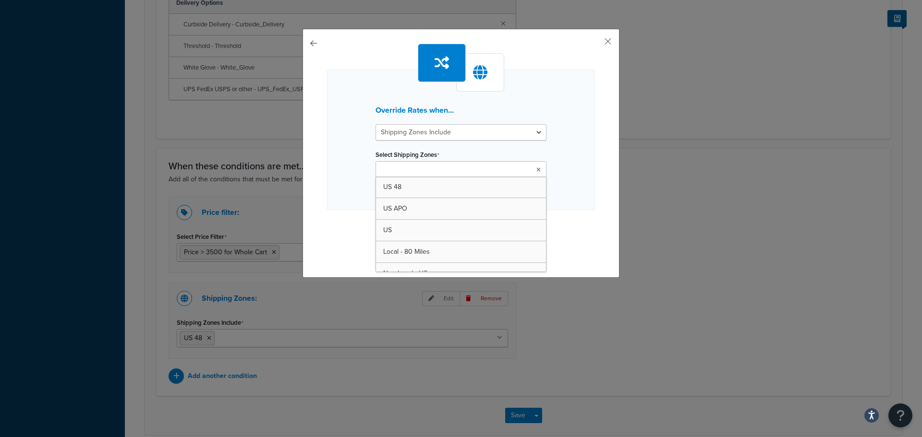
click at [444, 169] on input "Select Shipping Zones" at bounding box center [420, 170] width 85 height 11
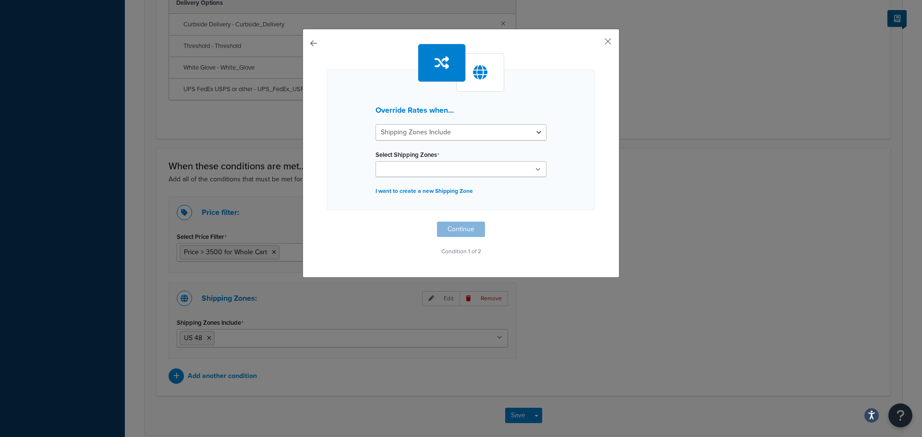
click at [535, 170] on icon at bounding box center [537, 170] width 5 height 6
click at [595, 44] on button "button" at bounding box center [594, 45] width 2 height 2
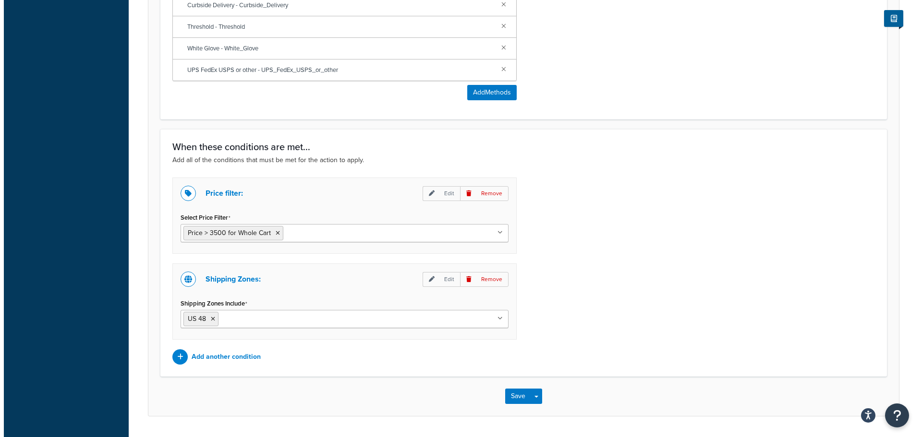
scroll to position [660, 0]
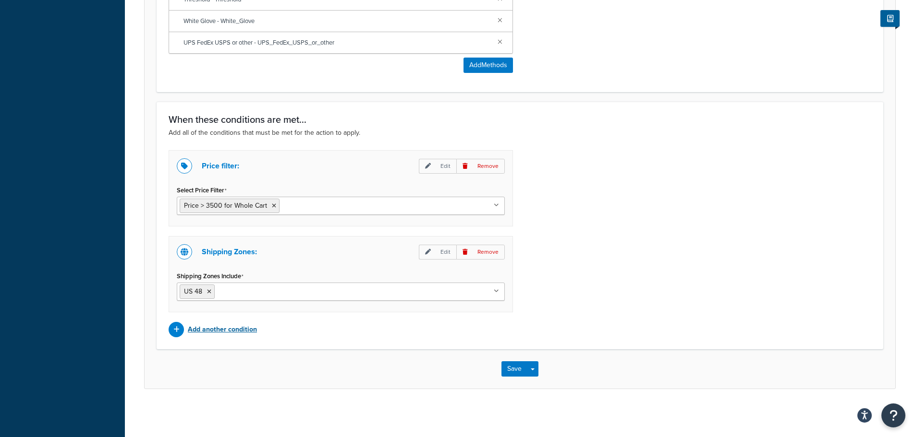
click at [222, 329] on p "Add another condition" at bounding box center [222, 329] width 69 height 13
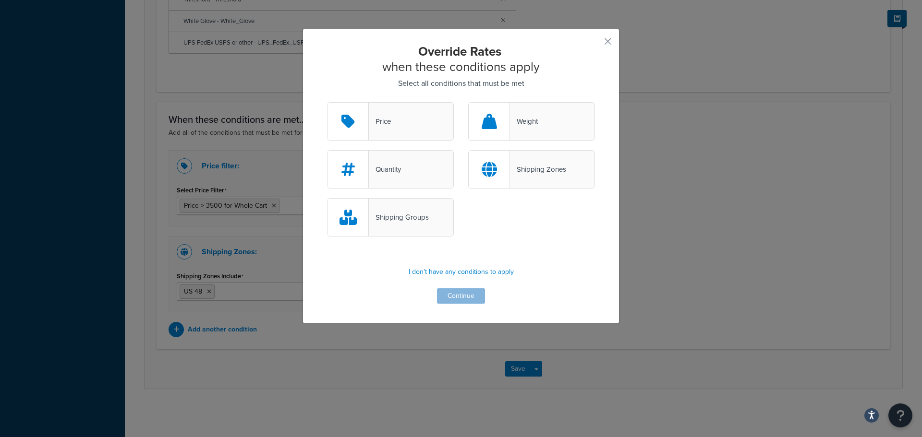
click at [382, 221] on div "Shipping Groups" at bounding box center [399, 217] width 60 height 13
click at [0, 0] on input "Shipping Groups" at bounding box center [0, 0] width 0 height 0
click at [451, 292] on button "Continue" at bounding box center [461, 296] width 48 height 15
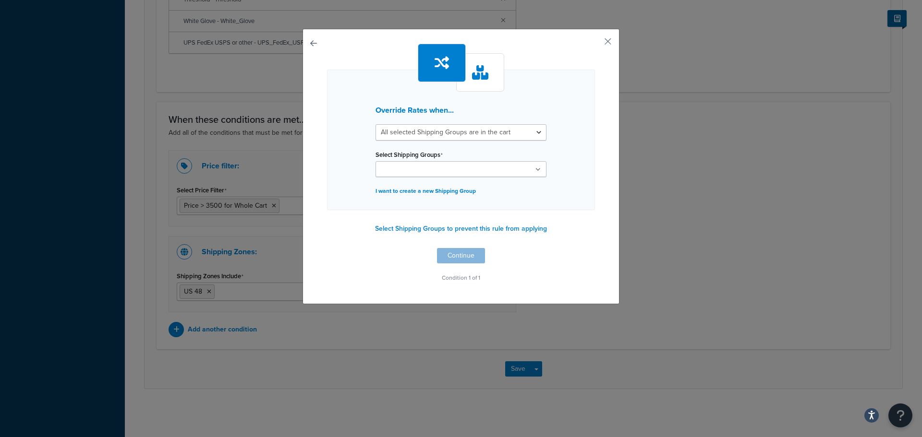
click at [431, 169] on input "Select Shipping Groups" at bounding box center [420, 170] width 85 height 11
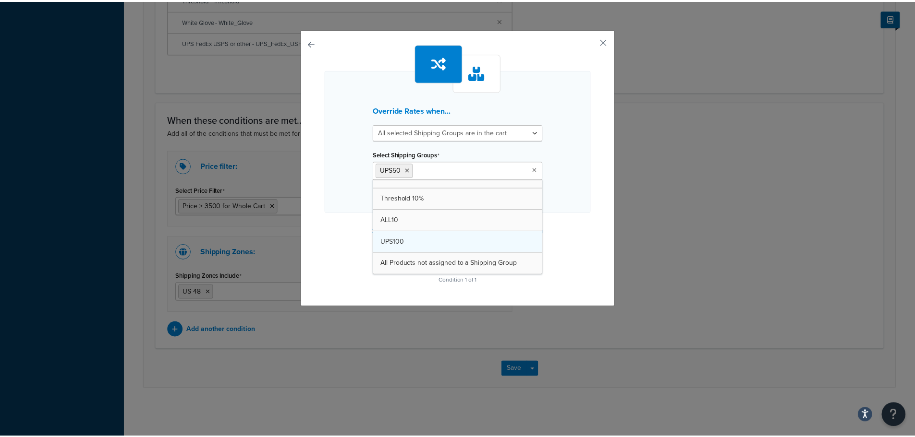
scroll to position [488, 0]
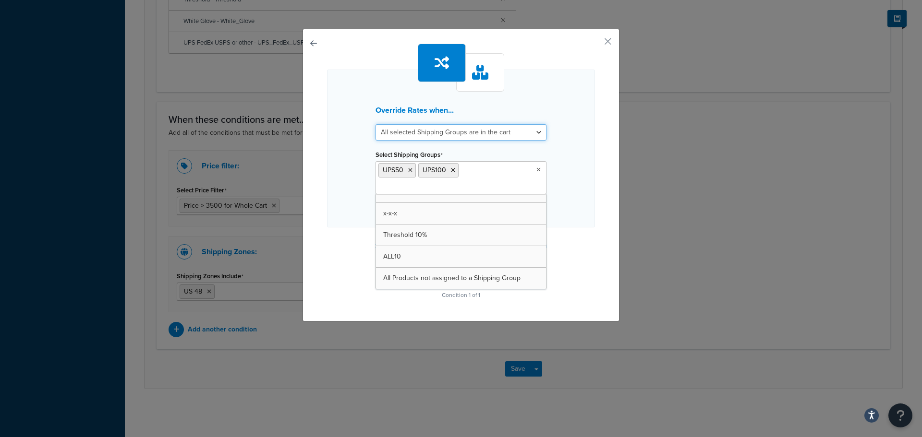
click at [467, 133] on select "All selected Shipping Groups are in the cart Any selected Shipping Groups are i…" at bounding box center [461, 132] width 171 height 16
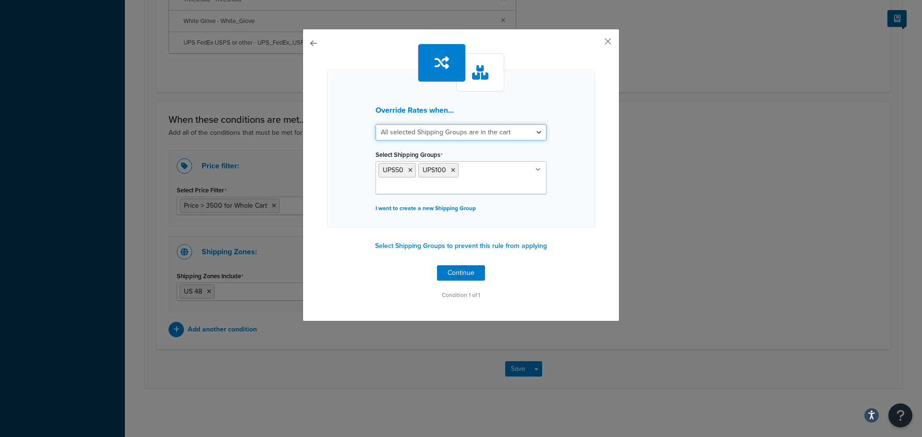
select select "any"
click at [376, 124] on select "All selected Shipping Groups are in the cart Any selected Shipping Groups are i…" at bounding box center [461, 132] width 171 height 16
drag, startPoint x: 456, startPoint y: 273, endPoint x: 485, endPoint y: 275, distance: 29.3
click at [456, 273] on button "Continue" at bounding box center [461, 273] width 48 height 15
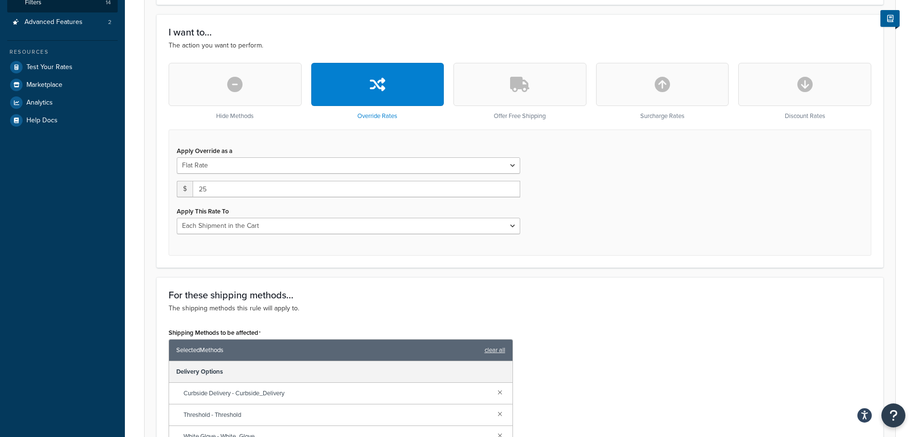
scroll to position [228, 0]
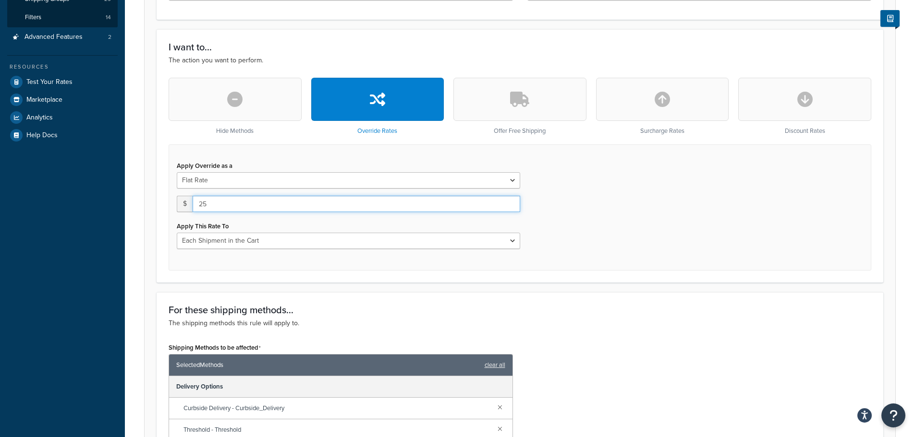
drag, startPoint x: 212, startPoint y: 203, endPoint x: 177, endPoint y: 205, distance: 34.6
click at [177, 205] on div "$ 25" at bounding box center [348, 204] width 343 height 16
type input "50"
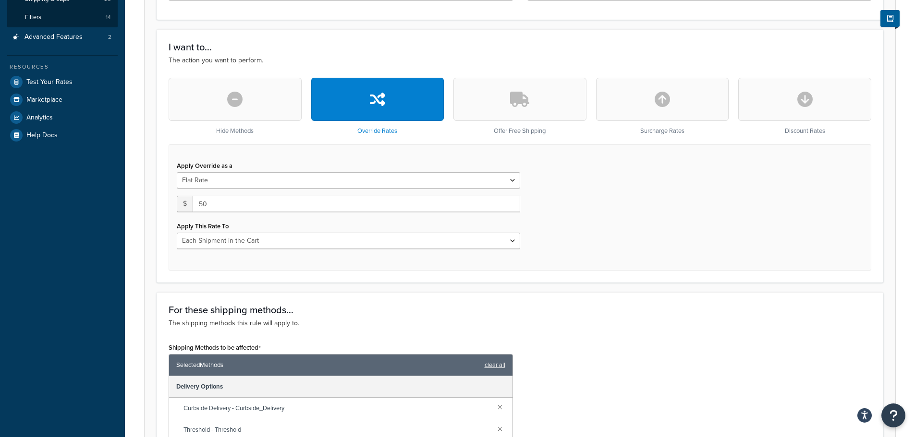
click at [619, 348] on div "Shipping Methods to be affected Selected Methods clear all Delivery Options Cur…" at bounding box center [519, 426] width 717 height 170
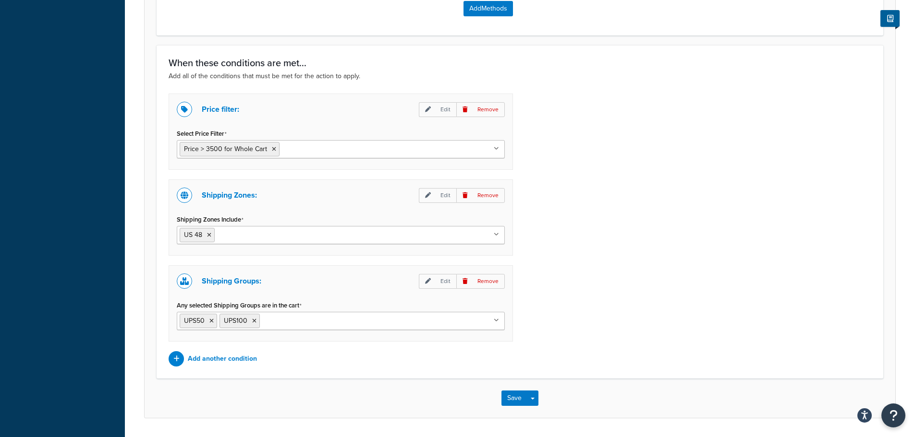
scroll to position [698, 0]
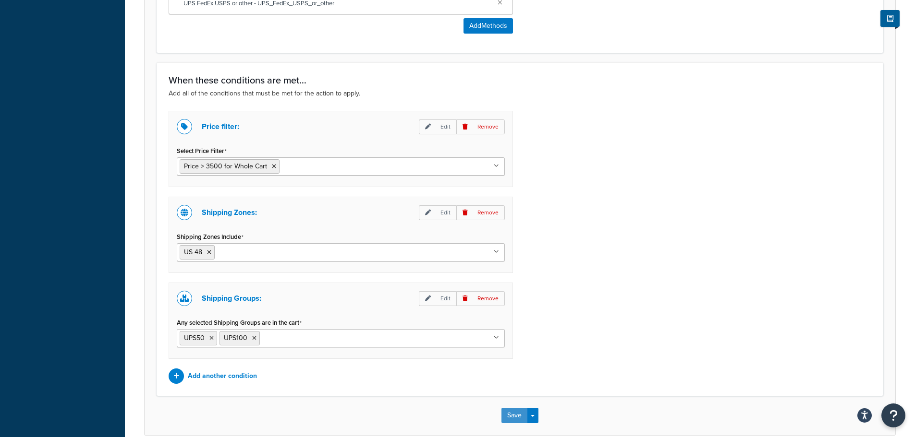
click at [512, 418] on button "Save" at bounding box center [514, 415] width 26 height 15
